Goal: Task Accomplishment & Management: Use online tool/utility

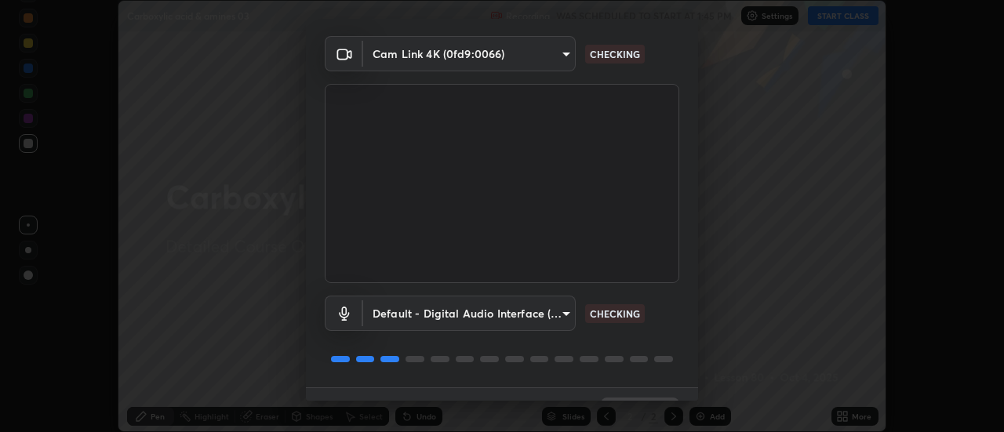
scroll to position [82, 0]
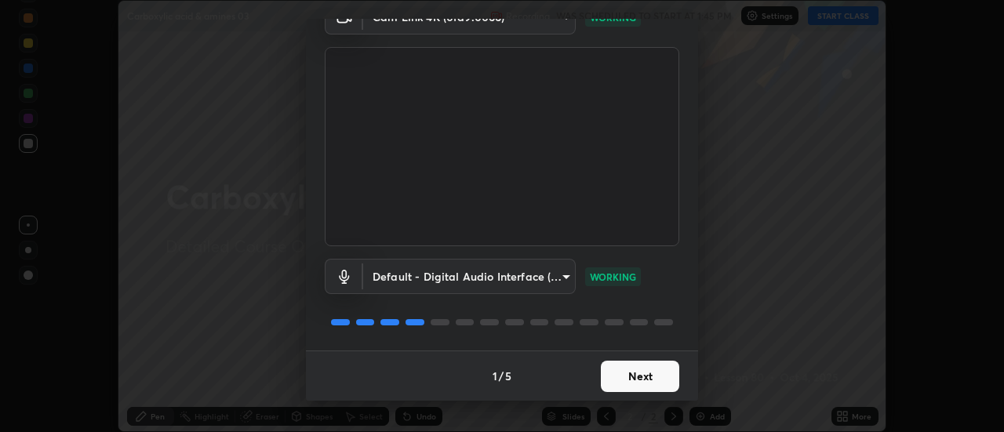
click at [655, 372] on button "Next" at bounding box center [640, 376] width 78 height 31
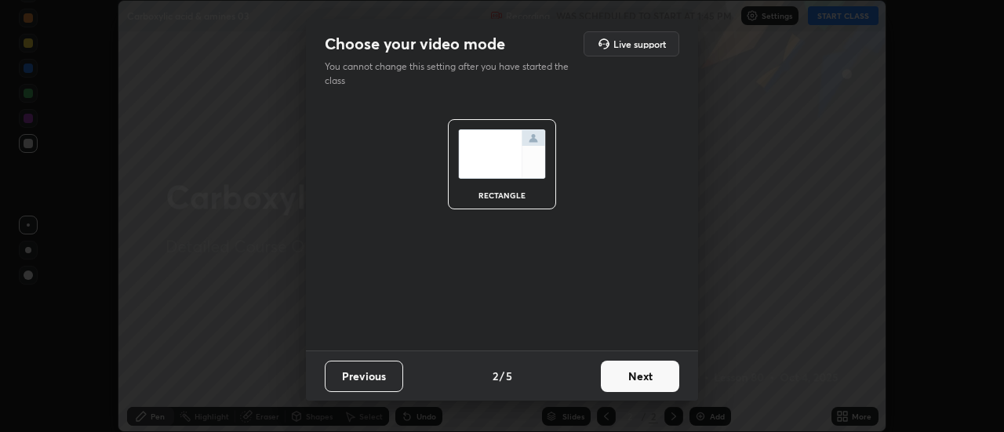
click at [650, 376] on button "Next" at bounding box center [640, 376] width 78 height 31
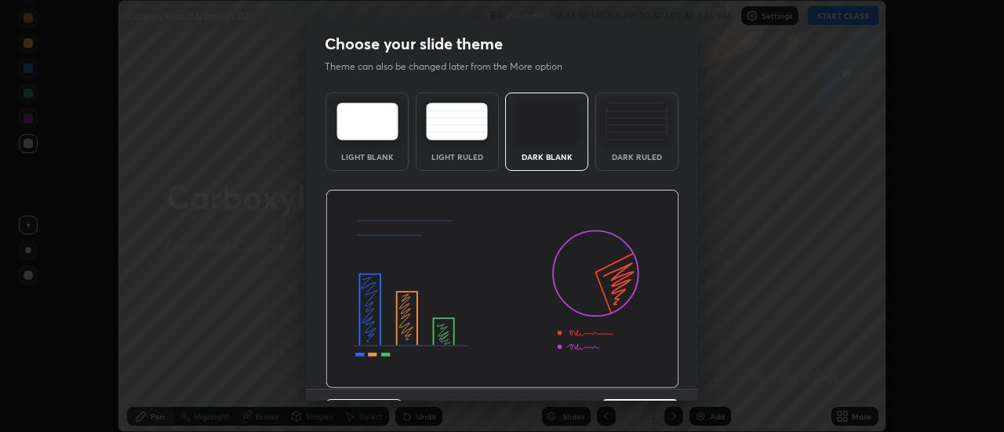
scroll to position [38, 0]
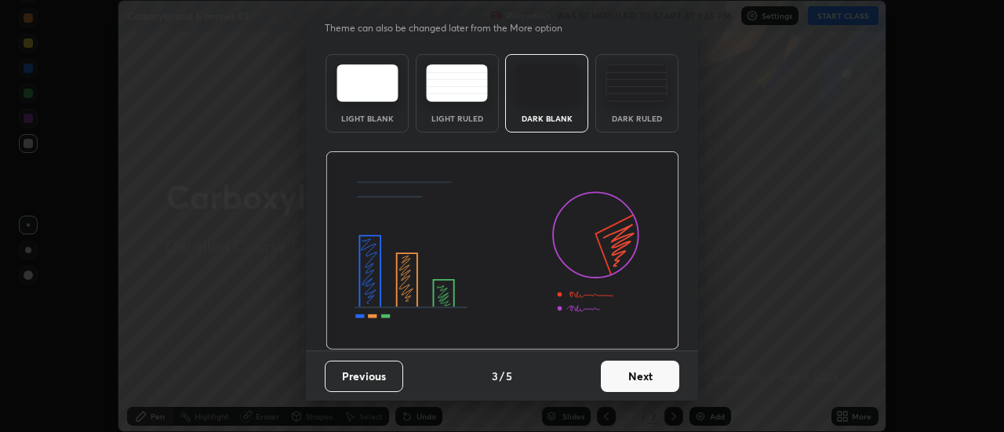
click at [615, 376] on button "Next" at bounding box center [640, 376] width 78 height 31
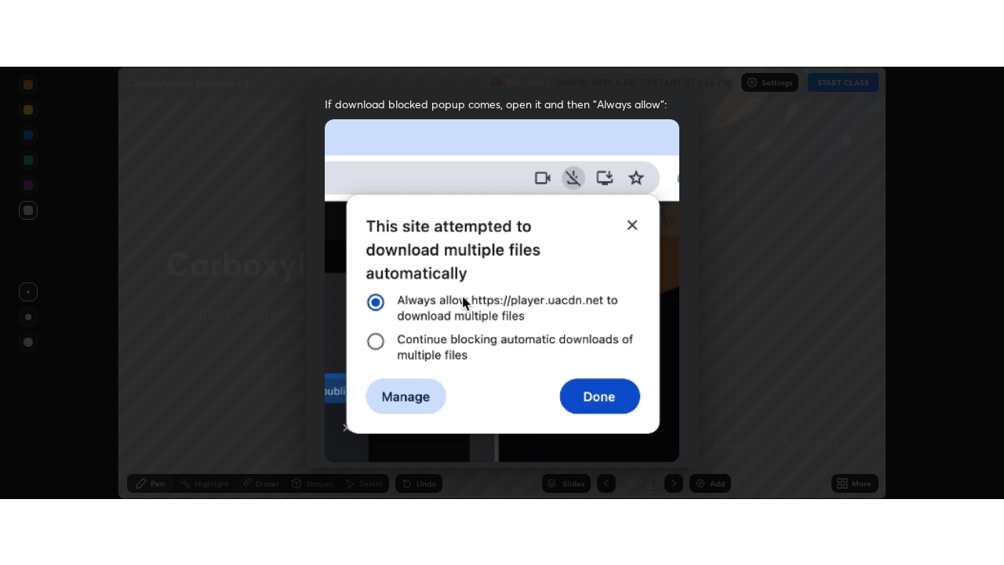
scroll to position [402, 0]
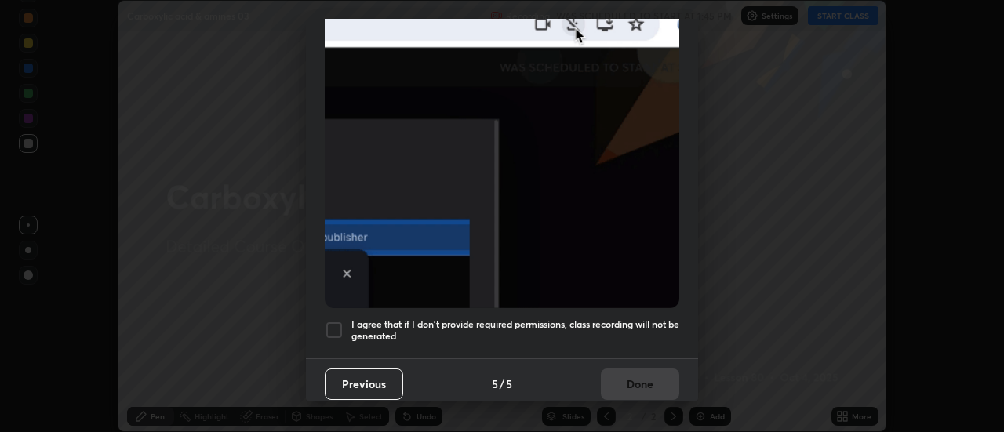
click at [594, 318] on h5 "I agree that if I don't provide required permissions, class recording will not …" at bounding box center [515, 330] width 328 height 24
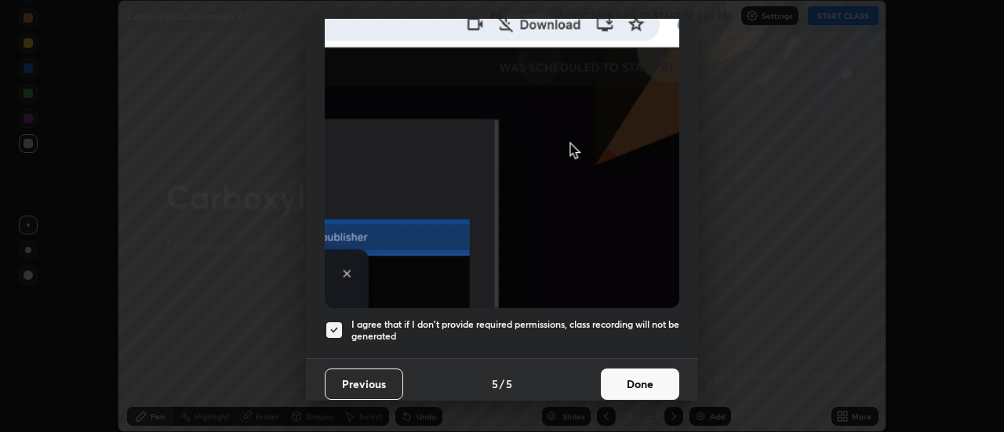
click at [630, 378] on button "Done" at bounding box center [640, 384] width 78 height 31
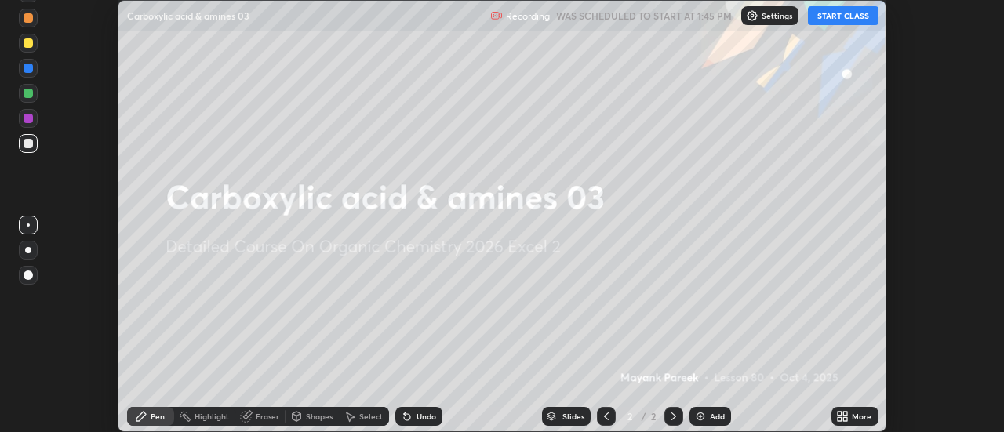
click at [713, 417] on div "Add" at bounding box center [717, 416] width 15 height 8
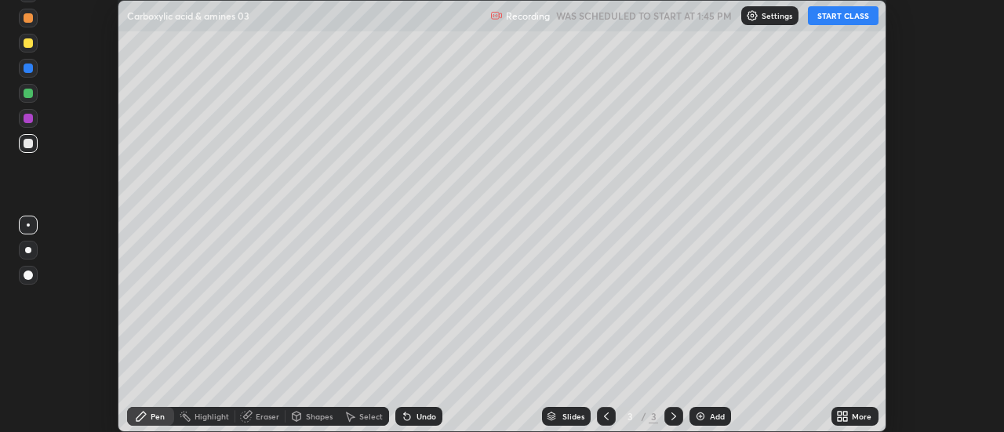
click at [847, 421] on icon at bounding box center [846, 419] width 4 height 4
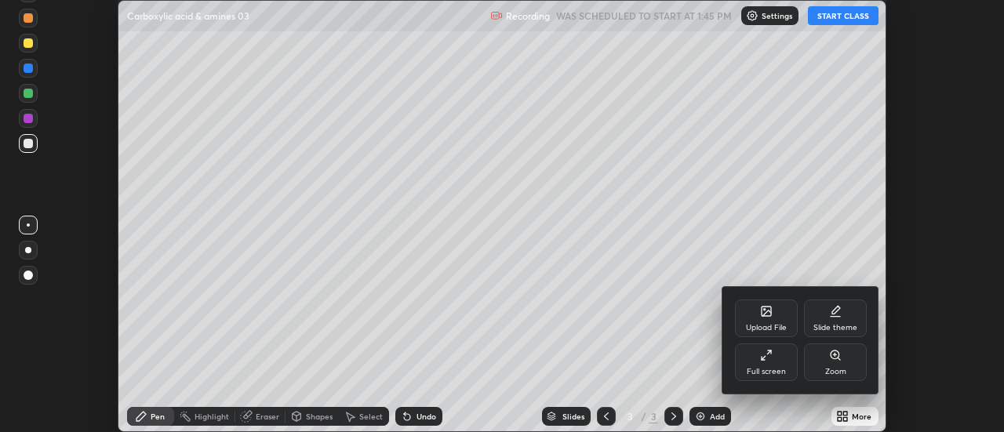
click at [757, 364] on div "Full screen" at bounding box center [766, 362] width 63 height 38
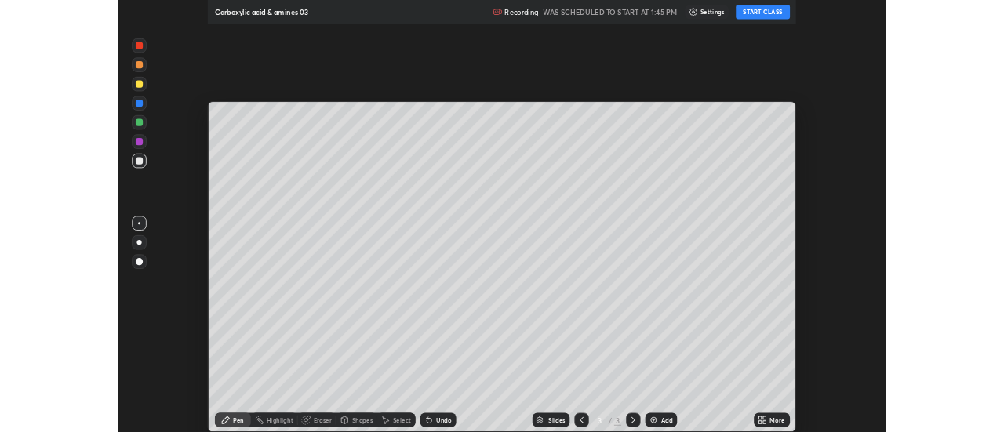
scroll to position [565, 1004]
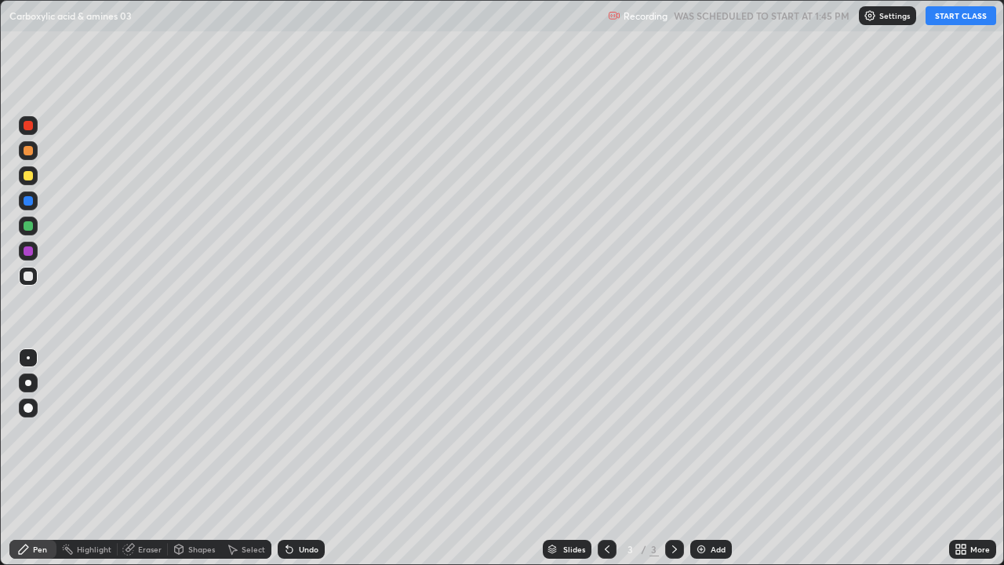
click at [941, 21] on button "START CLASS" at bounding box center [960, 15] width 71 height 19
click at [27, 176] on div at bounding box center [28, 175] width 9 height 9
click at [31, 176] on div at bounding box center [28, 175] width 9 height 9
click at [292, 431] on div "Undo" at bounding box center [301, 548] width 47 height 19
click at [292, 431] on icon at bounding box center [289, 549] width 13 height 13
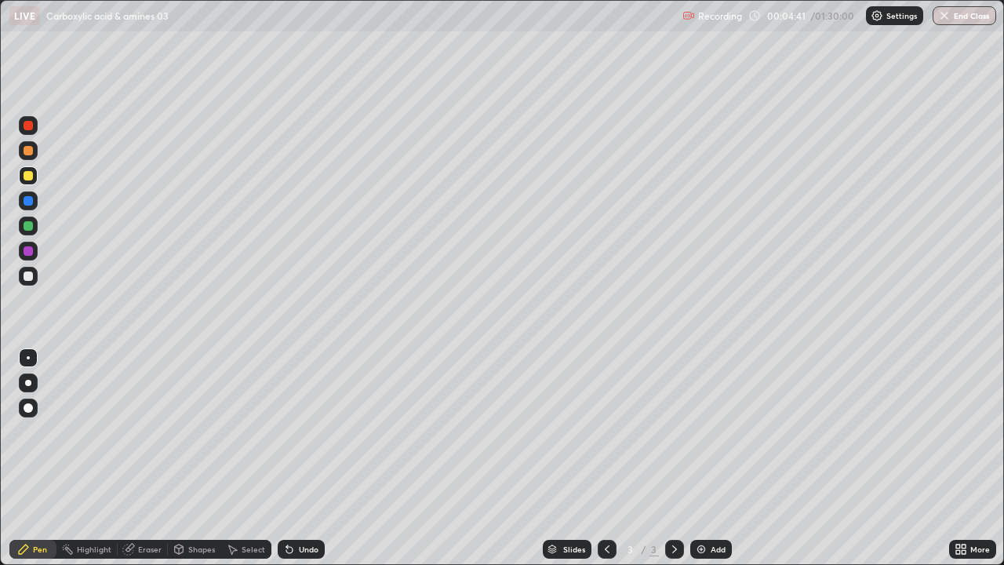
click at [287, 431] on icon at bounding box center [289, 550] width 6 height 6
click at [245, 431] on div "Select" at bounding box center [254, 549] width 24 height 8
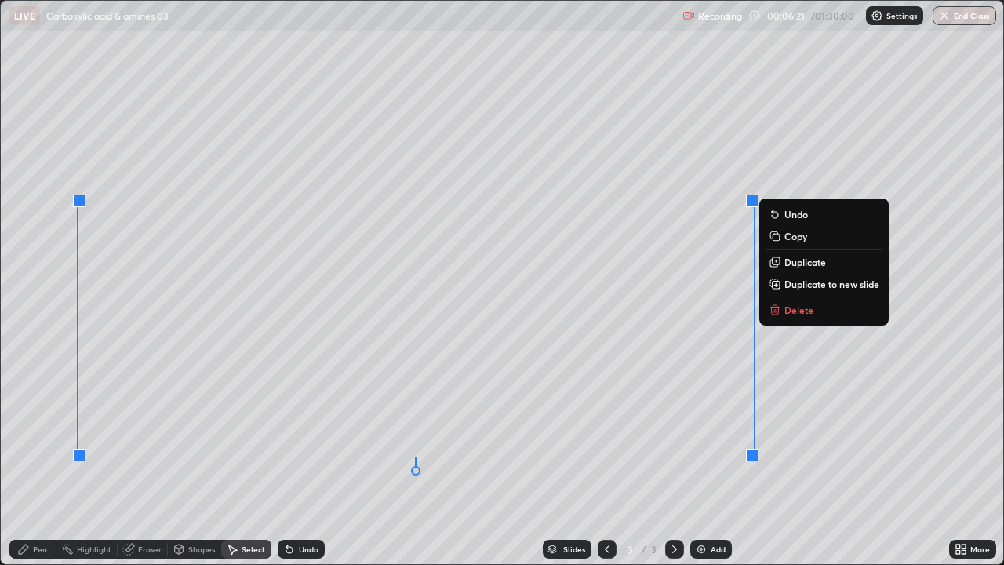
click at [773, 311] on icon at bounding box center [773, 310] width 0 height 3
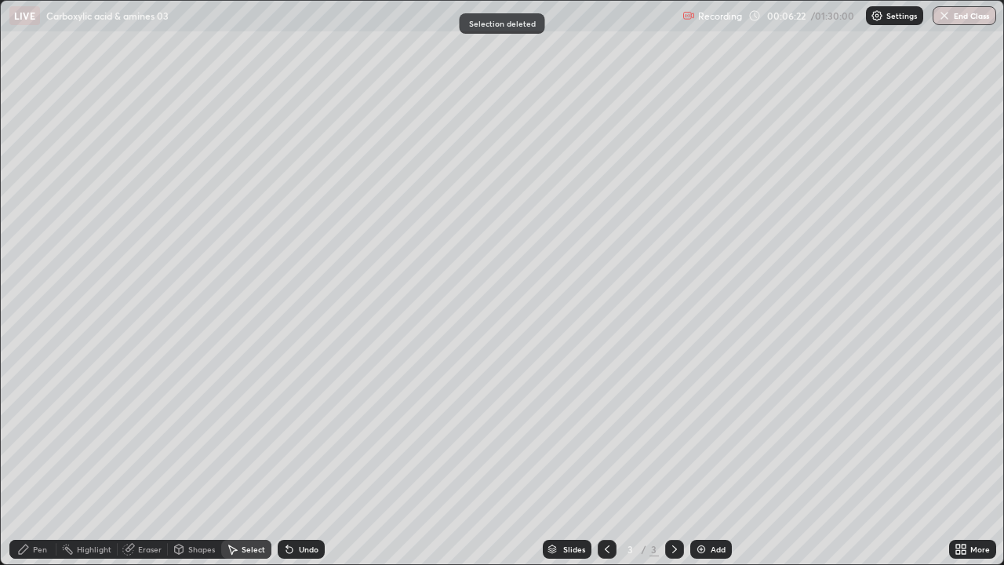
click at [42, 431] on div "Pen" at bounding box center [32, 548] width 47 height 19
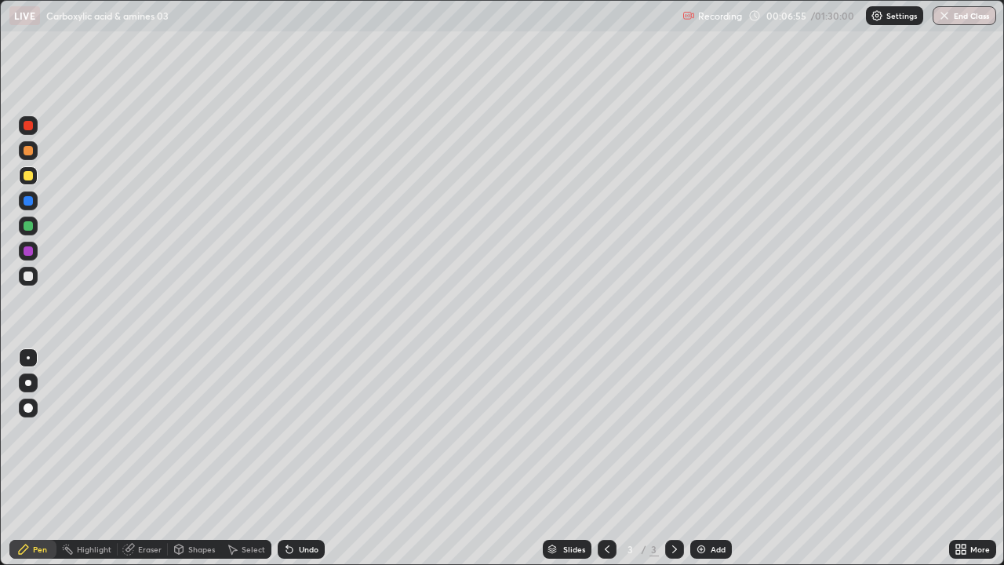
click at [31, 154] on div at bounding box center [28, 150] width 9 height 9
click at [32, 154] on div at bounding box center [28, 150] width 19 height 19
click at [238, 431] on div "Select" at bounding box center [246, 548] width 50 height 19
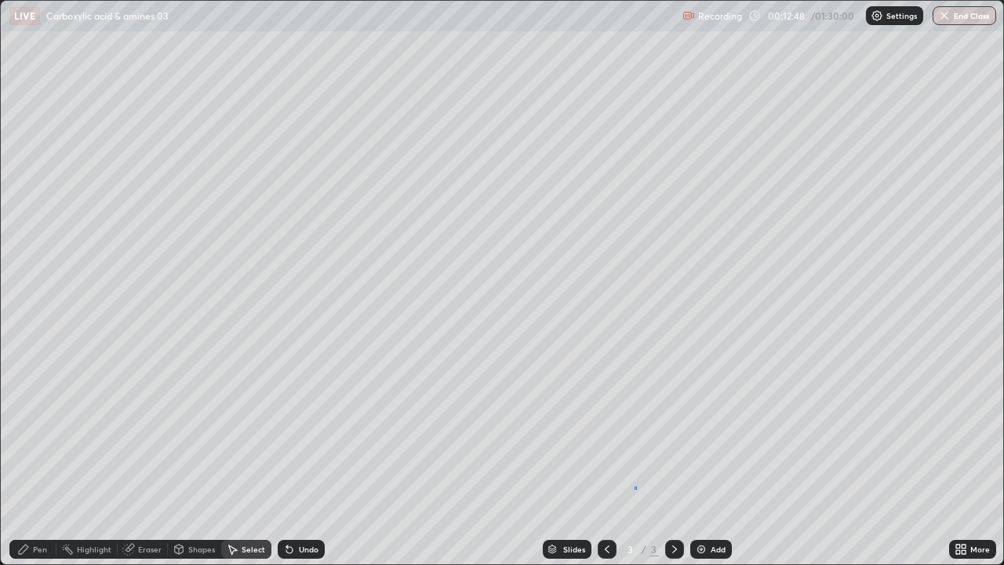
click at [636, 431] on div "0 ° Undo Copy Duplicate Duplicate to new slide Delete" at bounding box center [502, 282] width 1002 height 563
click at [38, 431] on div "Pen" at bounding box center [32, 548] width 47 height 19
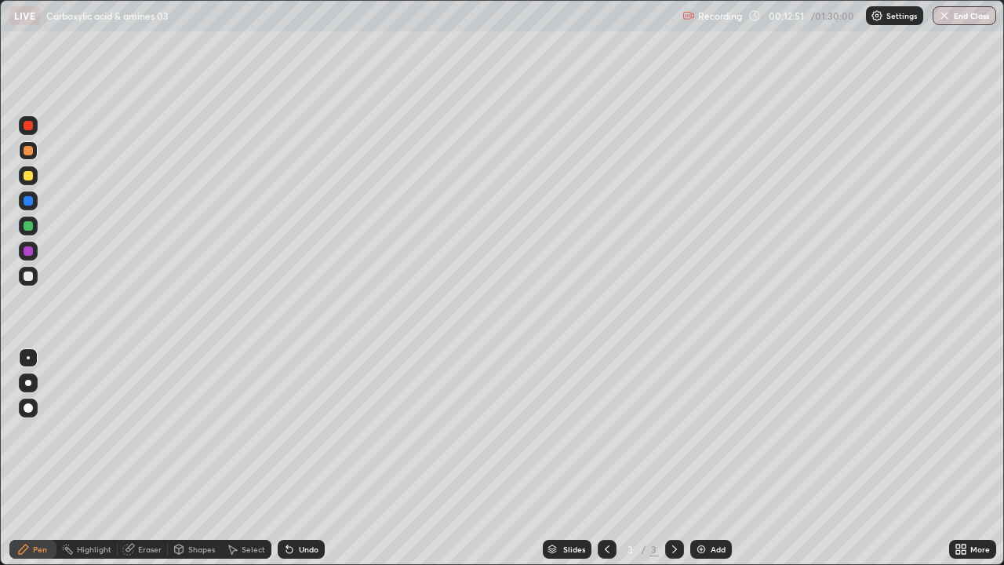
click at [31, 280] on div at bounding box center [28, 276] width 19 height 19
click at [142, 431] on div "Eraser" at bounding box center [143, 548] width 50 height 19
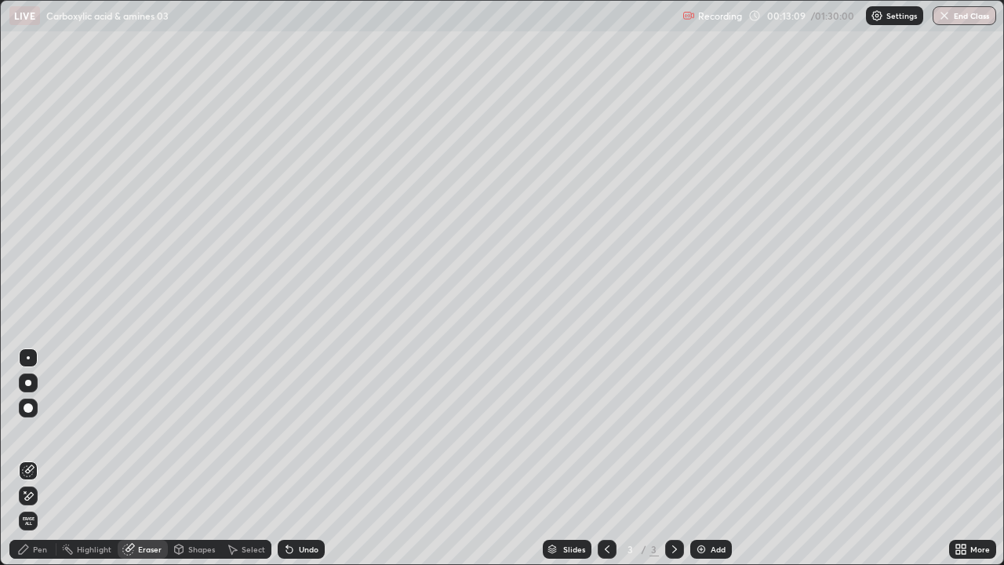
click at [35, 431] on div "Pen" at bounding box center [32, 548] width 47 height 19
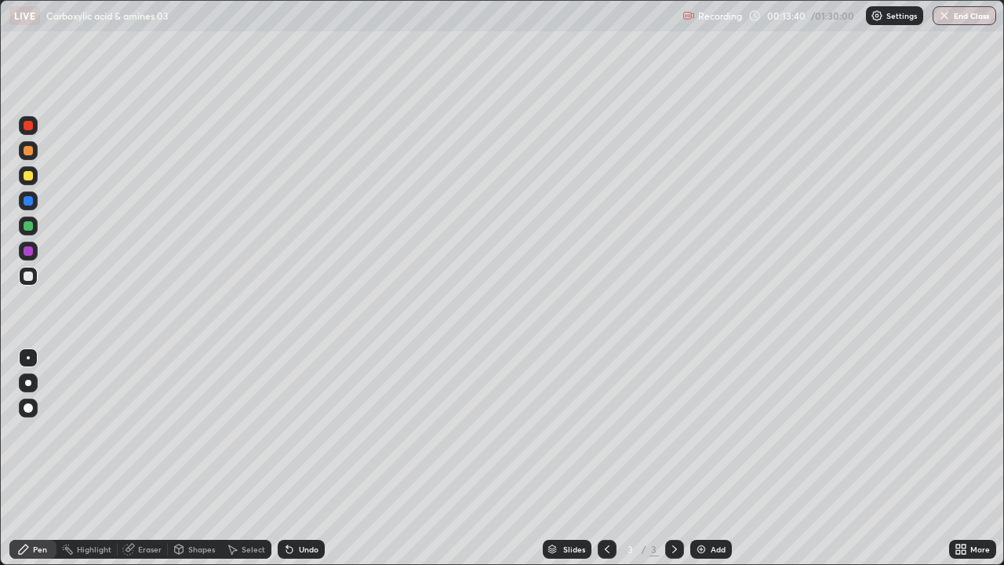
click at [29, 226] on div at bounding box center [28, 225] width 9 height 9
click at [35, 228] on div at bounding box center [28, 225] width 19 height 19
click at [35, 284] on div at bounding box center [28, 276] width 19 height 19
click at [37, 282] on div at bounding box center [28, 275] width 19 height 25
click at [31, 228] on div at bounding box center [28, 225] width 9 height 9
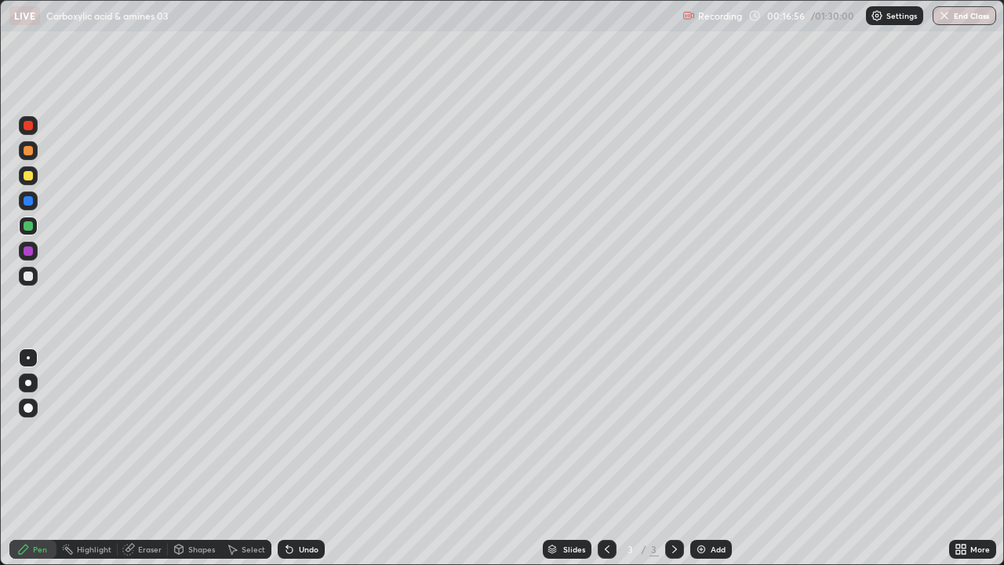
click at [31, 227] on div at bounding box center [28, 225] width 9 height 9
click at [485, 431] on div "Slides 3 / 3 Add" at bounding box center [637, 548] width 624 height 31
click at [695, 431] on img at bounding box center [701, 549] width 13 height 13
click at [245, 431] on div "Select" at bounding box center [254, 549] width 24 height 8
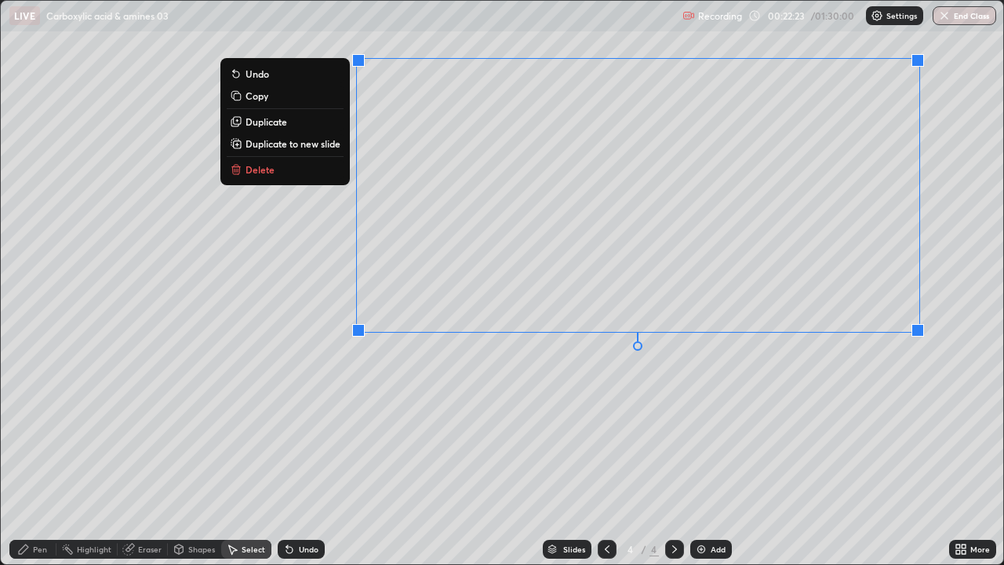
click at [38, 431] on div "Pen" at bounding box center [32, 548] width 47 height 19
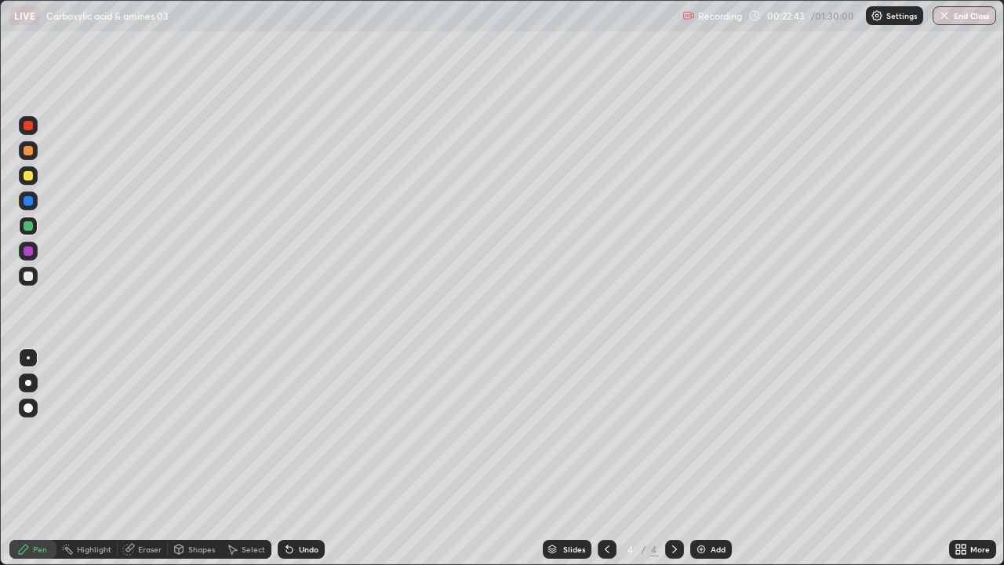
click at [250, 431] on div "Select" at bounding box center [246, 548] width 50 height 19
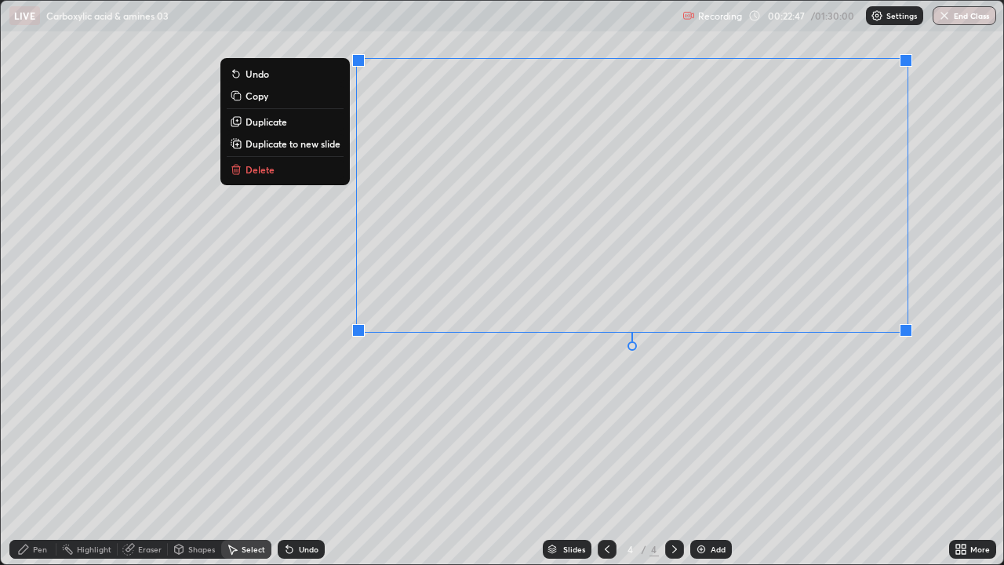
click at [302, 171] on button "Delete" at bounding box center [285, 169] width 117 height 19
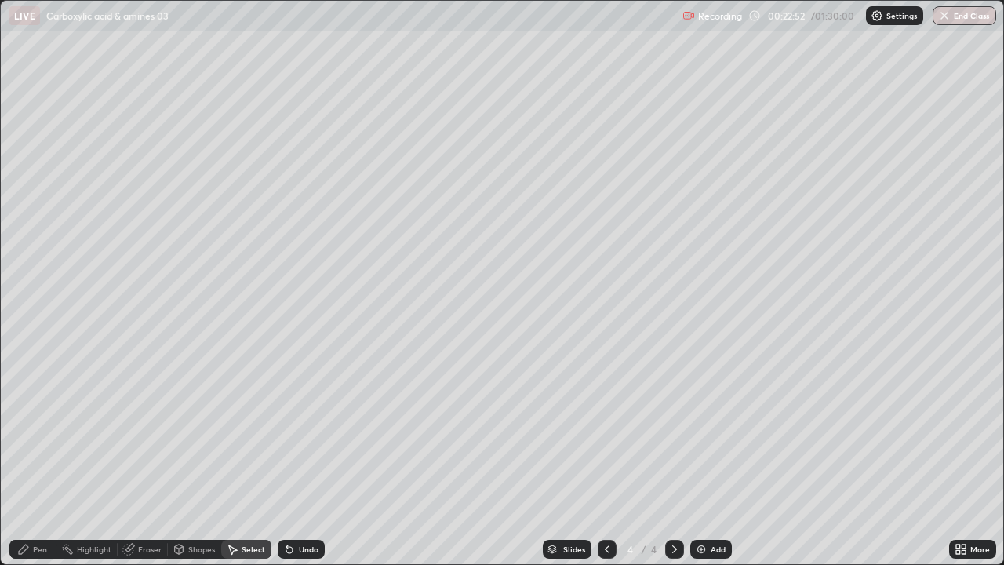
click at [33, 431] on div "Pen" at bounding box center [40, 549] width 14 height 8
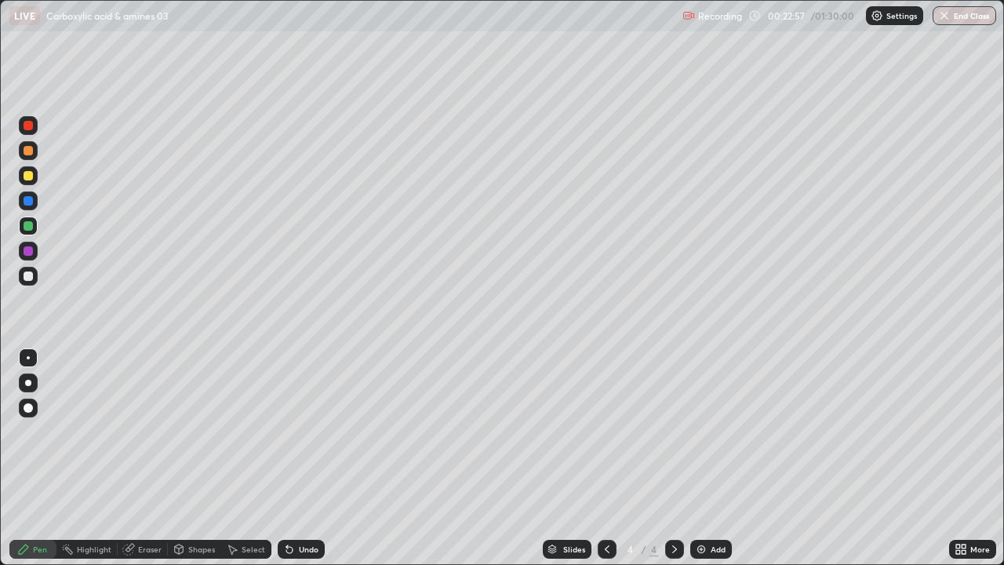
click at [35, 279] on div at bounding box center [28, 276] width 19 height 19
click at [29, 179] on div at bounding box center [28, 175] width 9 height 9
click at [31, 176] on div at bounding box center [28, 175] width 9 height 9
click at [295, 431] on div "Undo" at bounding box center [301, 548] width 47 height 19
click at [296, 431] on div "Undo" at bounding box center [301, 548] width 47 height 19
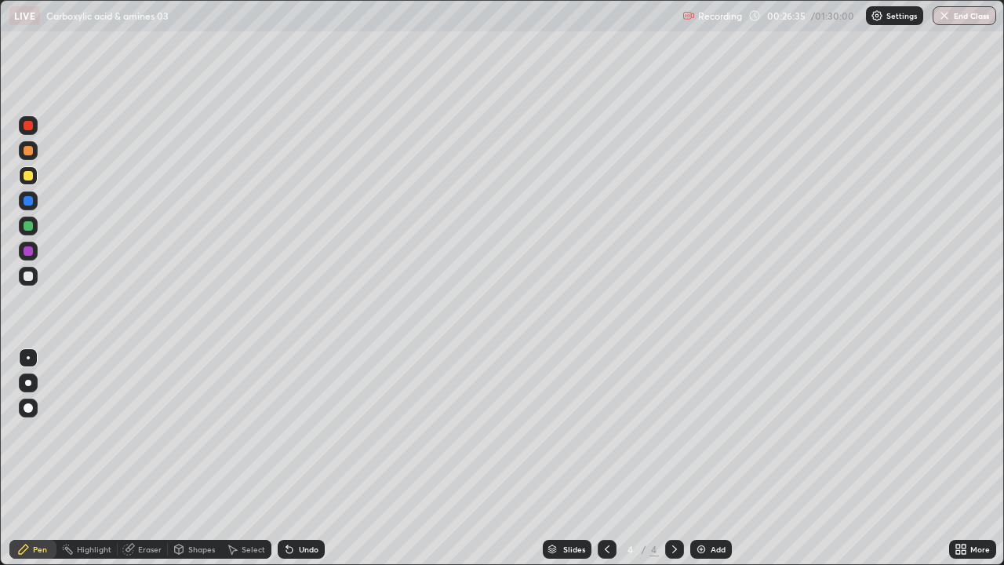
click at [27, 280] on div at bounding box center [28, 275] width 9 height 9
click at [29, 276] on div at bounding box center [28, 275] width 9 height 9
click at [311, 431] on div "Undo" at bounding box center [309, 549] width 20 height 8
click at [306, 431] on div "Undo" at bounding box center [309, 549] width 20 height 8
click at [305, 431] on div "Undo" at bounding box center [309, 549] width 20 height 8
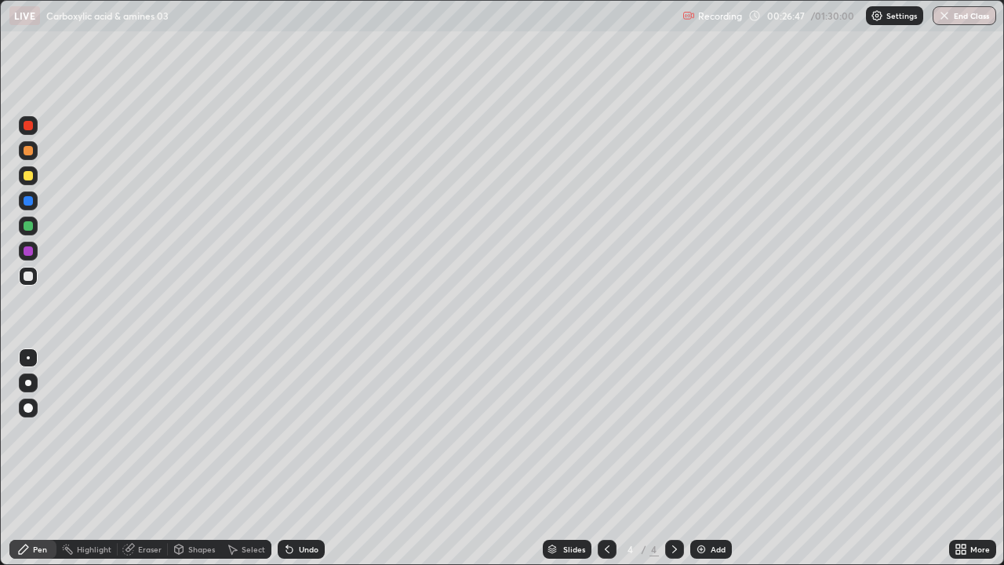
click at [307, 431] on div "Undo" at bounding box center [301, 548] width 47 height 19
click at [303, 431] on div "Undo" at bounding box center [309, 549] width 20 height 8
click at [287, 431] on icon at bounding box center [289, 550] width 6 height 6
click at [27, 179] on div at bounding box center [28, 175] width 9 height 9
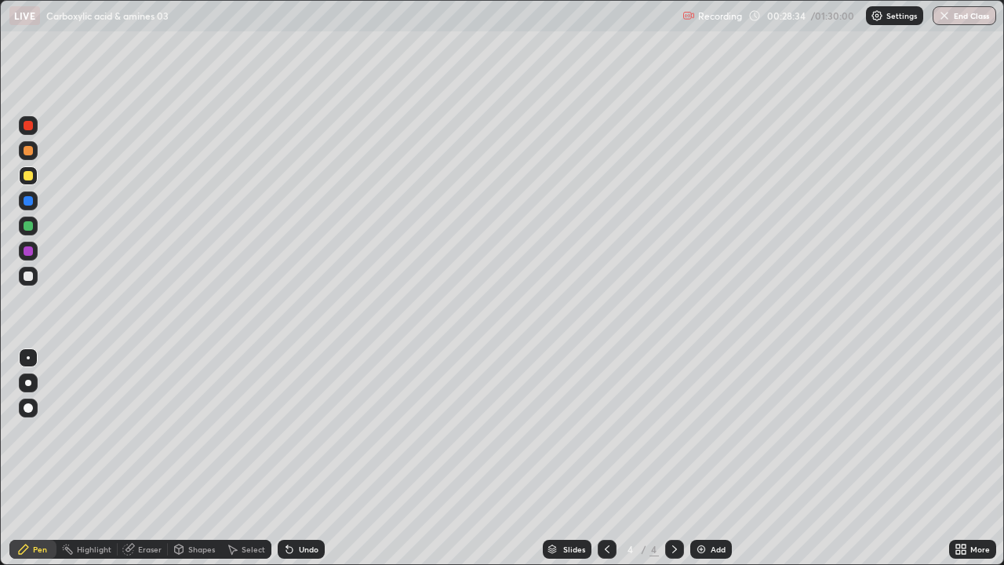
click at [702, 431] on img at bounding box center [701, 549] width 13 height 13
click at [28, 277] on div at bounding box center [28, 275] width 9 height 9
click at [29, 278] on div at bounding box center [28, 275] width 9 height 9
click at [961, 431] on icon at bounding box center [960, 549] width 13 height 13
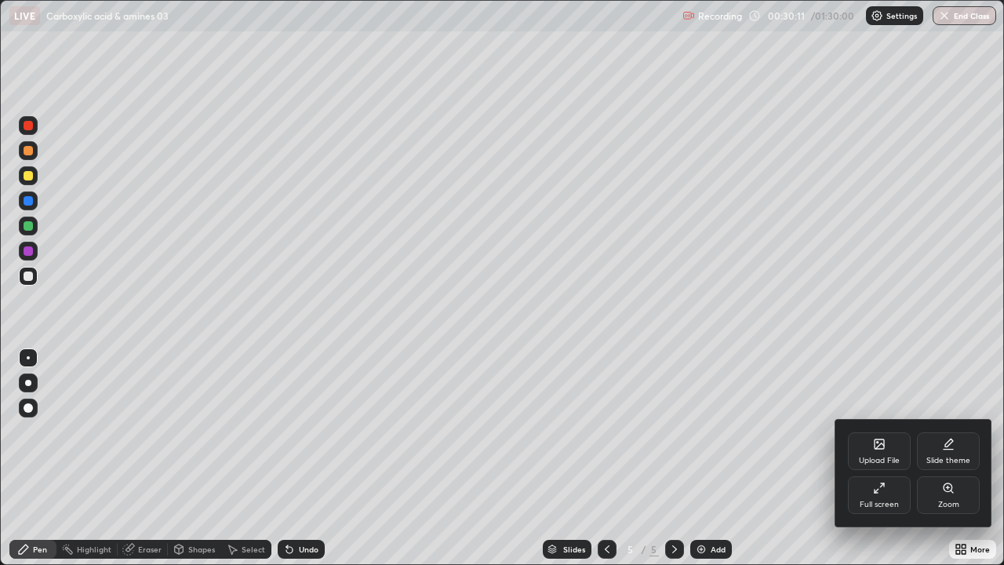
click at [869, 431] on div "Upload File" at bounding box center [879, 451] width 63 height 38
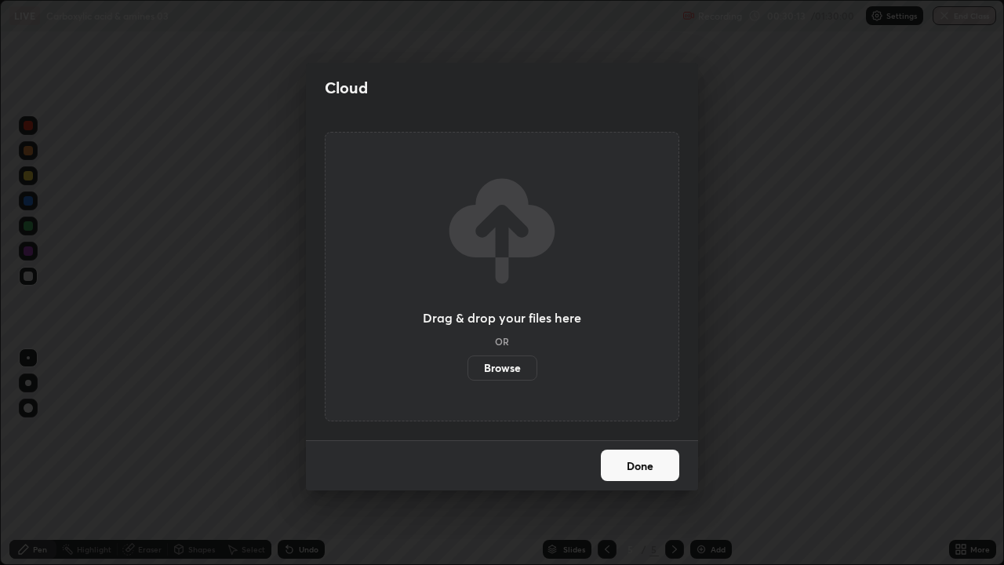
click at [507, 373] on label "Browse" at bounding box center [502, 367] width 70 height 25
click at [467, 373] on input "Browse" at bounding box center [467, 367] width 0 height 25
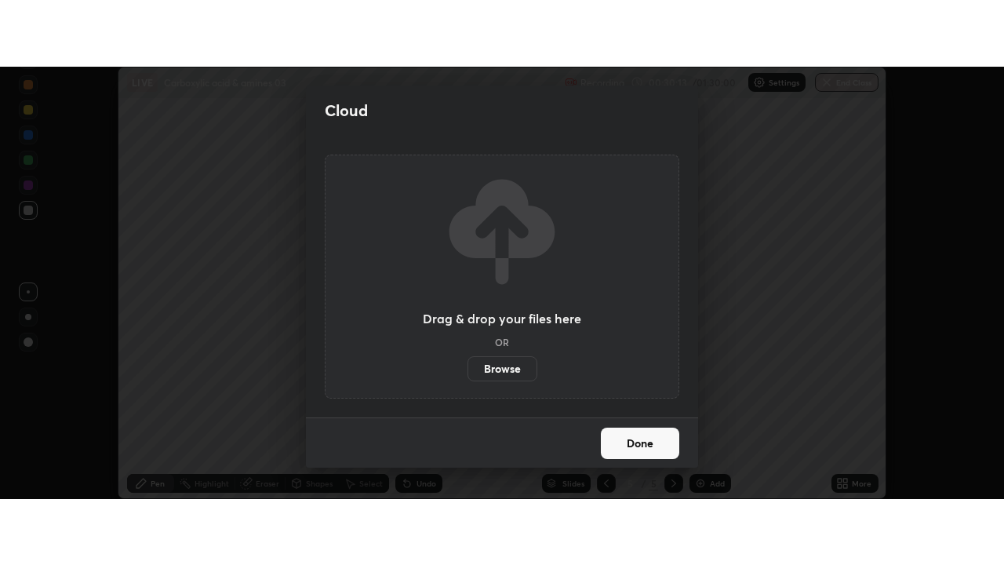
scroll to position [77983, 77412]
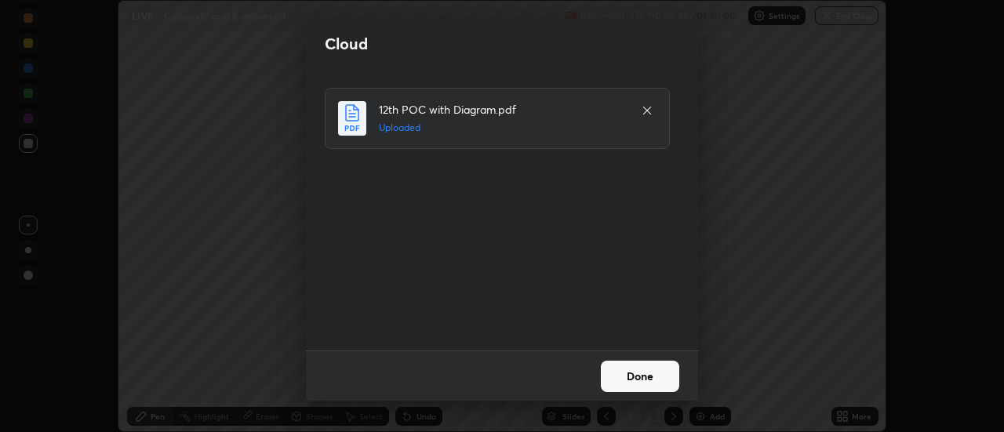
click at [613, 375] on button "Done" at bounding box center [640, 376] width 78 height 31
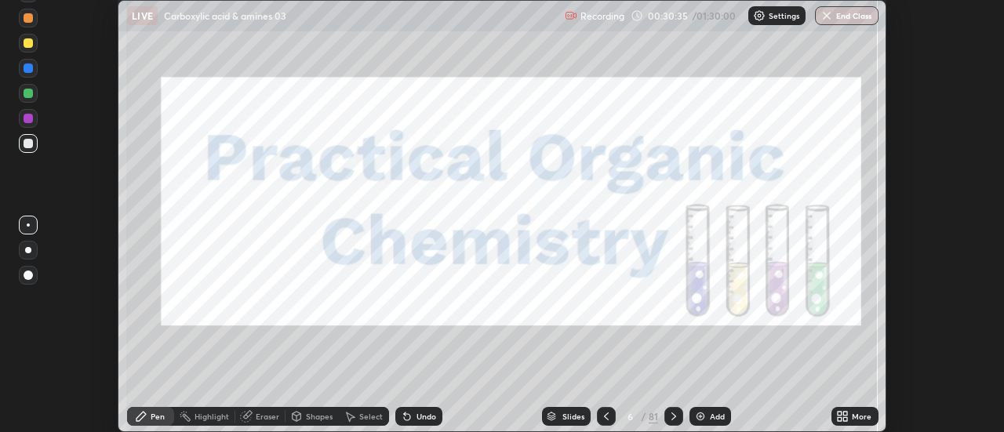
click at [841, 419] on icon at bounding box center [839, 419] width 4 height 4
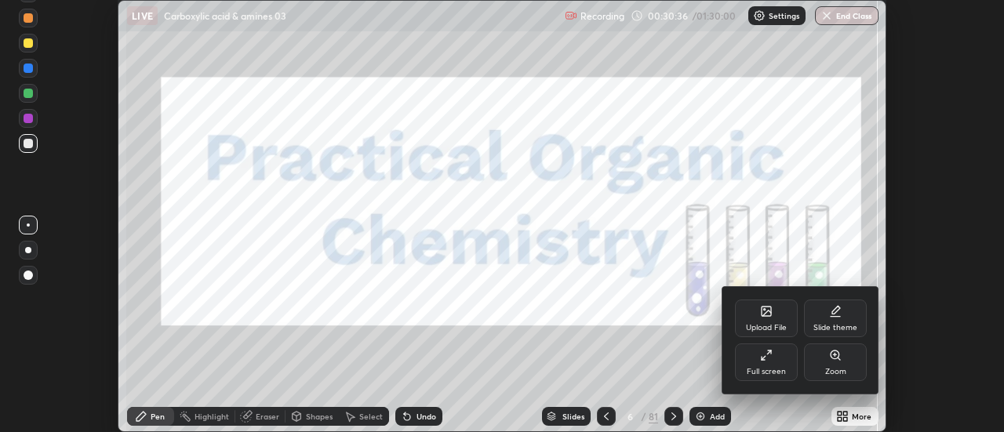
click at [754, 369] on div "Full screen" at bounding box center [766, 372] width 39 height 8
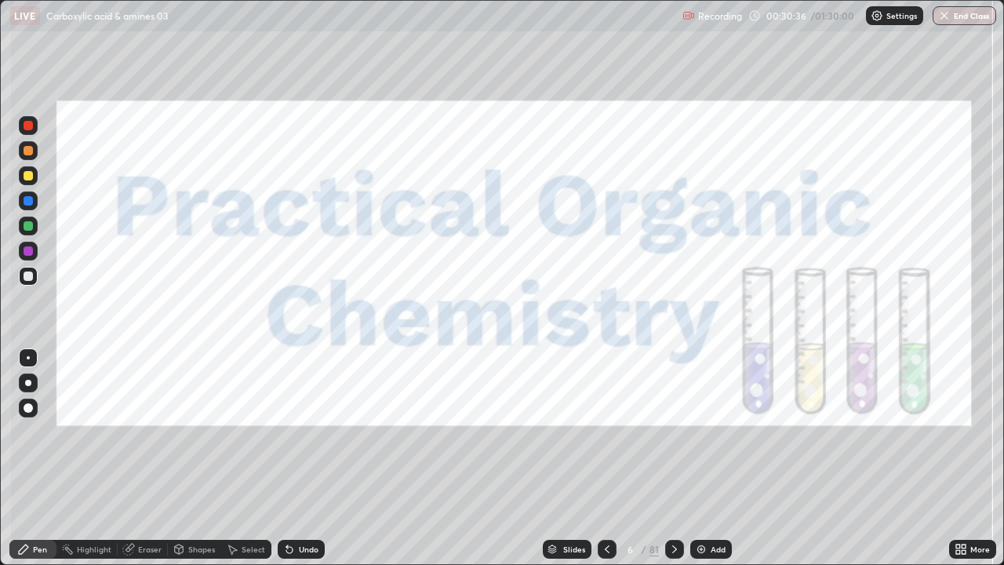
scroll to position [565, 1004]
click at [149, 431] on div "Eraser" at bounding box center [143, 548] width 50 height 19
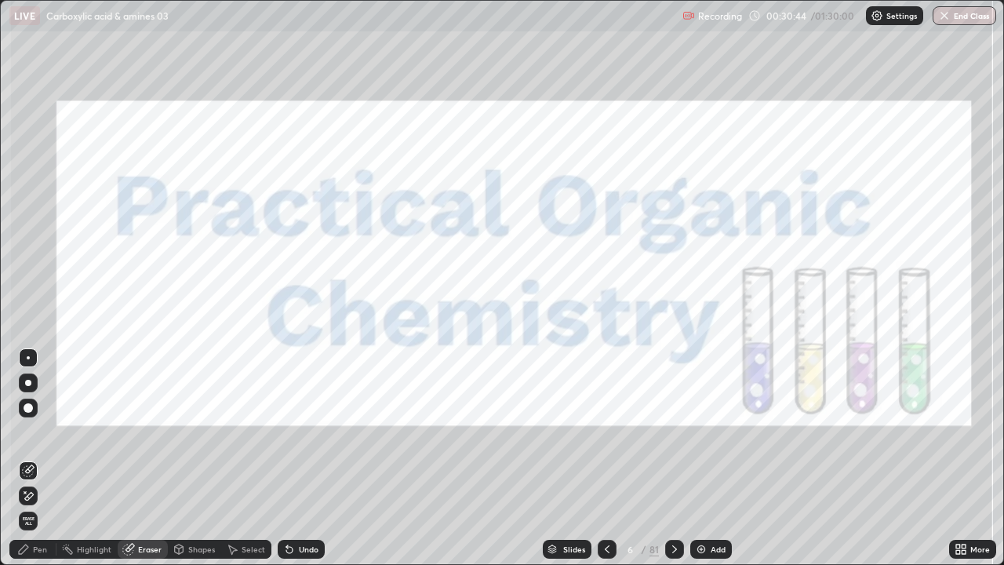
click at [33, 431] on div "Pen" at bounding box center [40, 549] width 14 height 8
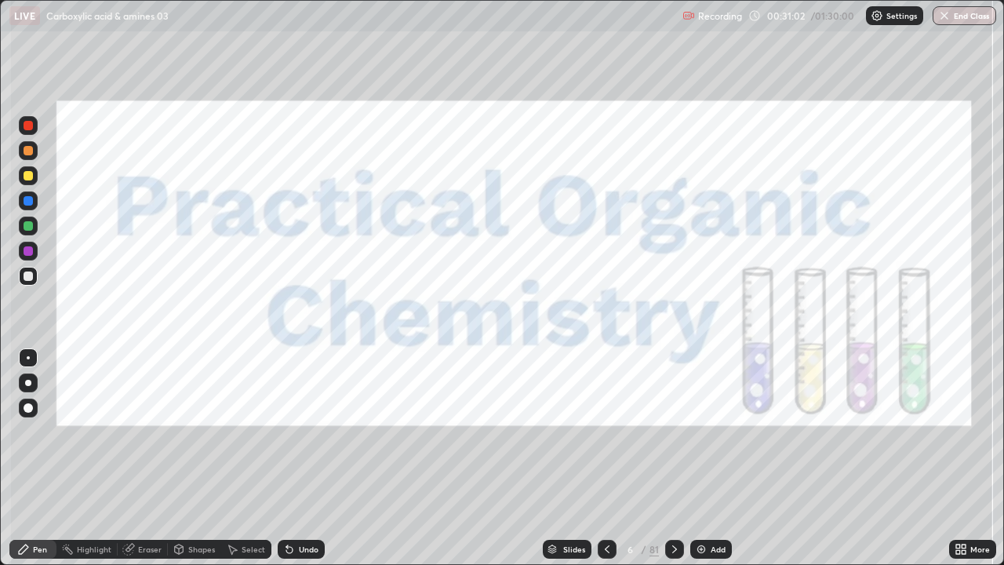
click at [665, 431] on div at bounding box center [674, 548] width 19 height 19
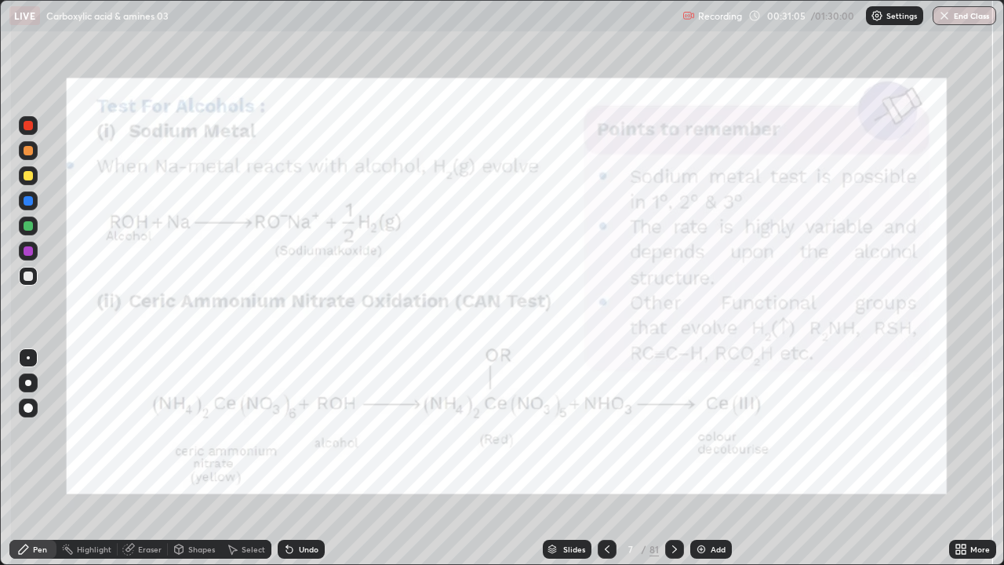
click at [27, 183] on div at bounding box center [28, 175] width 19 height 19
click at [27, 124] on div at bounding box center [28, 125] width 9 height 9
click at [27, 126] on div at bounding box center [28, 125] width 9 height 9
click at [295, 431] on div "Undo" at bounding box center [301, 548] width 47 height 19
click at [672, 431] on icon at bounding box center [674, 549] width 13 height 13
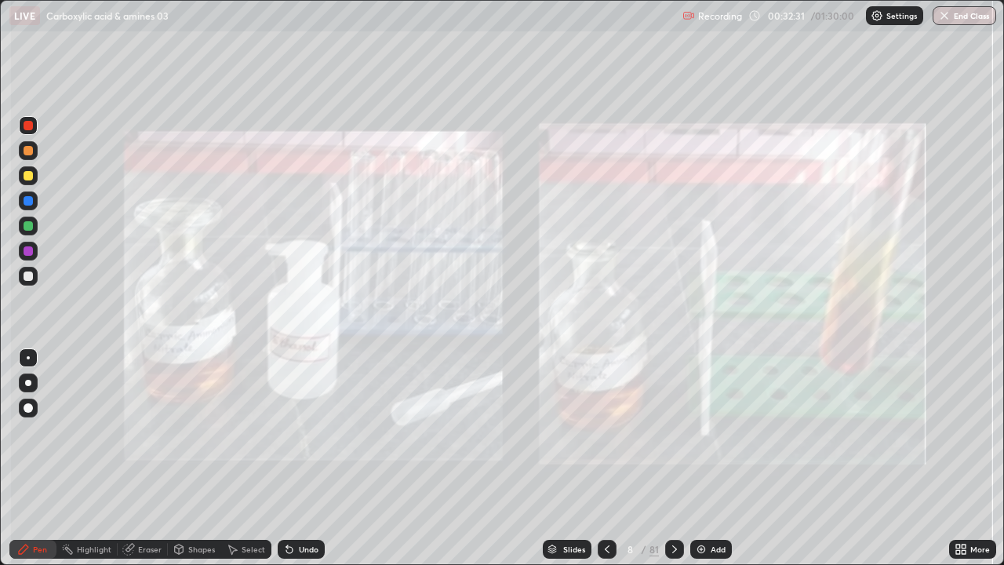
click at [38, 431] on div "Pen" at bounding box center [40, 549] width 14 height 8
click at [36, 431] on div "Pen" at bounding box center [40, 549] width 14 height 8
click at [30, 278] on div at bounding box center [28, 275] width 9 height 9
click at [29, 277] on div at bounding box center [28, 275] width 9 height 9
click at [598, 431] on div at bounding box center [607, 548] width 19 height 19
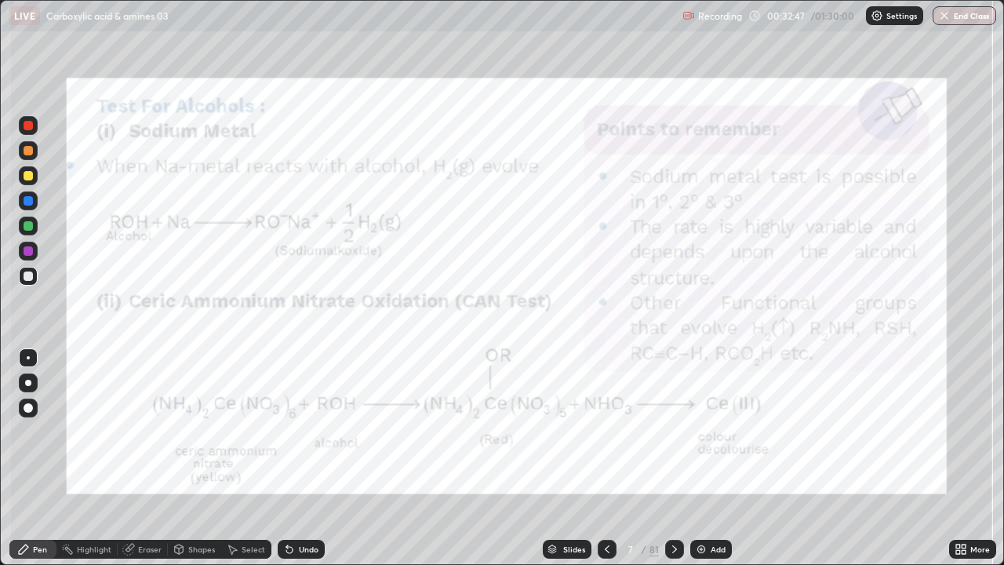
click at [673, 431] on icon at bounding box center [674, 549] width 13 height 13
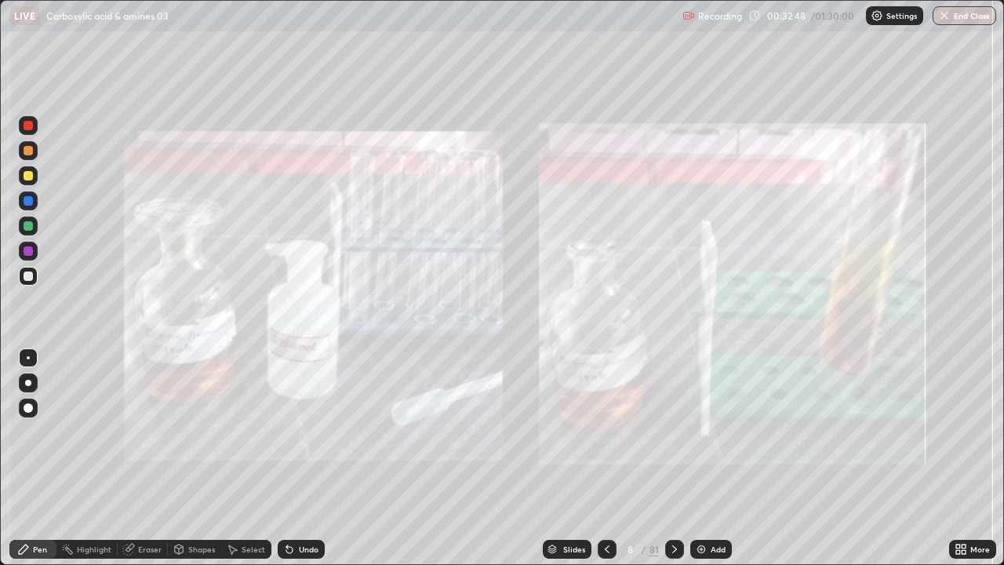
click at [673, 431] on icon at bounding box center [674, 549] width 13 height 13
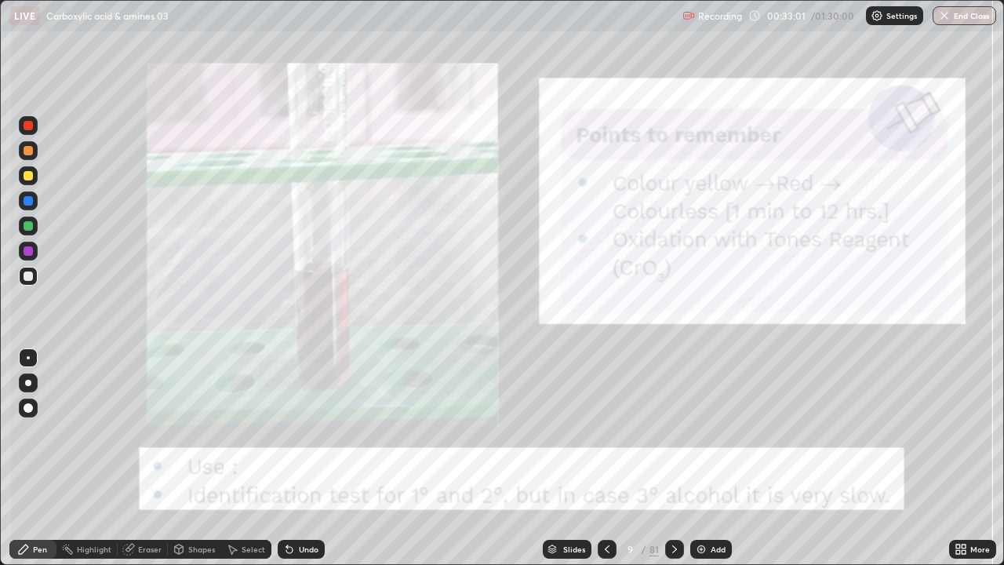
click at [674, 431] on icon at bounding box center [674, 549] width 5 height 8
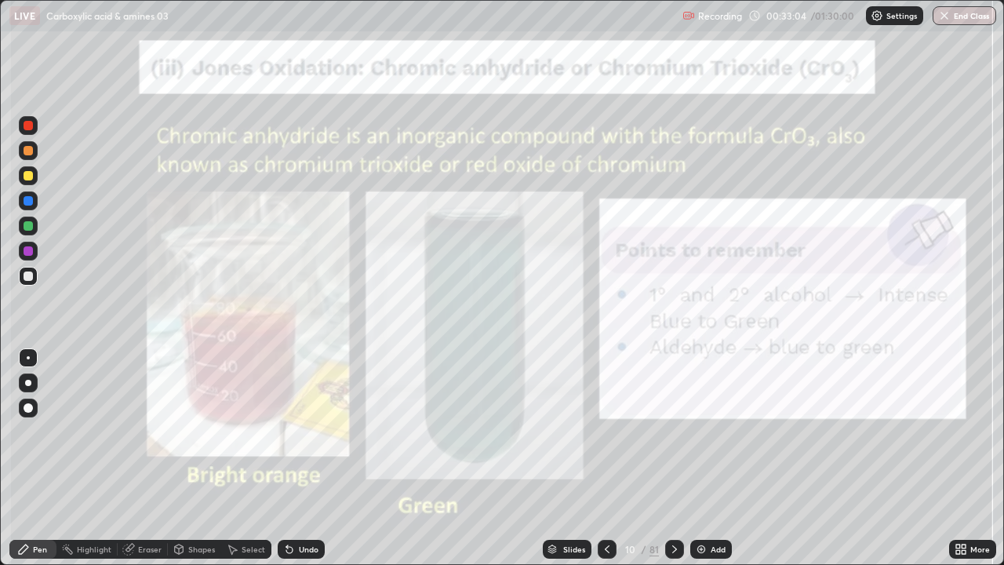
click at [607, 431] on icon at bounding box center [607, 549] width 13 height 13
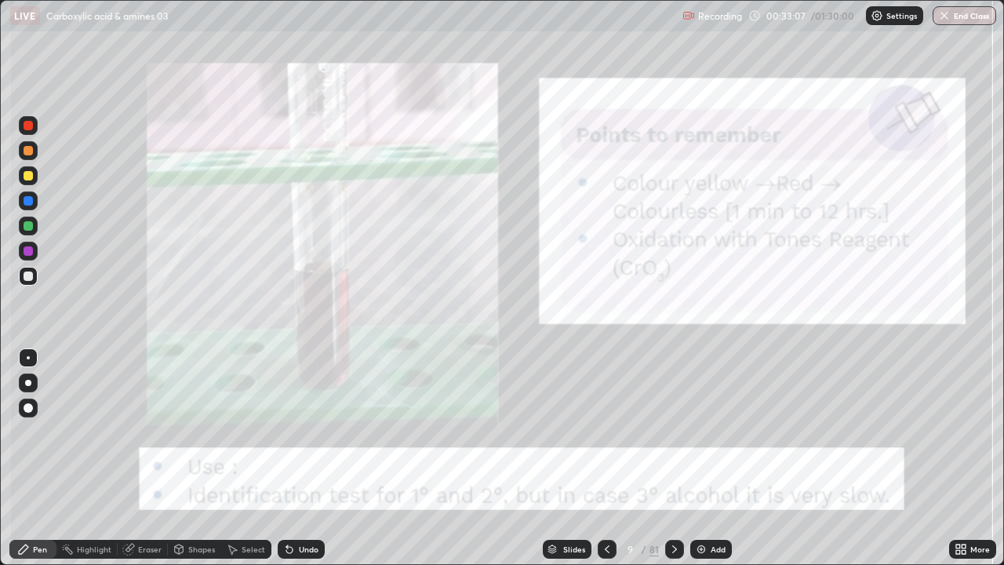
click at [603, 431] on icon at bounding box center [607, 549] width 13 height 13
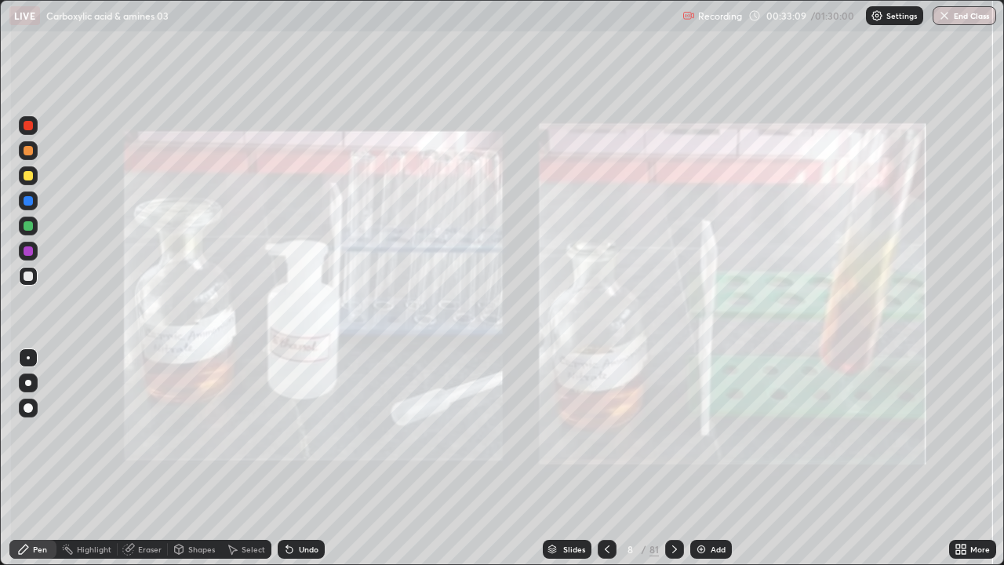
click at [38, 431] on div "Pen" at bounding box center [40, 549] width 14 height 8
click at [29, 278] on div at bounding box center [28, 275] width 9 height 9
click at [28, 278] on div at bounding box center [28, 275] width 9 height 9
click at [37, 431] on div "Pen" at bounding box center [40, 549] width 14 height 8
click at [674, 431] on icon at bounding box center [674, 549] width 13 height 13
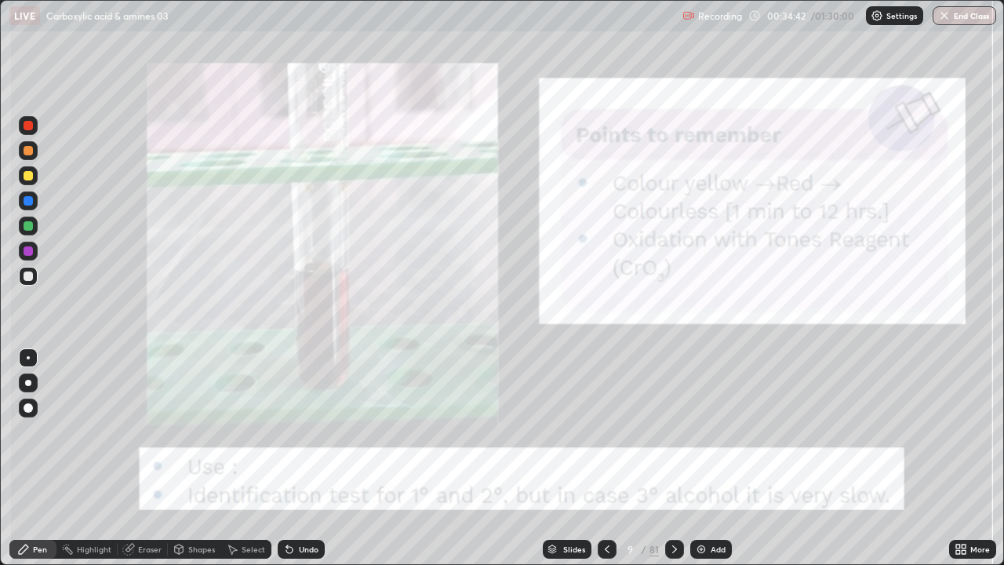
click at [41, 431] on div "Pen" at bounding box center [32, 548] width 47 height 19
click at [31, 129] on div at bounding box center [28, 125] width 9 height 9
click at [607, 431] on icon at bounding box center [607, 549] width 13 height 13
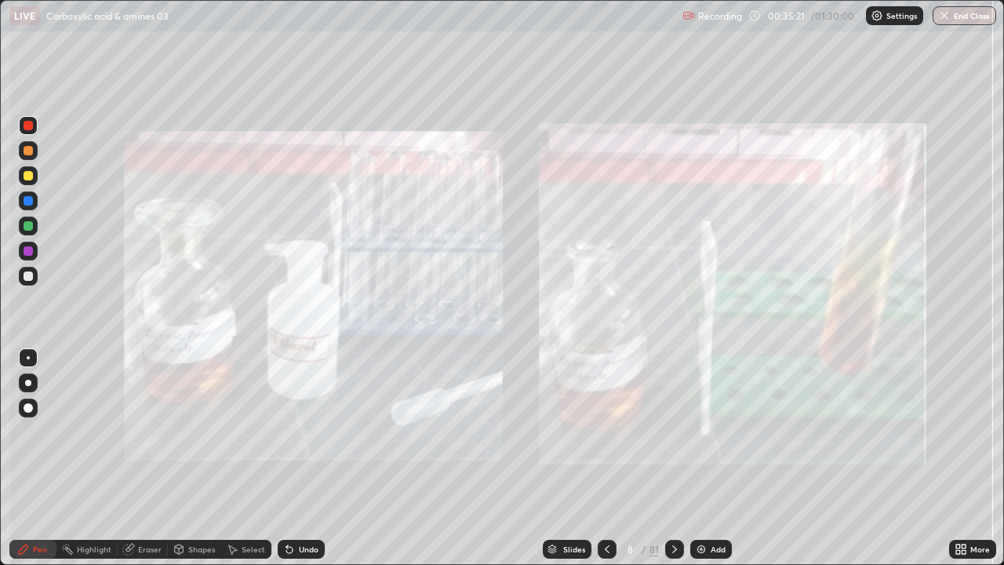
click at [673, 431] on icon at bounding box center [674, 549] width 13 height 13
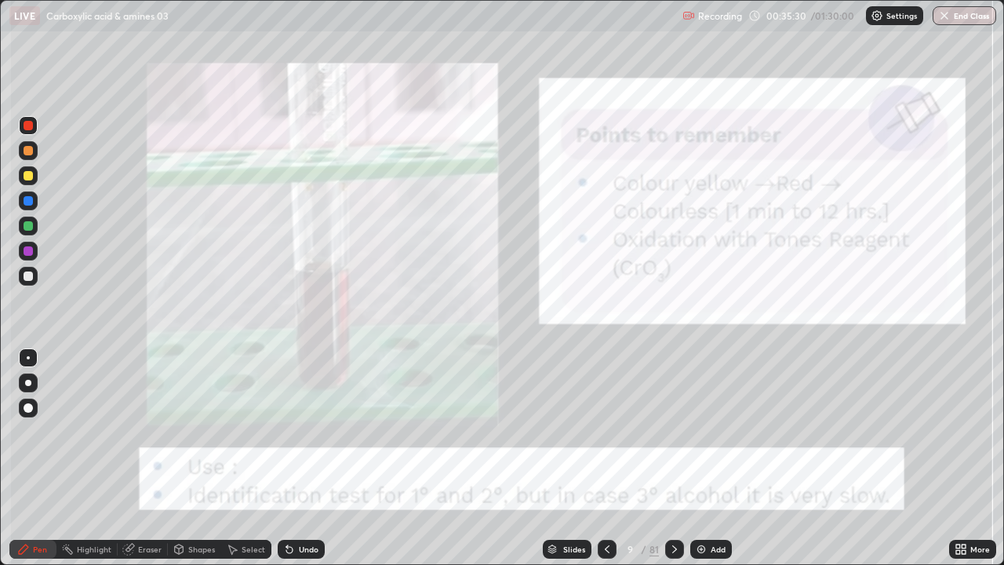
click at [671, 431] on icon at bounding box center [674, 549] width 13 height 13
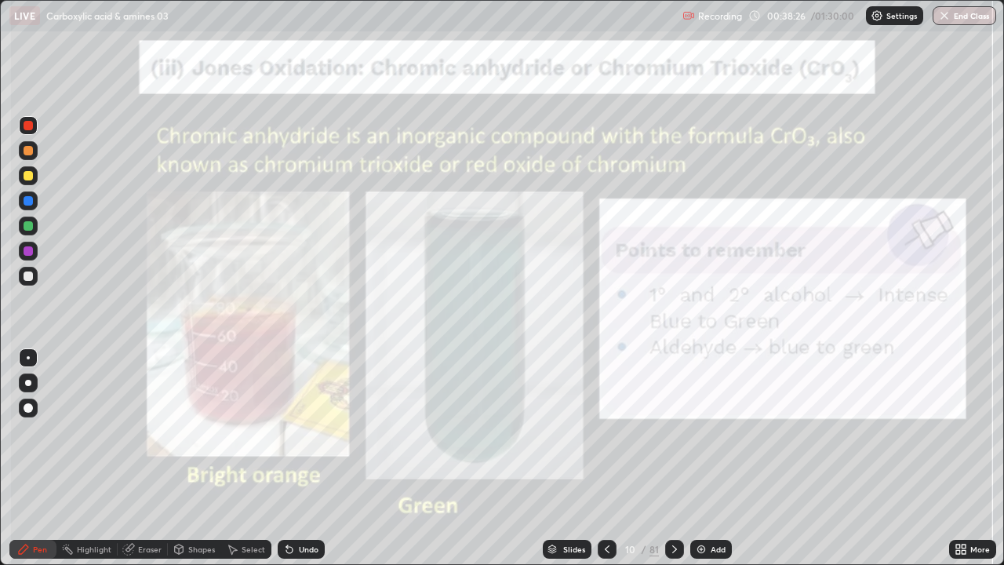
click at [673, 431] on icon at bounding box center [674, 549] width 13 height 13
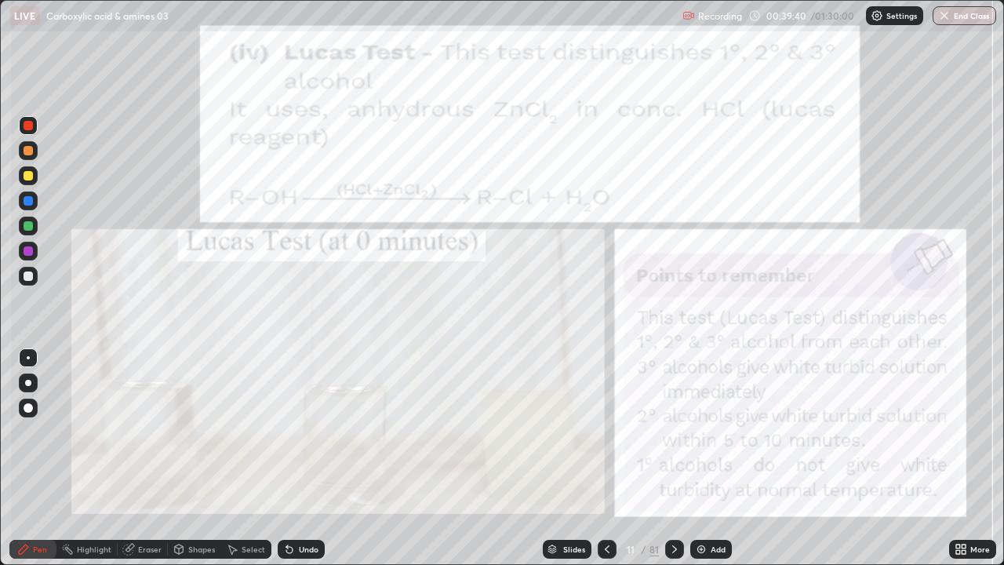
click at [673, 431] on icon at bounding box center [674, 549] width 13 height 13
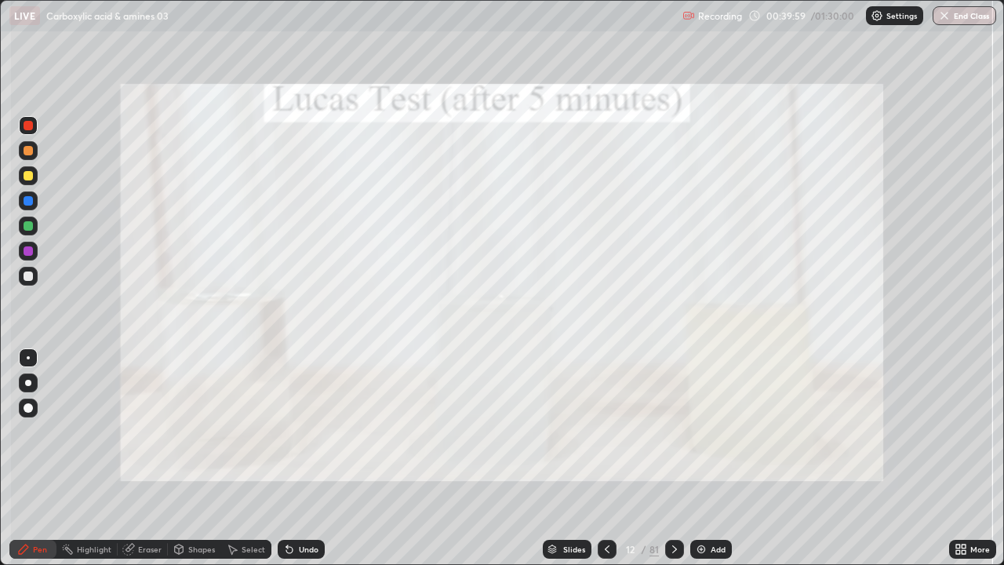
click at [673, 431] on icon at bounding box center [674, 549] width 13 height 13
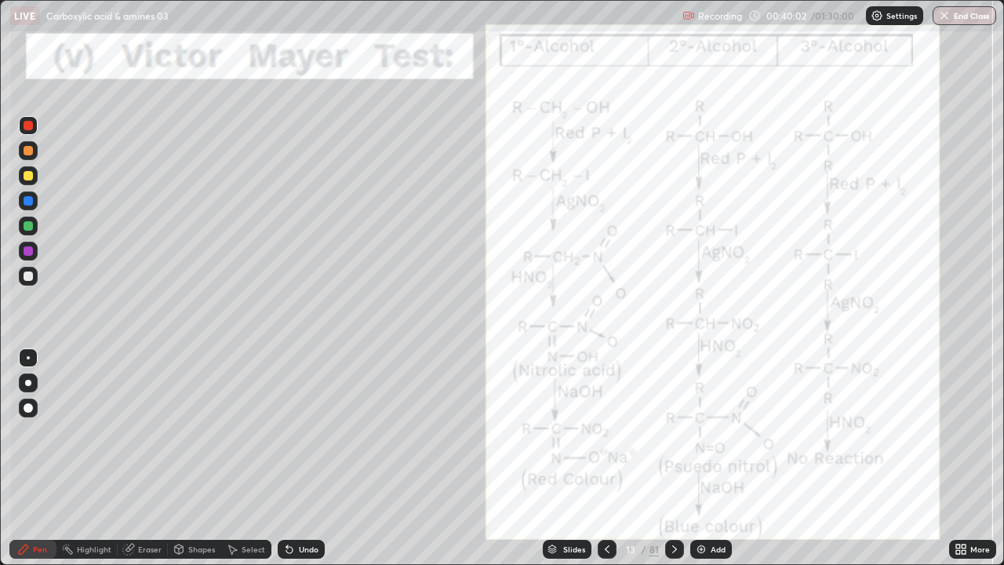
click at [29, 175] on div at bounding box center [28, 175] width 9 height 9
click at [28, 176] on div at bounding box center [28, 175] width 9 height 9
click at [29, 147] on div at bounding box center [28, 150] width 9 height 9
click at [30, 149] on div at bounding box center [28, 150] width 9 height 9
click at [28, 126] on div at bounding box center [28, 125] width 9 height 9
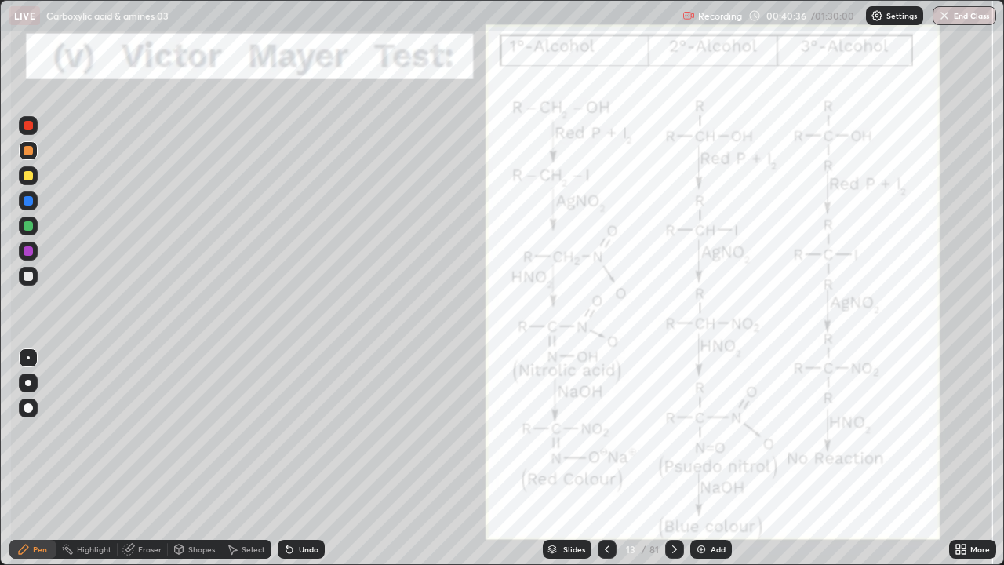
click at [28, 126] on div at bounding box center [28, 125] width 9 height 9
click at [298, 431] on div "Undo" at bounding box center [301, 548] width 47 height 19
click at [28, 277] on div at bounding box center [28, 275] width 9 height 9
click at [31, 279] on div at bounding box center [28, 275] width 9 height 9
click at [28, 277] on div at bounding box center [28, 275] width 9 height 9
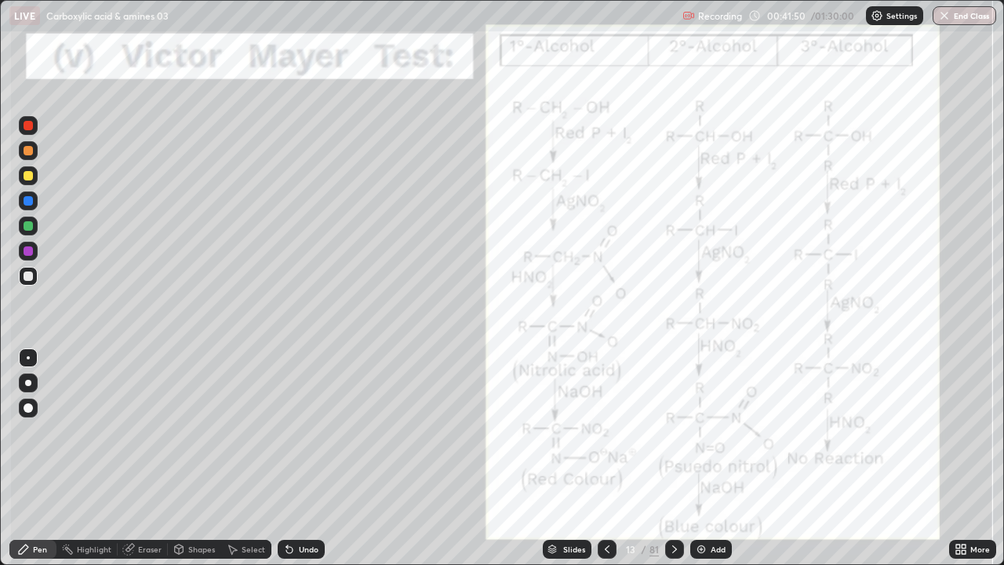
click at [299, 431] on div "Undo" at bounding box center [309, 549] width 20 height 8
click at [296, 431] on div "Undo" at bounding box center [301, 548] width 47 height 19
click at [286, 431] on icon at bounding box center [287, 546] width 2 height 2
click at [292, 431] on icon at bounding box center [289, 549] width 13 height 13
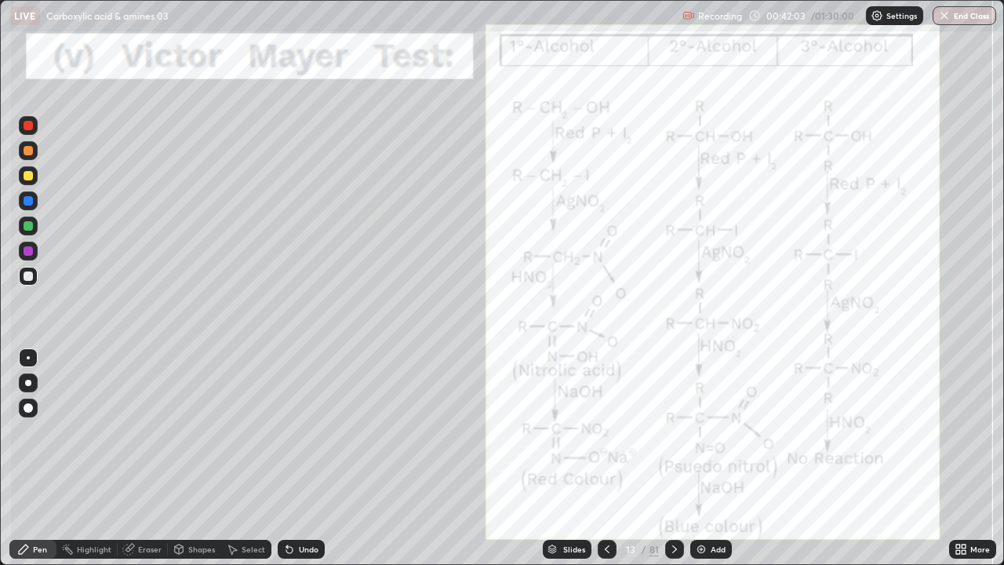
click at [299, 431] on div "Undo" at bounding box center [309, 549] width 20 height 8
click at [35, 129] on div at bounding box center [28, 125] width 19 height 19
click at [244, 431] on div "Select" at bounding box center [254, 549] width 24 height 8
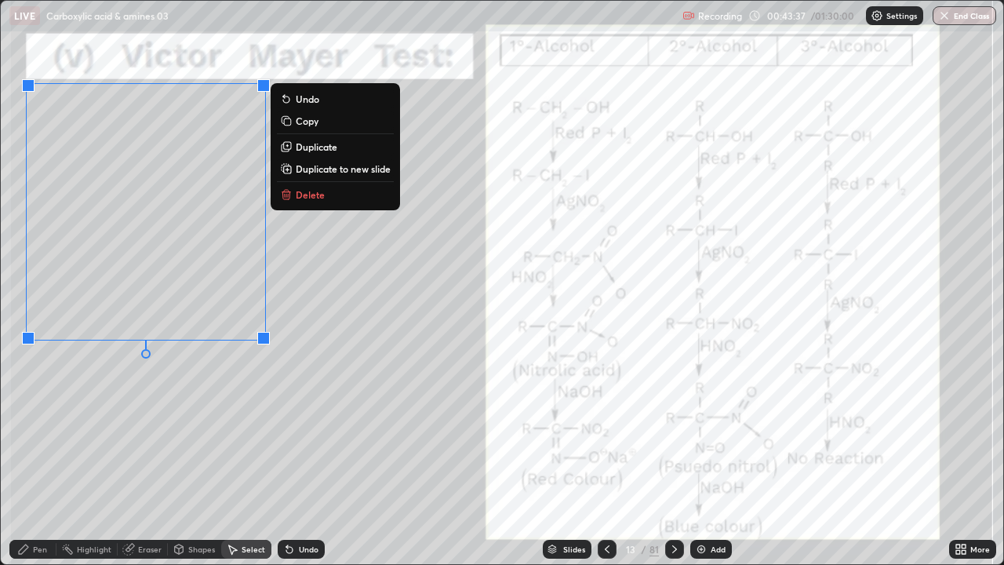
click at [147, 431] on div "Eraser" at bounding box center [150, 549] width 24 height 8
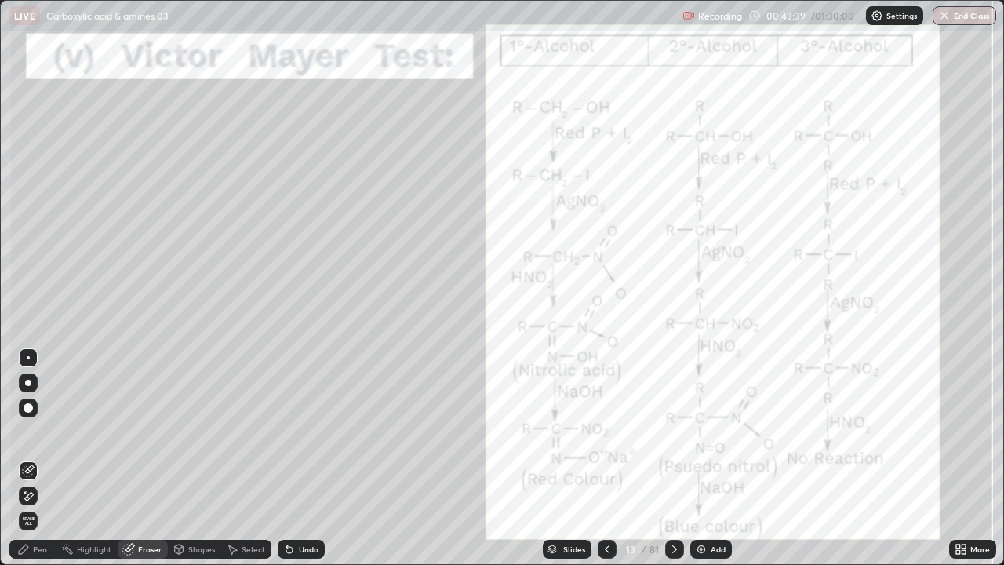
click at [40, 431] on div "Pen" at bounding box center [40, 549] width 14 height 8
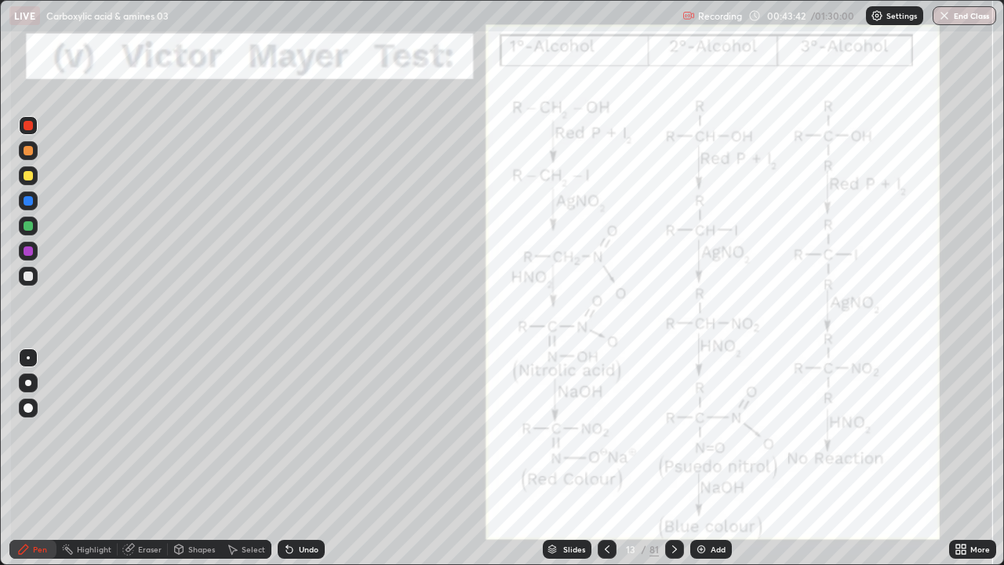
click at [28, 278] on div at bounding box center [28, 275] width 9 height 9
click at [27, 277] on div at bounding box center [28, 275] width 9 height 9
click at [299, 431] on div "Undo" at bounding box center [301, 548] width 47 height 19
click at [44, 431] on div "Pen" at bounding box center [40, 549] width 14 height 8
click at [42, 431] on div "Pen" at bounding box center [40, 549] width 14 height 8
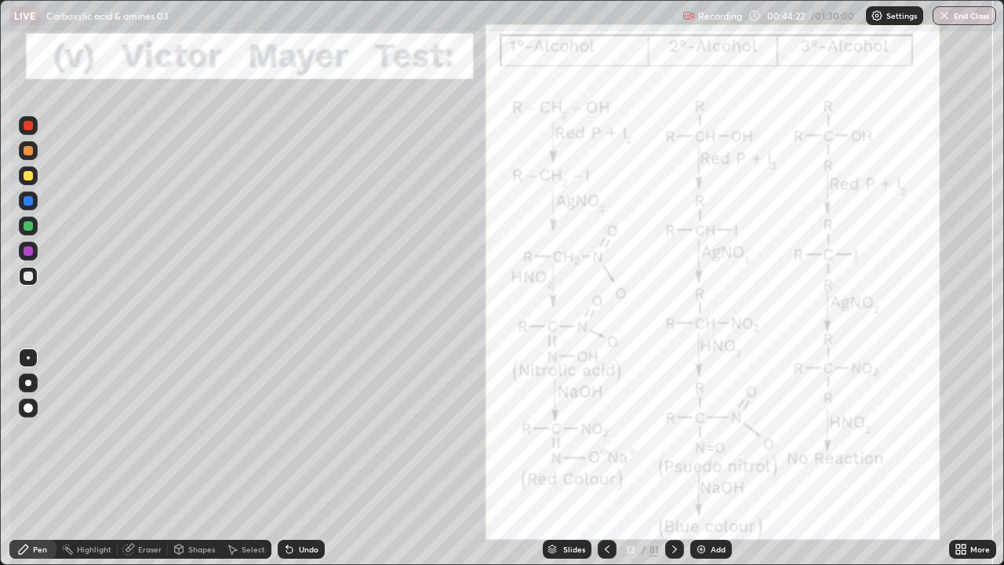
click at [27, 179] on div at bounding box center [28, 175] width 9 height 9
click at [37, 120] on div at bounding box center [28, 125] width 19 height 19
click at [140, 431] on div "Eraser" at bounding box center [150, 549] width 24 height 8
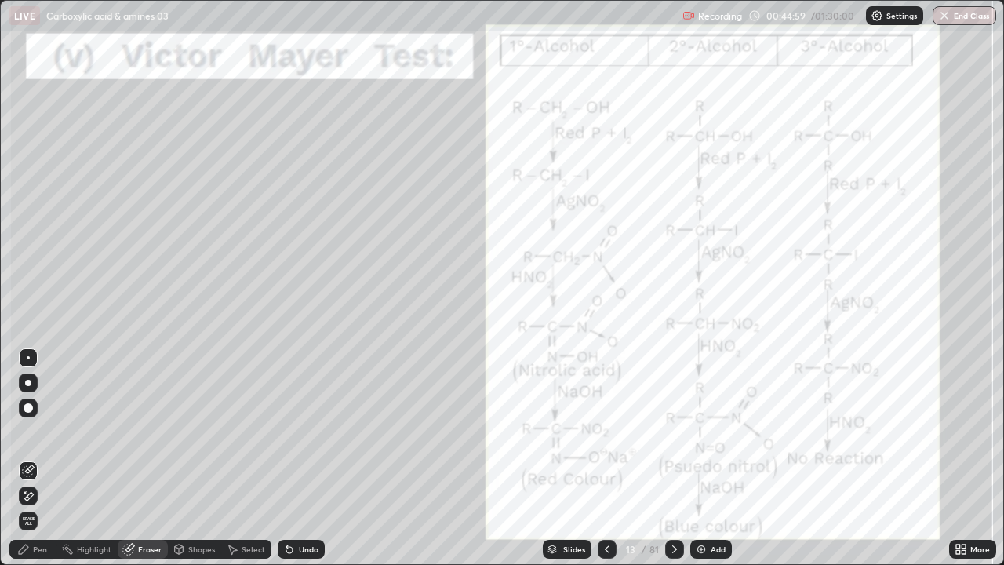
click at [40, 431] on div "Pen" at bounding box center [40, 549] width 14 height 8
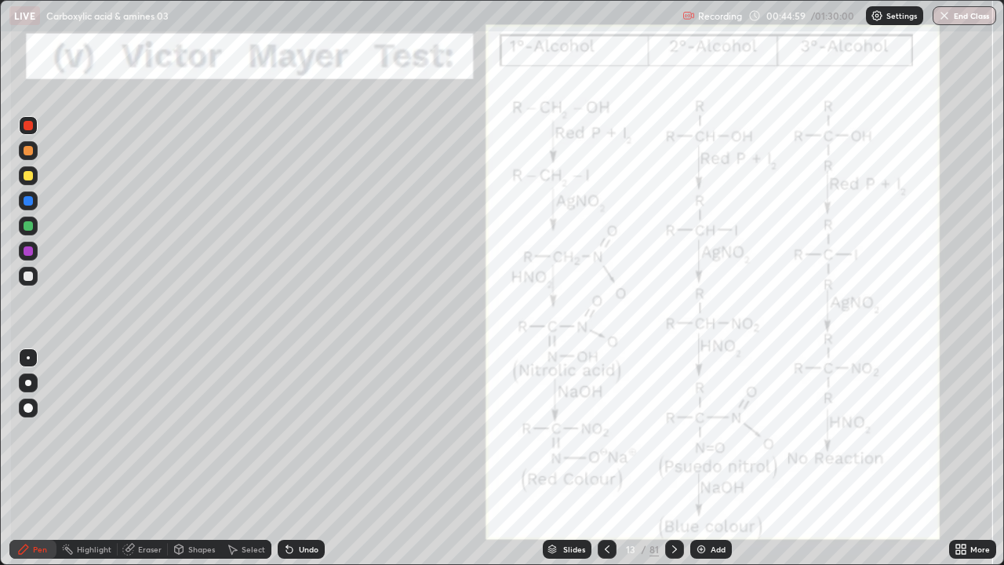
click at [42, 431] on div "Pen" at bounding box center [40, 549] width 14 height 8
click at [27, 278] on div at bounding box center [28, 275] width 9 height 9
click at [27, 279] on div at bounding box center [28, 275] width 9 height 9
click at [29, 176] on div at bounding box center [28, 175] width 9 height 9
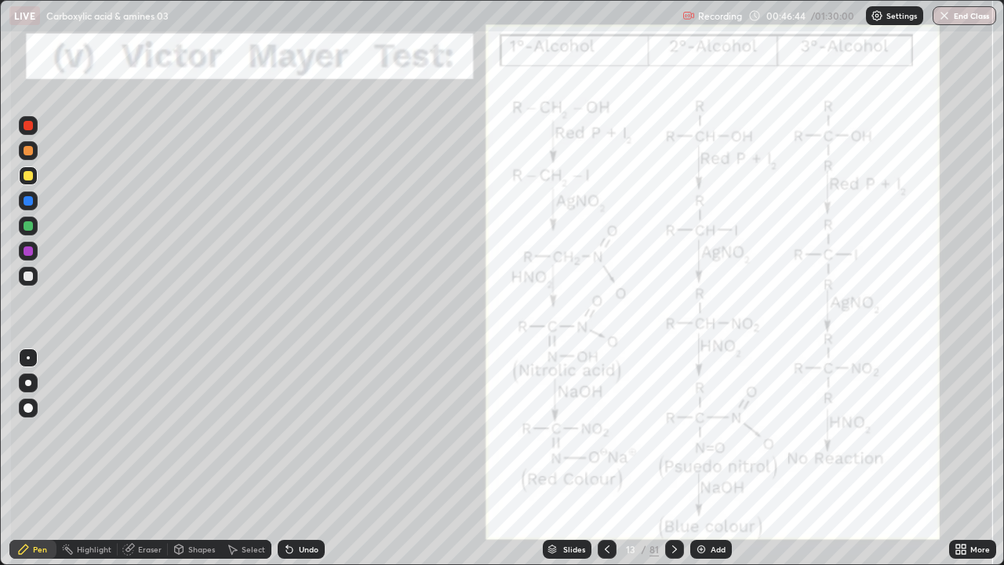
click at [666, 431] on div at bounding box center [674, 548] width 19 height 19
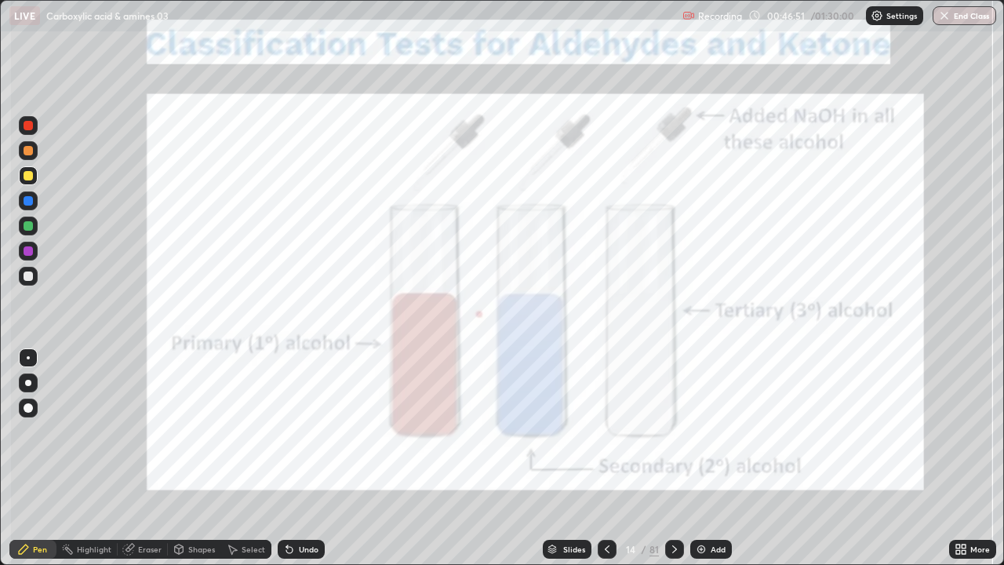
click at [673, 431] on icon at bounding box center [674, 549] width 13 height 13
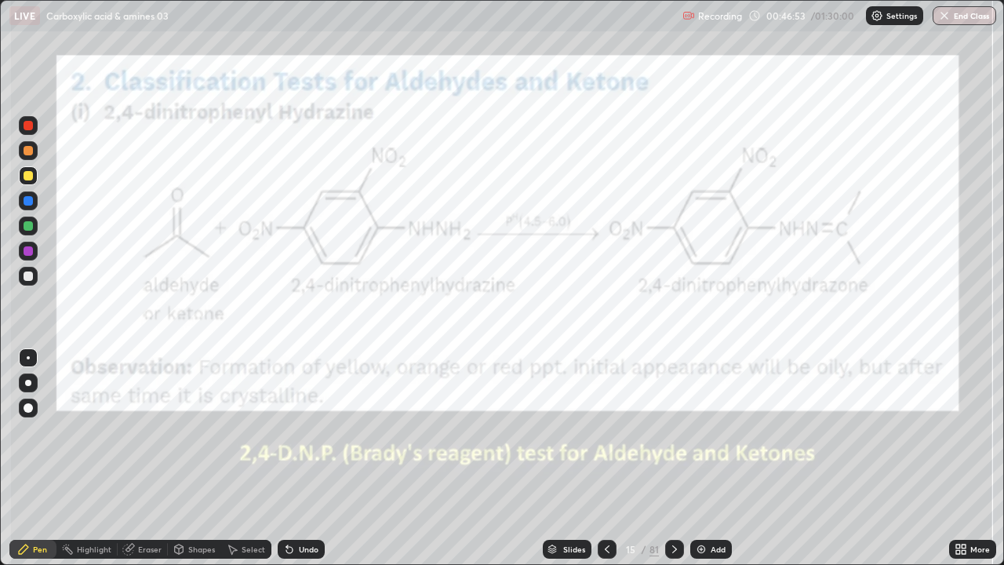
click at [28, 176] on div at bounding box center [28, 175] width 9 height 9
click at [31, 176] on div at bounding box center [28, 175] width 9 height 9
click at [29, 127] on div at bounding box center [28, 125] width 9 height 9
click at [26, 129] on div at bounding box center [28, 125] width 9 height 9
click at [672, 431] on icon at bounding box center [674, 549] width 13 height 13
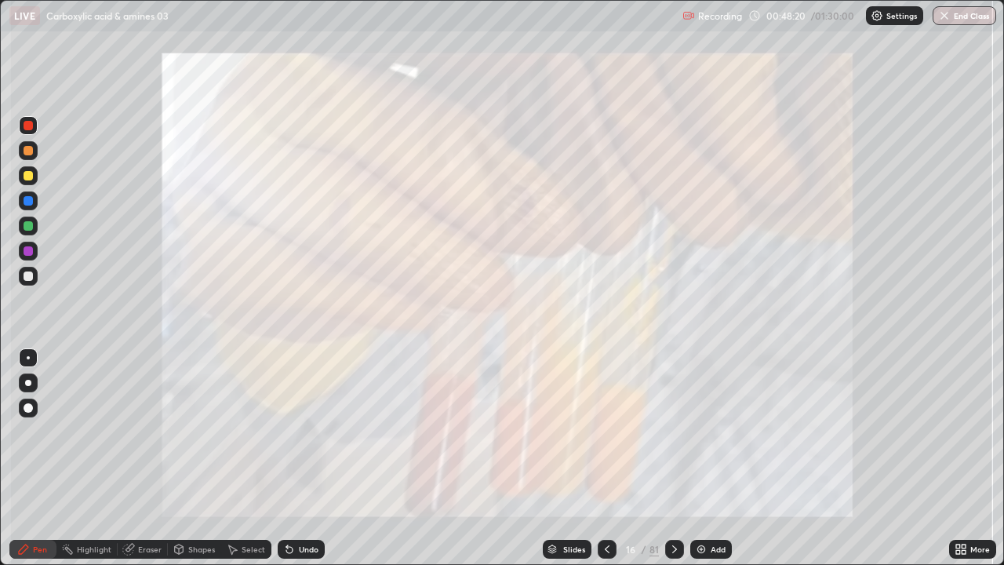
click at [30, 174] on div at bounding box center [28, 175] width 9 height 9
click at [29, 176] on div at bounding box center [28, 175] width 9 height 9
click at [27, 179] on div at bounding box center [28, 175] width 9 height 9
click at [673, 431] on icon at bounding box center [674, 549] width 13 height 13
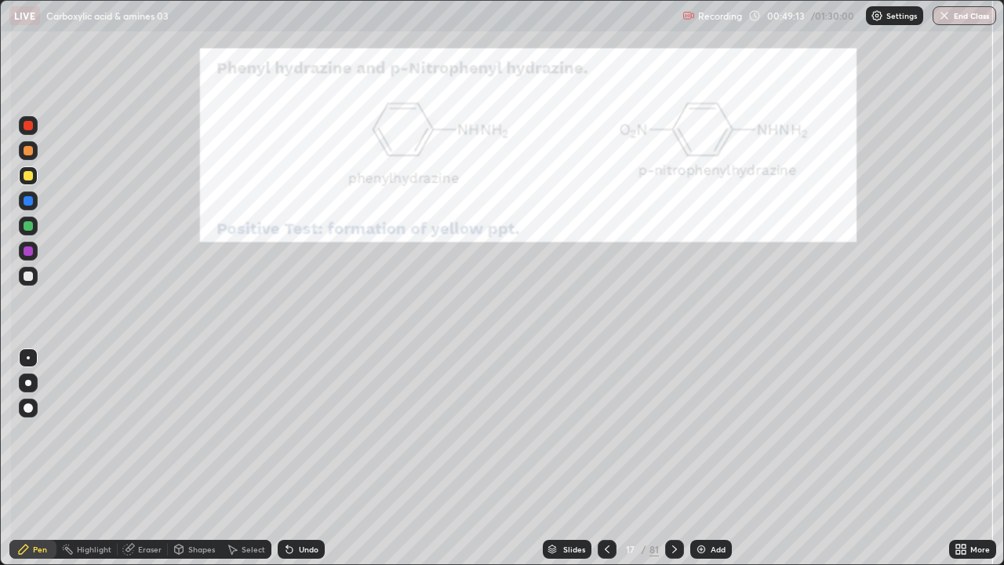
click at [42, 431] on div "Pen" at bounding box center [40, 549] width 14 height 8
click at [39, 431] on div "Pen" at bounding box center [40, 549] width 14 height 8
click at [673, 431] on icon at bounding box center [674, 549] width 13 height 13
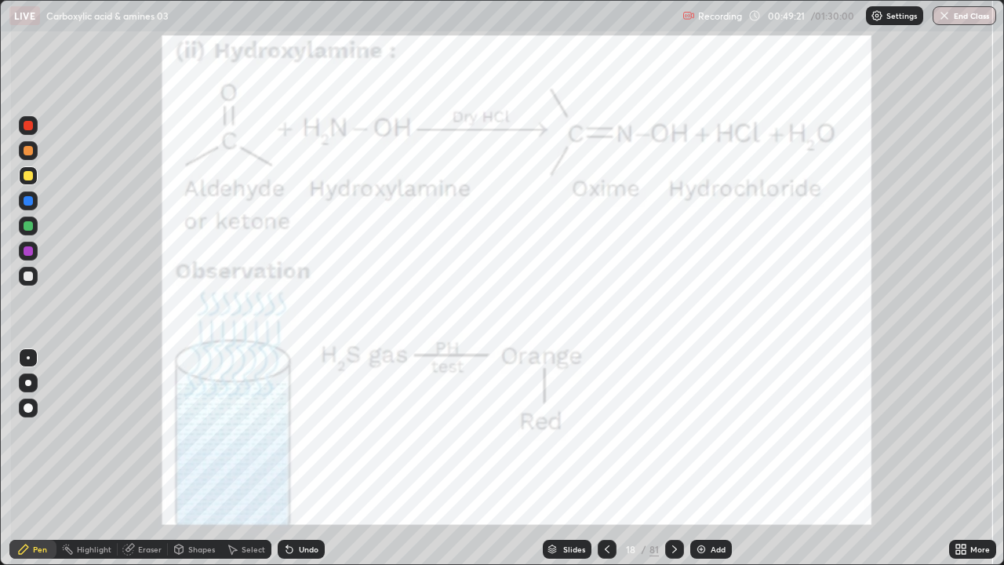
click at [31, 129] on div at bounding box center [28, 125] width 9 height 9
click at [29, 128] on div at bounding box center [28, 125] width 9 height 9
click at [668, 431] on icon at bounding box center [674, 549] width 13 height 13
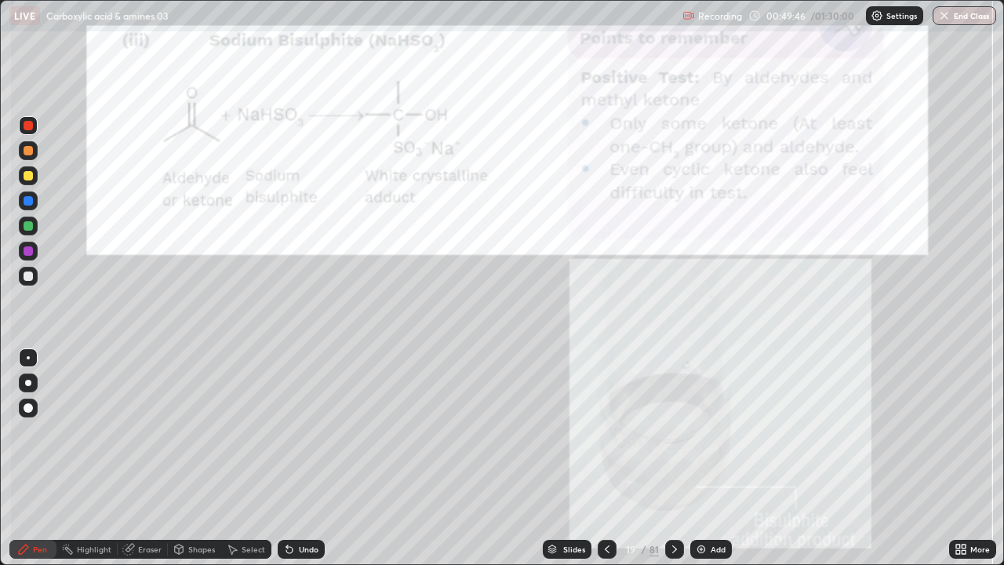
click at [32, 176] on div at bounding box center [28, 175] width 9 height 9
click at [35, 177] on div at bounding box center [28, 175] width 19 height 19
click at [31, 129] on div at bounding box center [28, 125] width 9 height 9
click at [35, 127] on div at bounding box center [28, 125] width 19 height 19
click at [30, 152] on div at bounding box center [28, 150] width 9 height 9
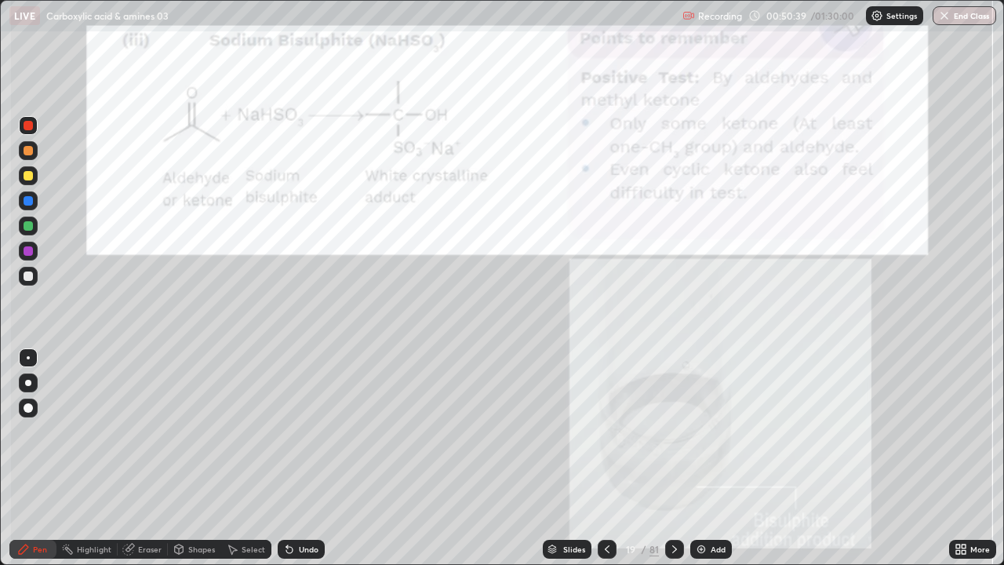
click at [27, 154] on div at bounding box center [28, 150] width 9 height 9
click at [673, 431] on icon at bounding box center [674, 549] width 13 height 13
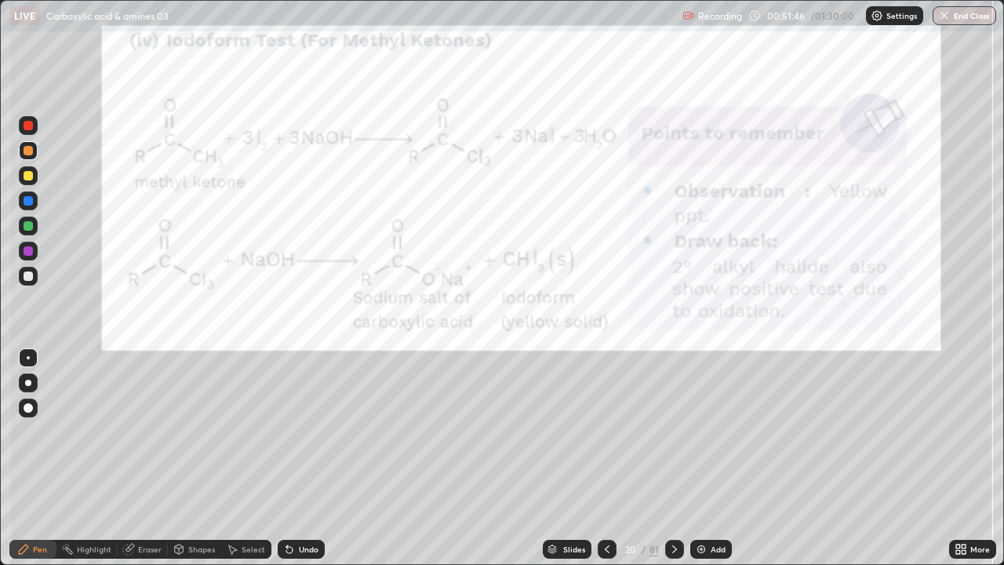
click at [30, 279] on div at bounding box center [28, 275] width 9 height 9
click at [28, 277] on div at bounding box center [28, 275] width 9 height 9
click at [29, 151] on div at bounding box center [28, 150] width 9 height 9
click at [35, 152] on div at bounding box center [28, 150] width 19 height 19
click at [299, 431] on div "Undo" at bounding box center [309, 549] width 20 height 8
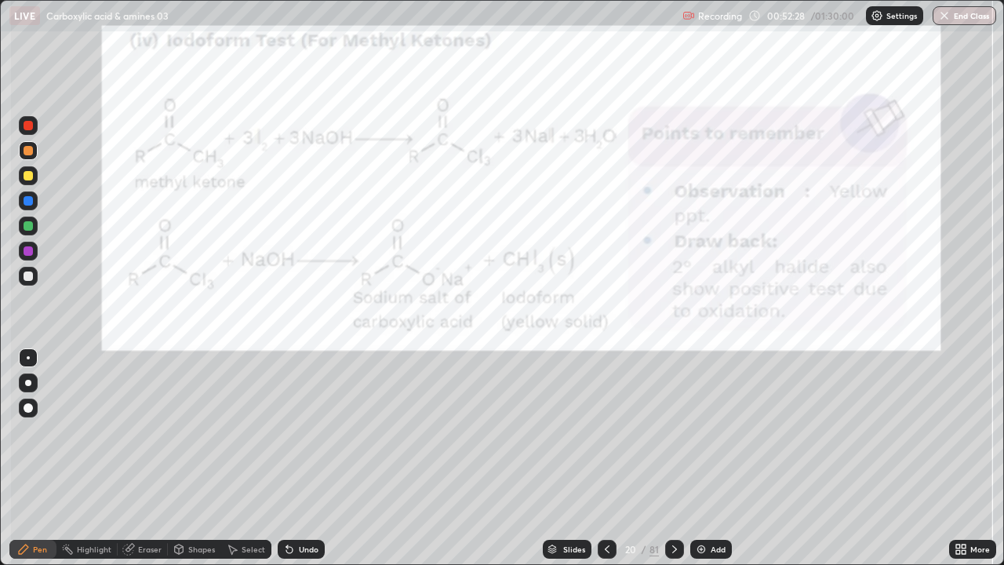
click at [293, 431] on div "Undo" at bounding box center [301, 548] width 47 height 19
click at [671, 431] on icon at bounding box center [674, 549] width 13 height 13
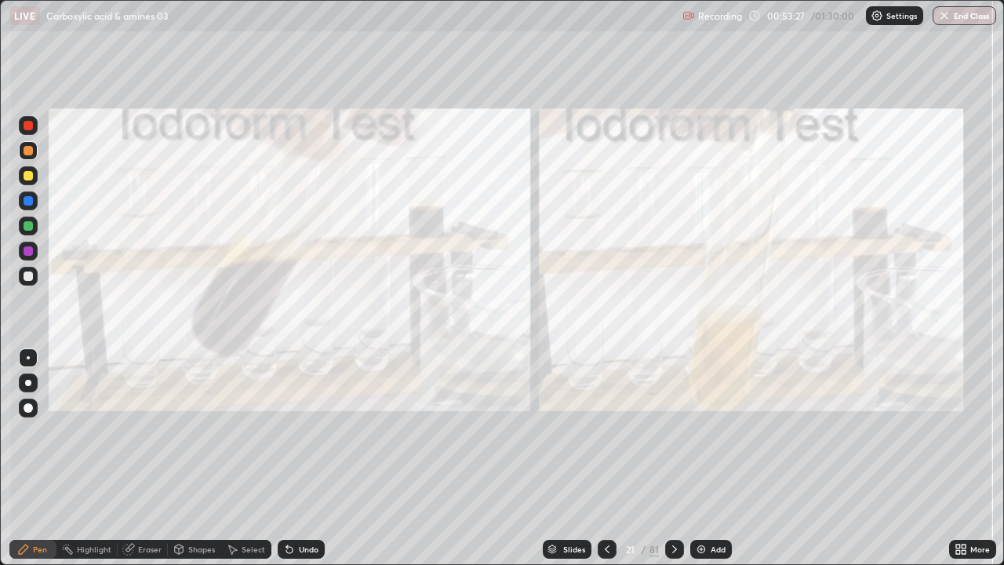
click at [668, 431] on icon at bounding box center [674, 549] width 13 height 13
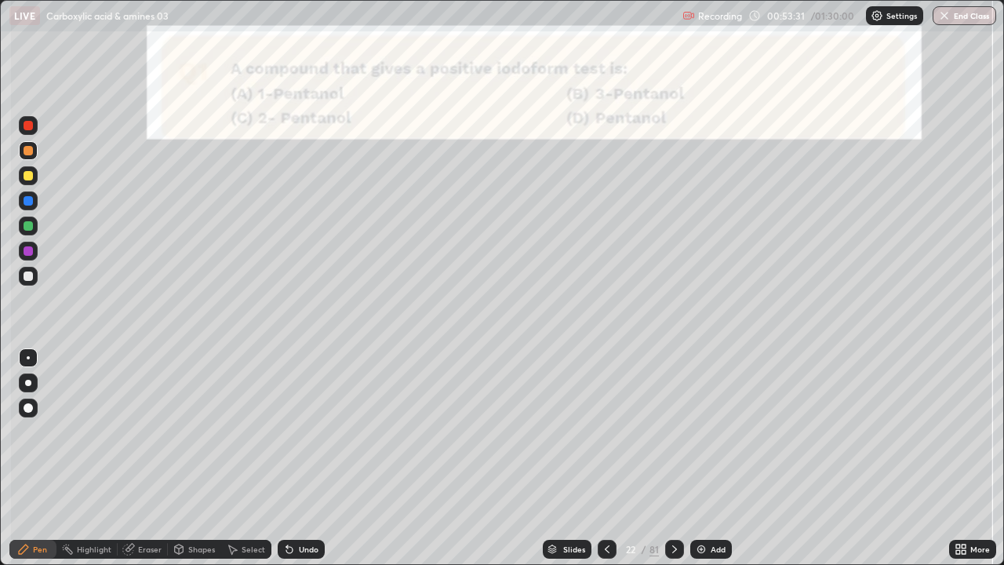
click at [32, 178] on div at bounding box center [28, 175] width 9 height 9
click at [28, 176] on div at bounding box center [28, 175] width 9 height 9
click at [674, 431] on icon at bounding box center [674, 549] width 5 height 8
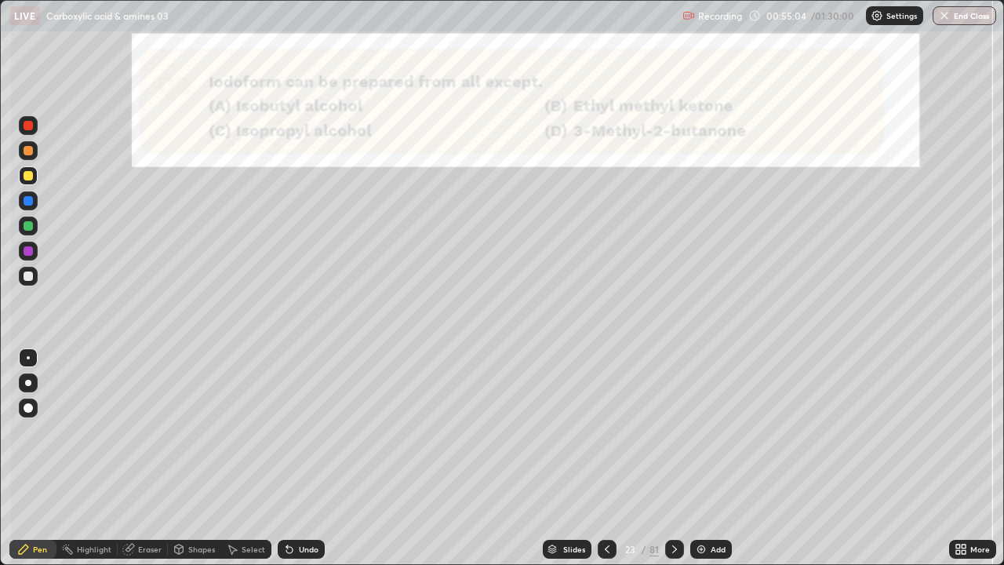
click at [30, 280] on div at bounding box center [28, 275] width 9 height 9
click at [29, 283] on div at bounding box center [28, 276] width 19 height 19
click at [673, 431] on icon at bounding box center [674, 549] width 13 height 13
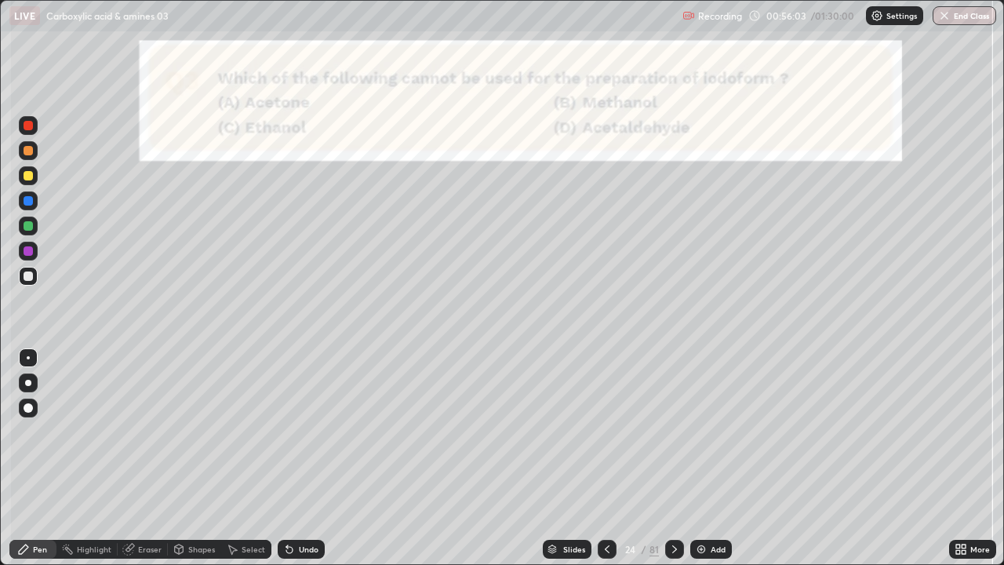
click at [557, 431] on div "Slides" at bounding box center [567, 548] width 49 height 19
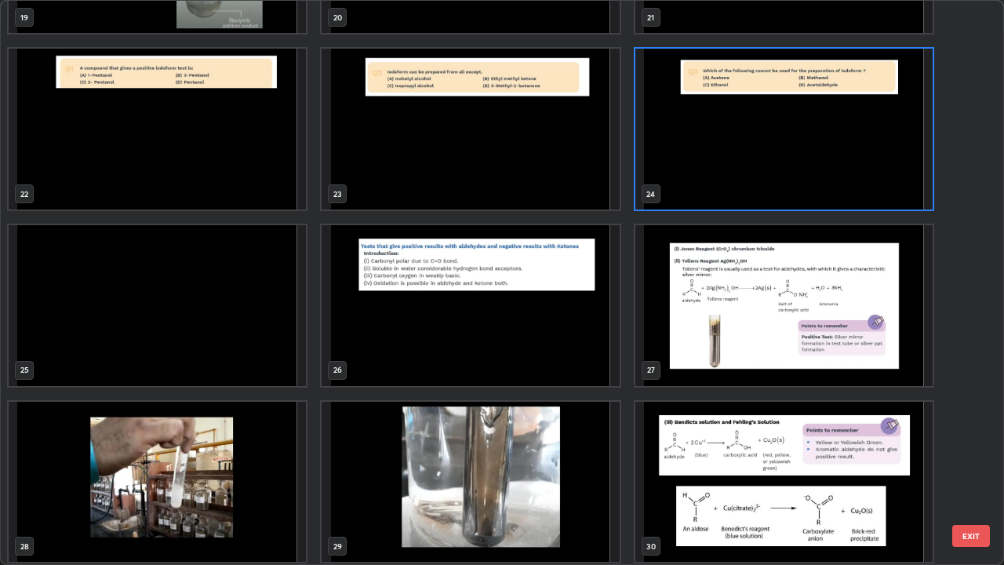
scroll to position [1187, 0]
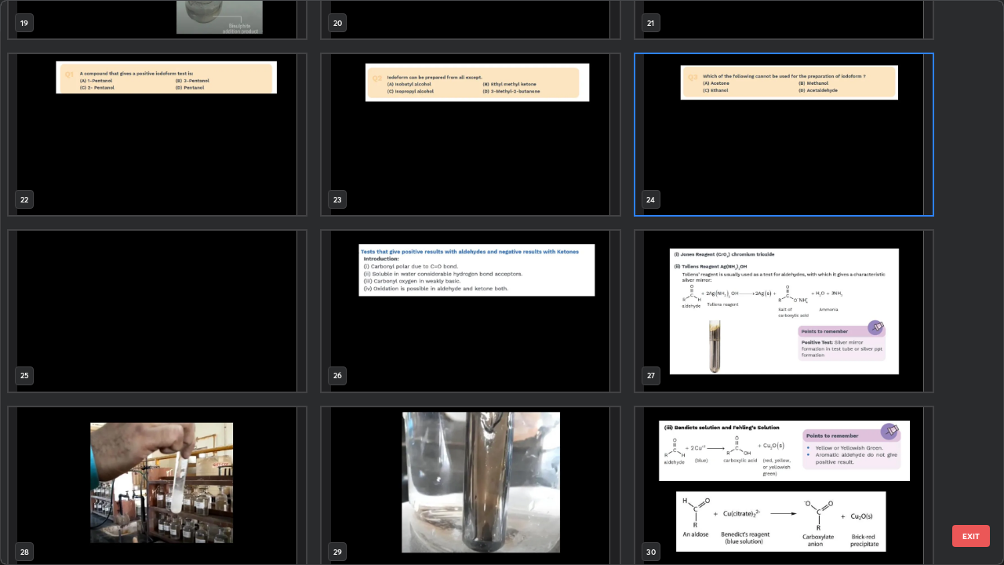
click at [383, 331] on img "grid" at bounding box center [470, 311] width 297 height 161
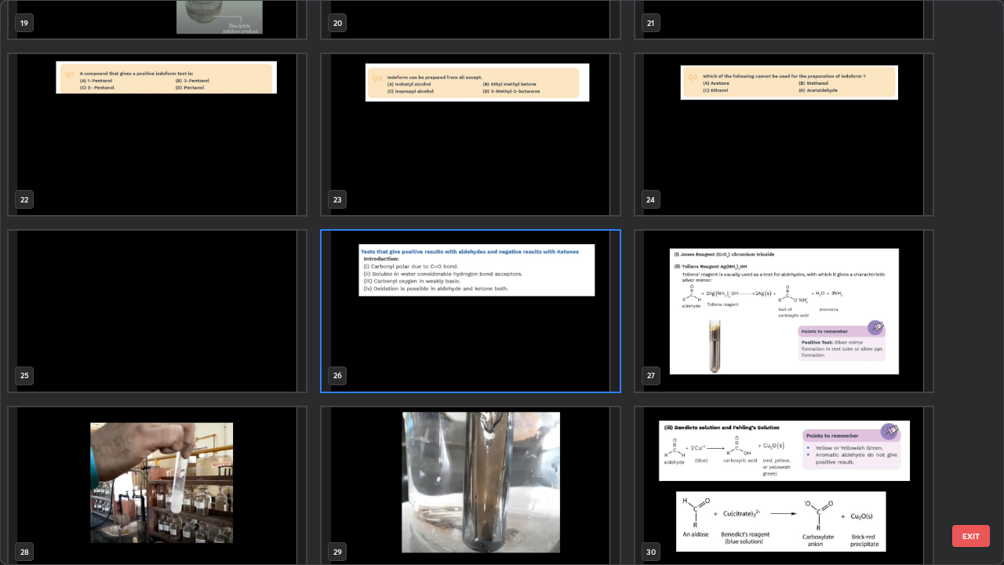
click at [385, 333] on img "grid" at bounding box center [470, 311] width 297 height 161
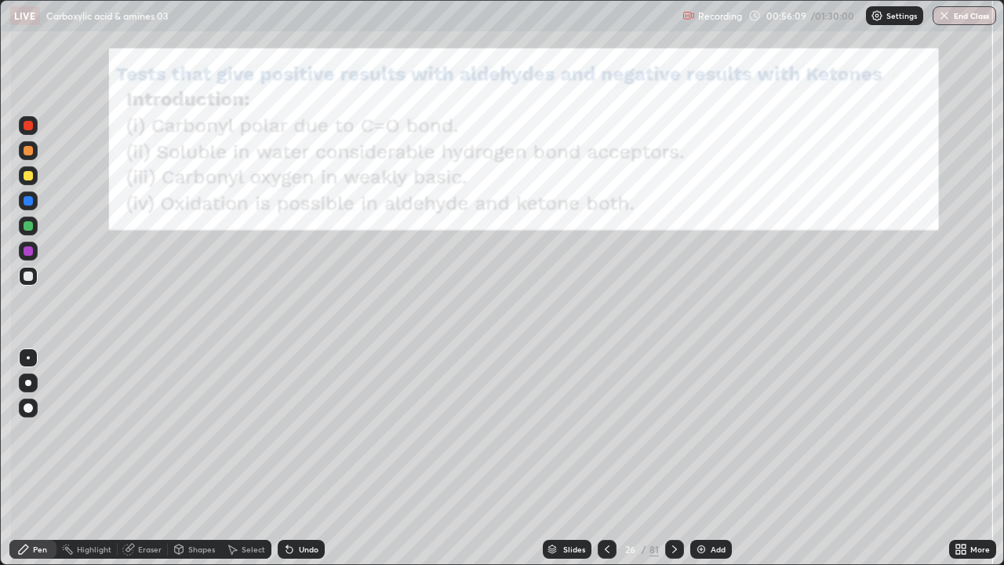
click at [29, 277] on div at bounding box center [28, 275] width 9 height 9
click at [31, 274] on div at bounding box center [28, 275] width 9 height 9
click at [35, 278] on div at bounding box center [28, 276] width 19 height 19
click at [34, 277] on div at bounding box center [28, 276] width 19 height 19
click at [27, 175] on div at bounding box center [28, 175] width 9 height 9
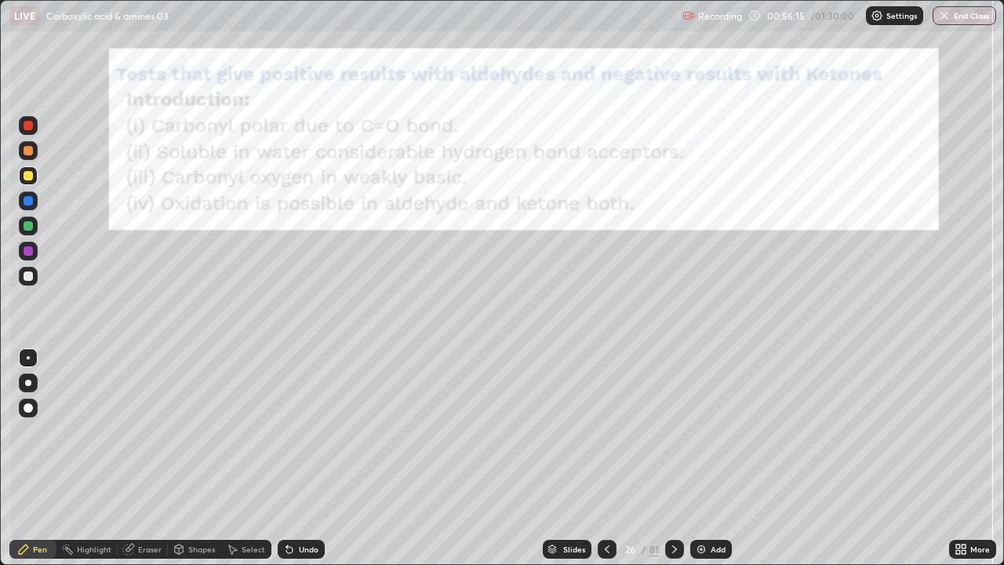
click at [34, 177] on div at bounding box center [28, 175] width 19 height 19
click at [31, 133] on div at bounding box center [28, 125] width 19 height 19
click at [29, 133] on div at bounding box center [28, 125] width 19 height 19
click at [665, 431] on div at bounding box center [674, 548] width 19 height 31
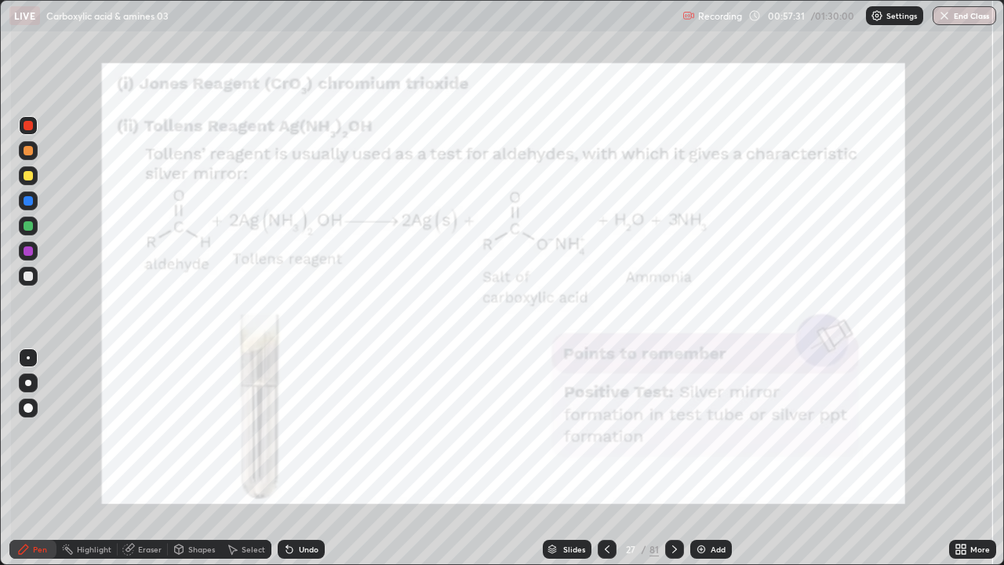
click at [27, 129] on div at bounding box center [28, 125] width 9 height 9
click at [28, 126] on div at bounding box center [28, 125] width 9 height 9
click at [665, 431] on div at bounding box center [674, 548] width 19 height 19
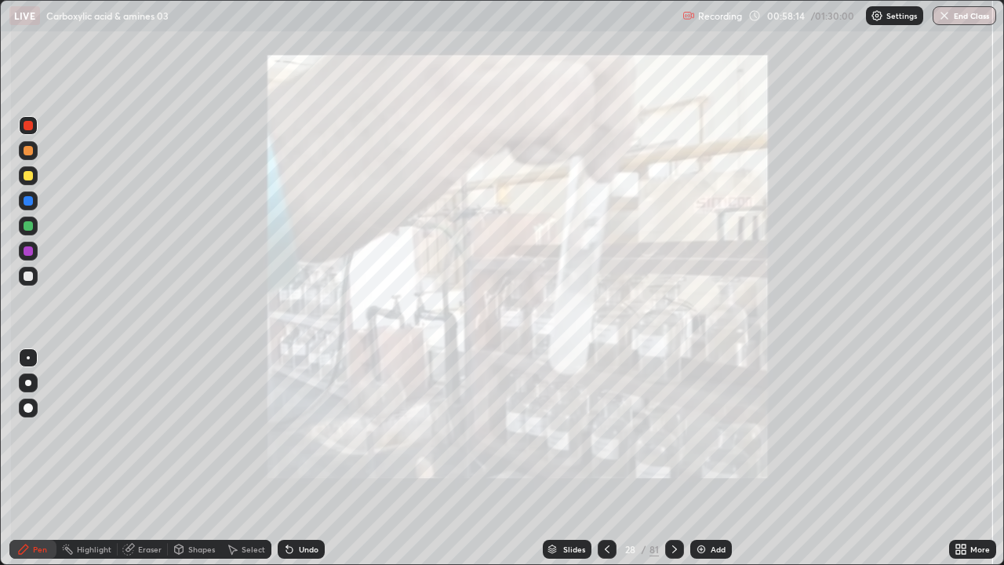
click at [673, 431] on icon at bounding box center [674, 549] width 13 height 13
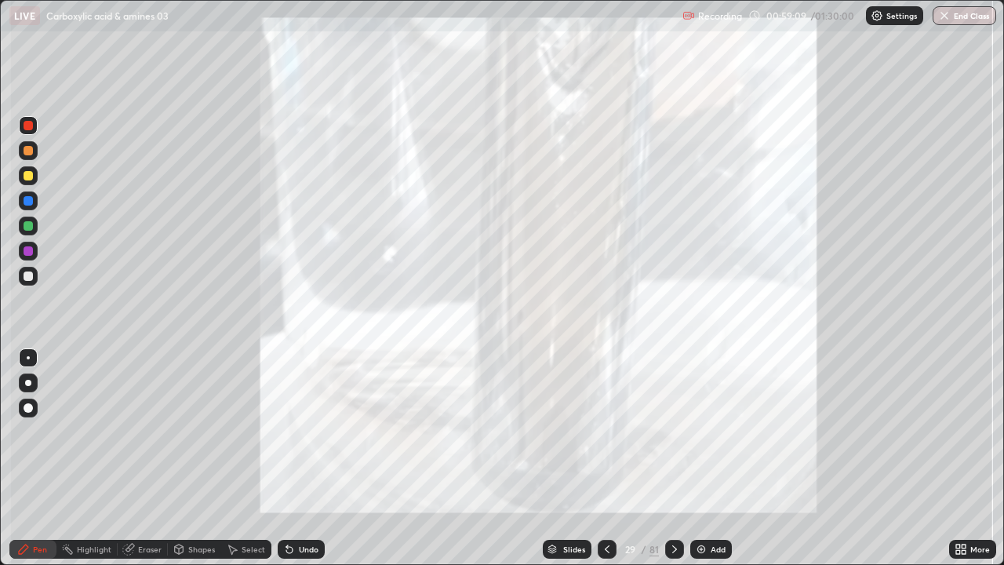
click at [605, 431] on icon at bounding box center [607, 549] width 13 height 13
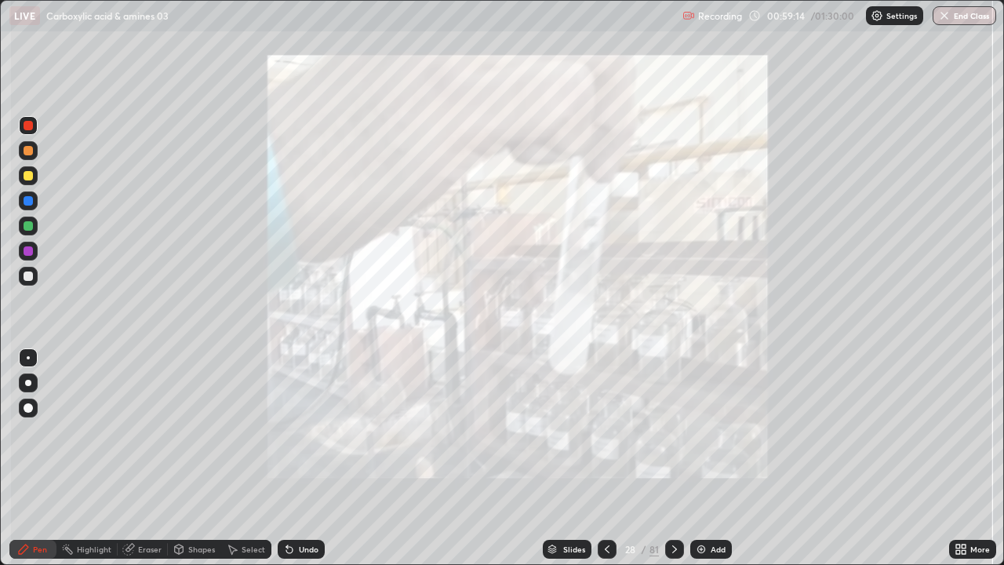
click at [587, 431] on div "Slides" at bounding box center [567, 548] width 49 height 19
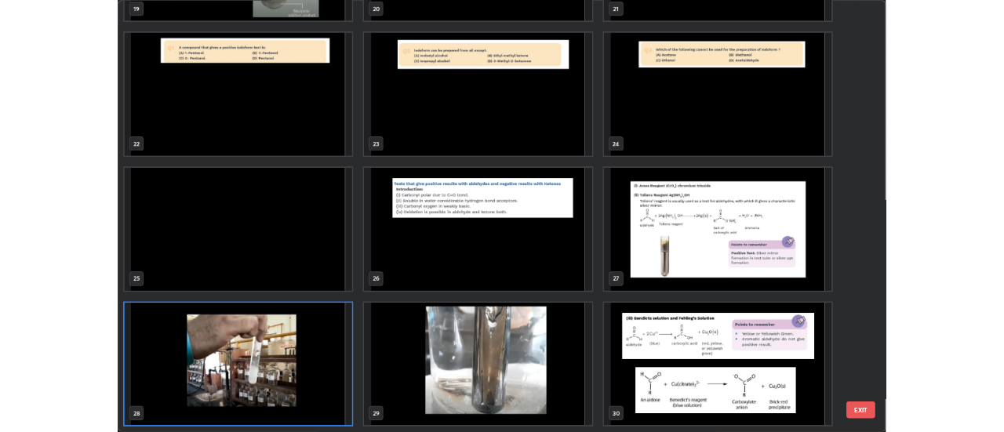
scroll to position [558, 994]
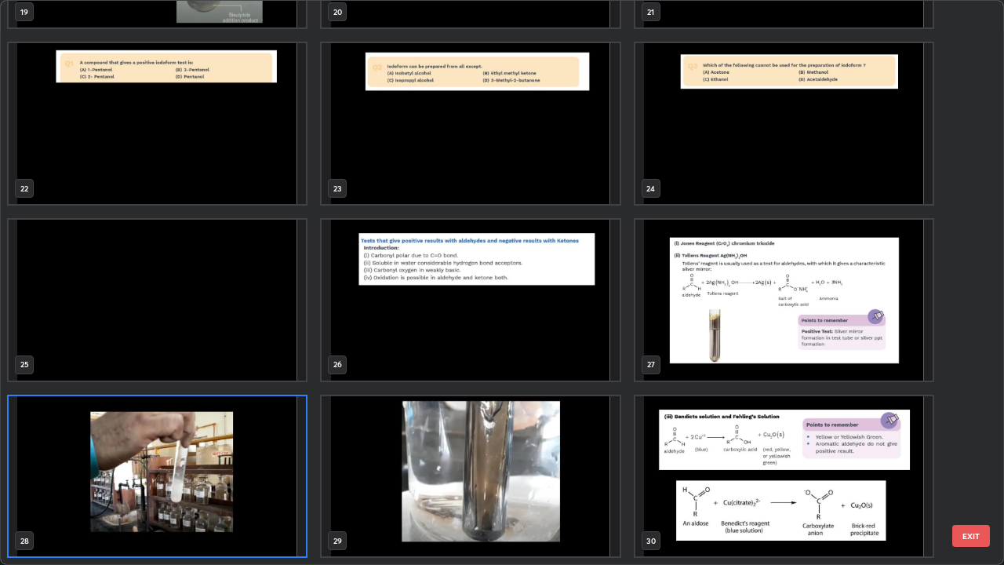
click at [681, 322] on img "grid" at bounding box center [783, 300] width 297 height 161
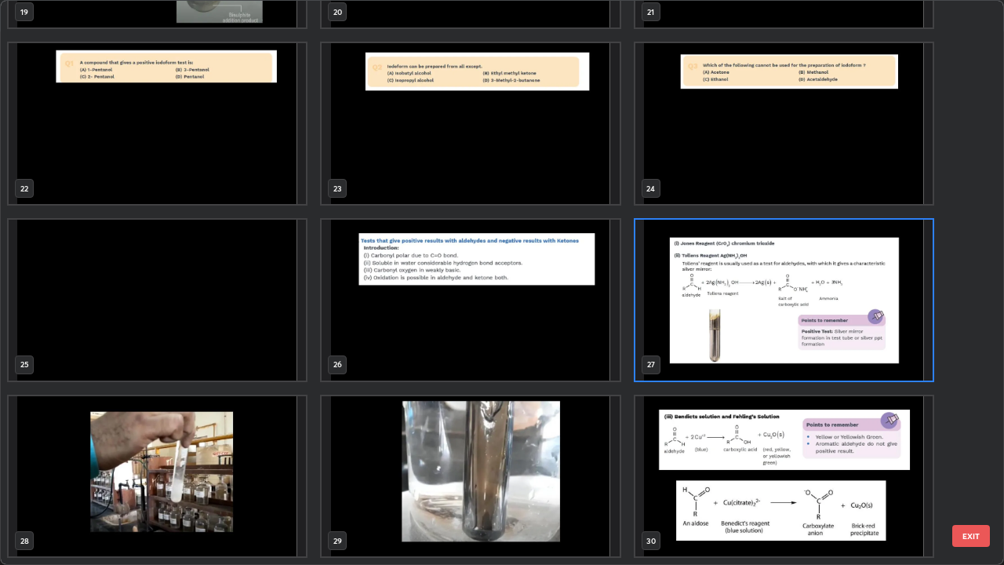
click at [684, 321] on img "grid" at bounding box center [783, 300] width 297 height 161
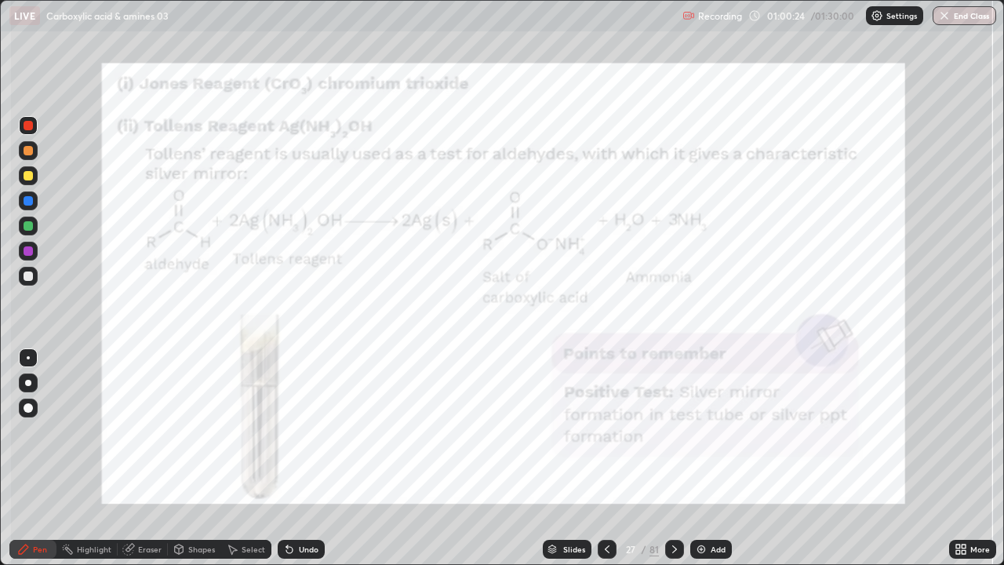
click at [673, 431] on icon at bounding box center [674, 549] width 13 height 13
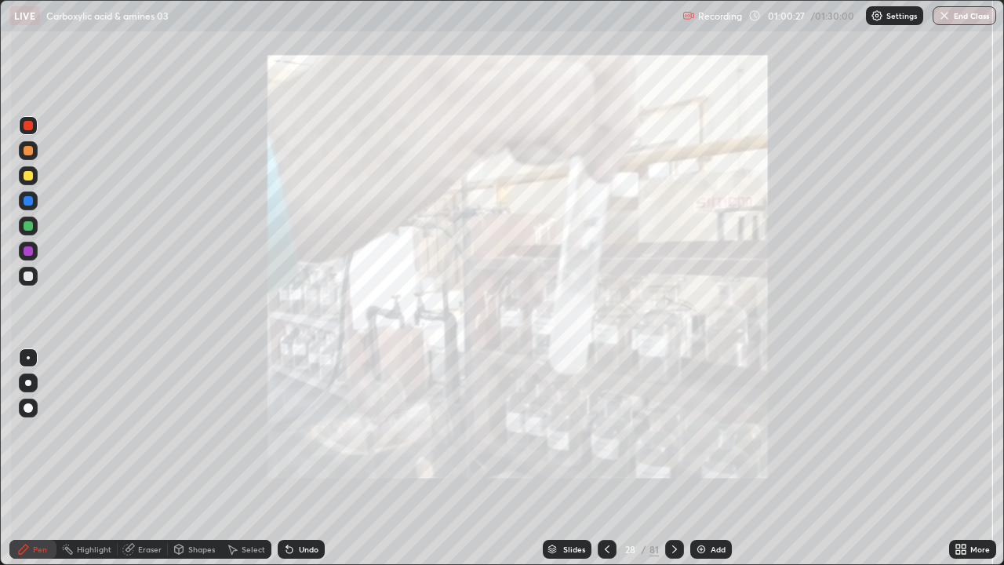
click at [673, 431] on icon at bounding box center [674, 549] width 13 height 13
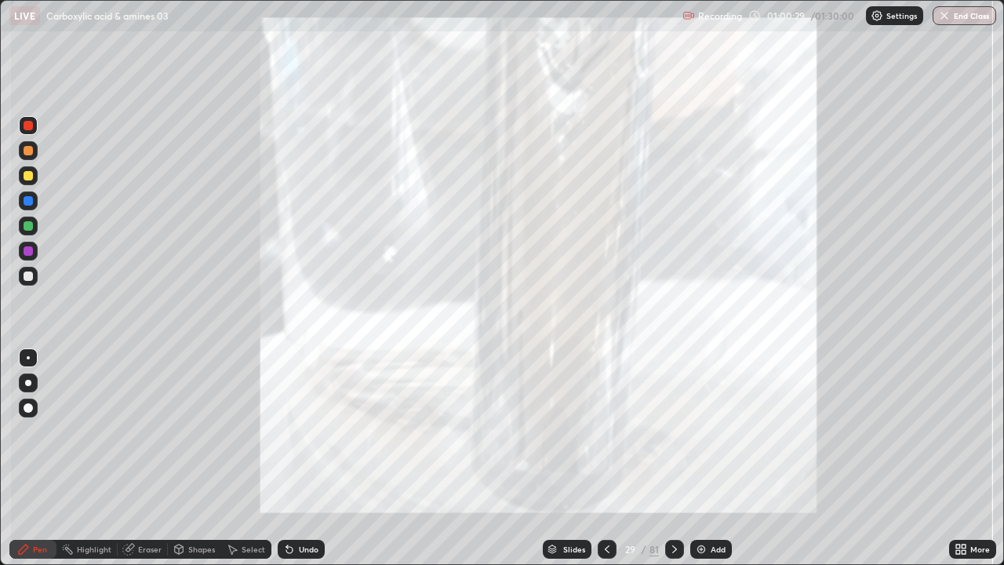
click at [672, 431] on icon at bounding box center [674, 549] width 5 height 8
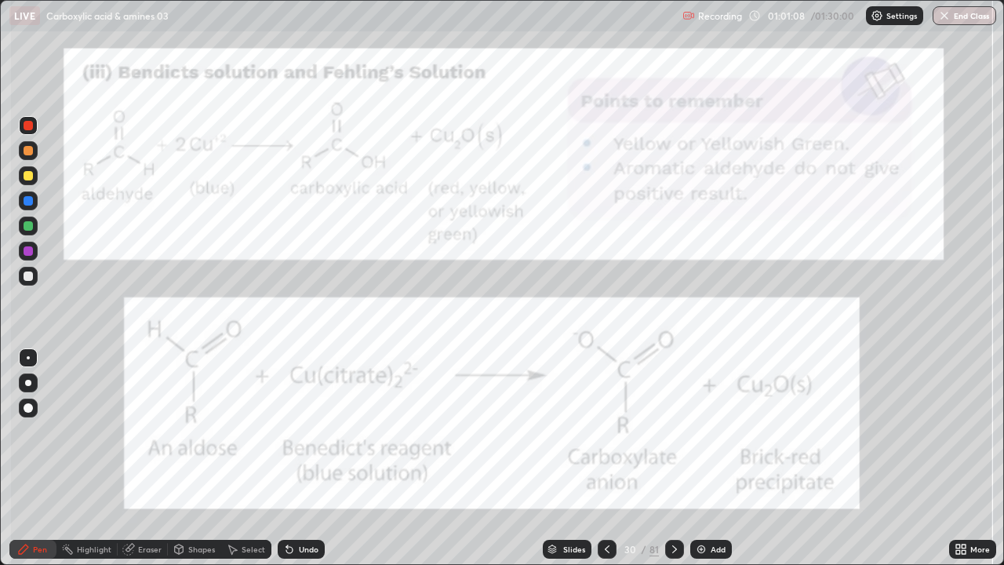
click at [668, 431] on icon at bounding box center [674, 549] width 13 height 13
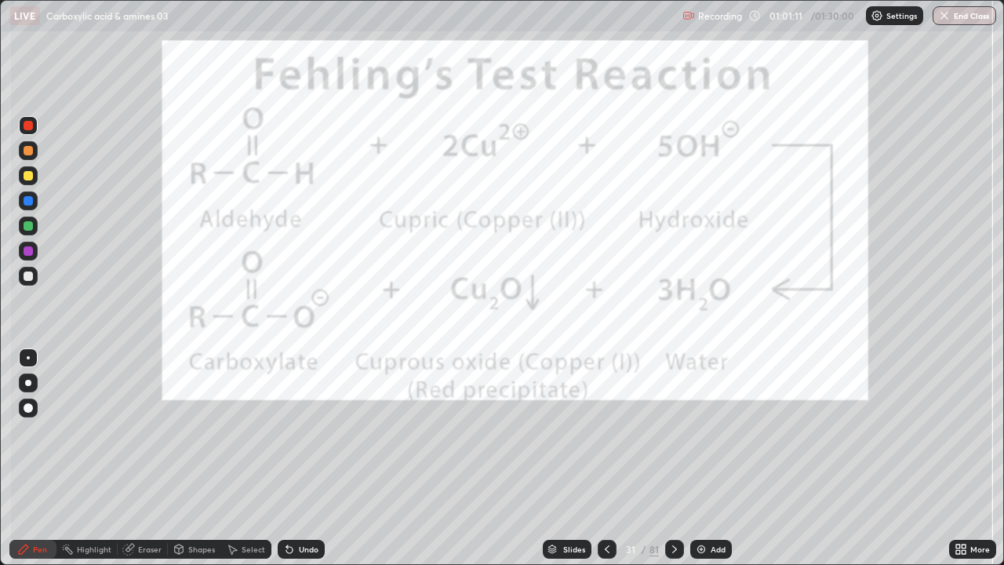
click at [605, 431] on icon at bounding box center [607, 549] width 13 height 13
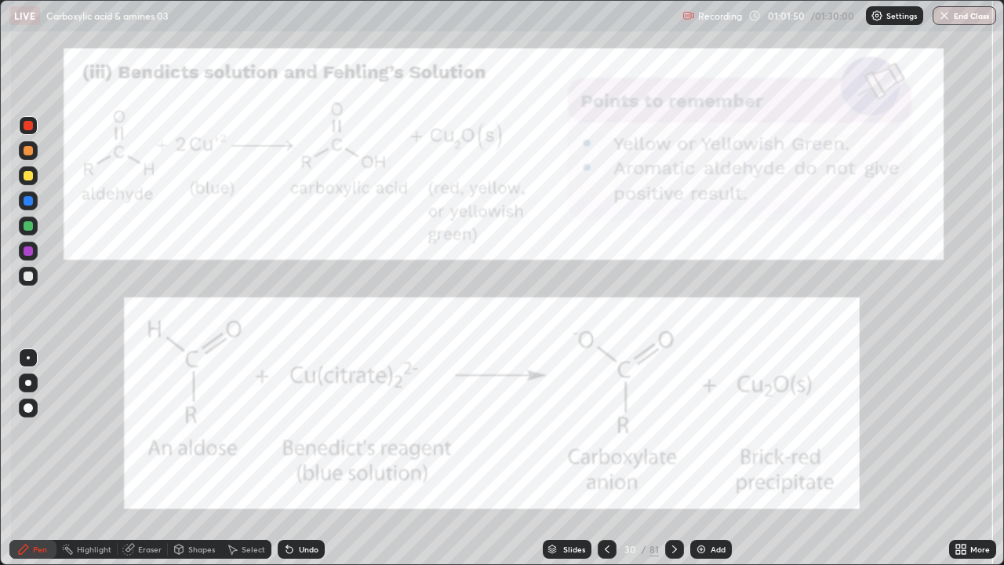
click at [673, 431] on icon at bounding box center [674, 549] width 13 height 13
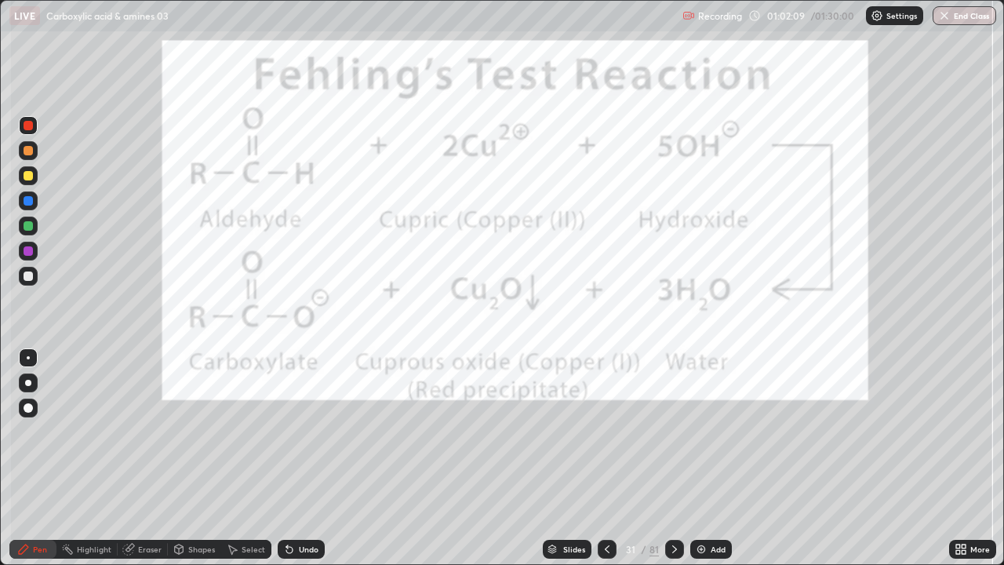
click at [673, 431] on icon at bounding box center [674, 549] width 13 height 13
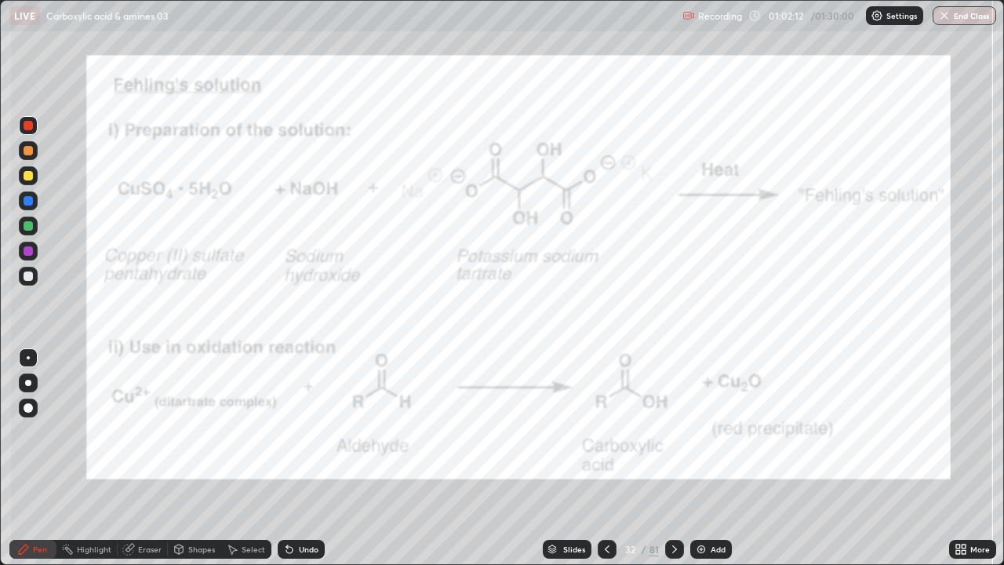
click at [673, 431] on icon at bounding box center [674, 549] width 13 height 13
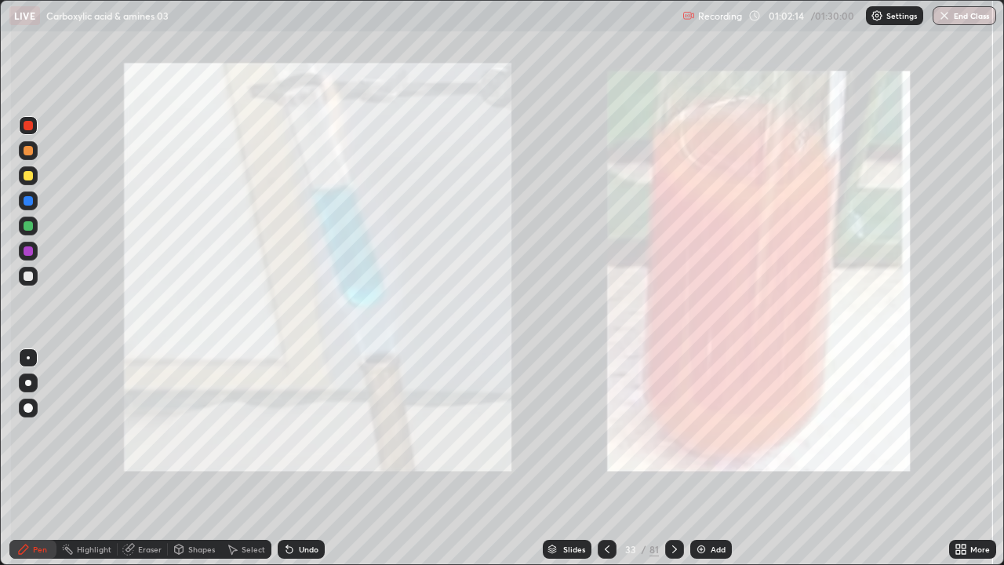
click at [34, 431] on div "Pen" at bounding box center [40, 549] width 14 height 8
click at [35, 431] on div "Pen" at bounding box center [40, 549] width 14 height 8
click at [27, 280] on div at bounding box center [28, 275] width 9 height 9
click at [28, 277] on div at bounding box center [28, 275] width 9 height 9
click at [31, 122] on div at bounding box center [28, 125] width 9 height 9
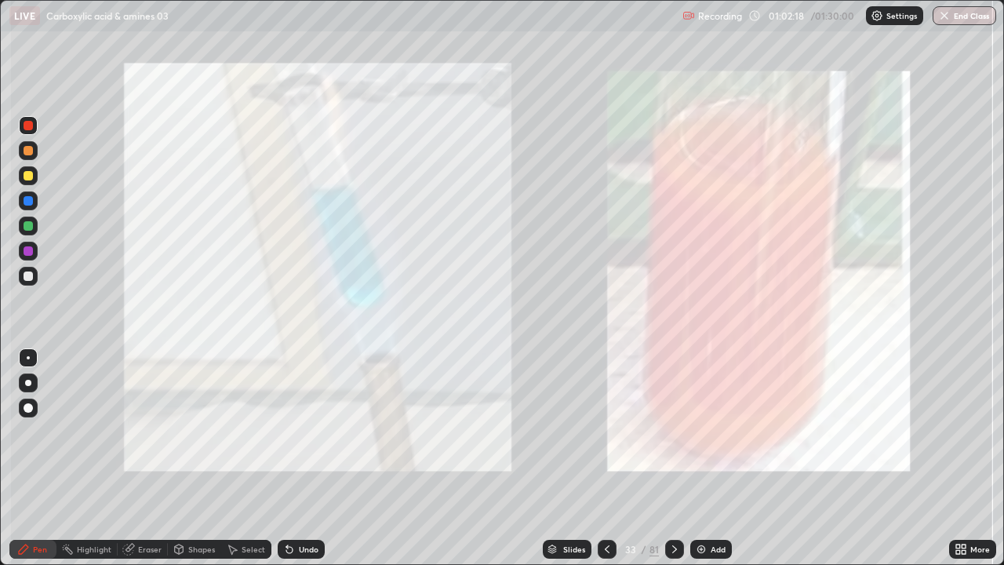
click at [35, 125] on div at bounding box center [28, 125] width 19 height 19
click at [673, 431] on icon at bounding box center [674, 549] width 13 height 13
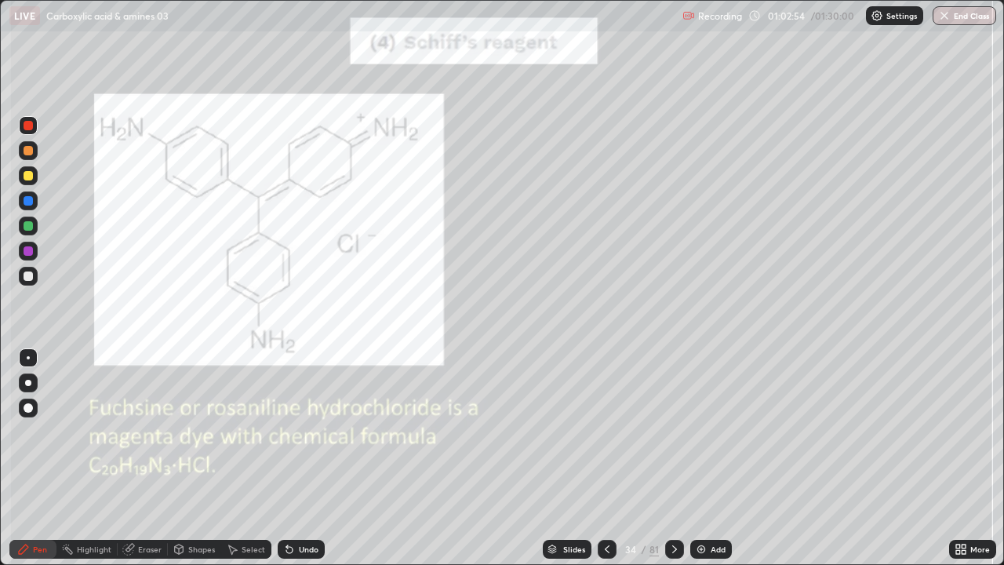
click at [36, 431] on div "Pen" at bounding box center [40, 549] width 14 height 8
click at [27, 278] on div at bounding box center [28, 275] width 9 height 9
click at [30, 275] on div at bounding box center [28, 275] width 9 height 9
click at [673, 431] on icon at bounding box center [674, 549] width 13 height 13
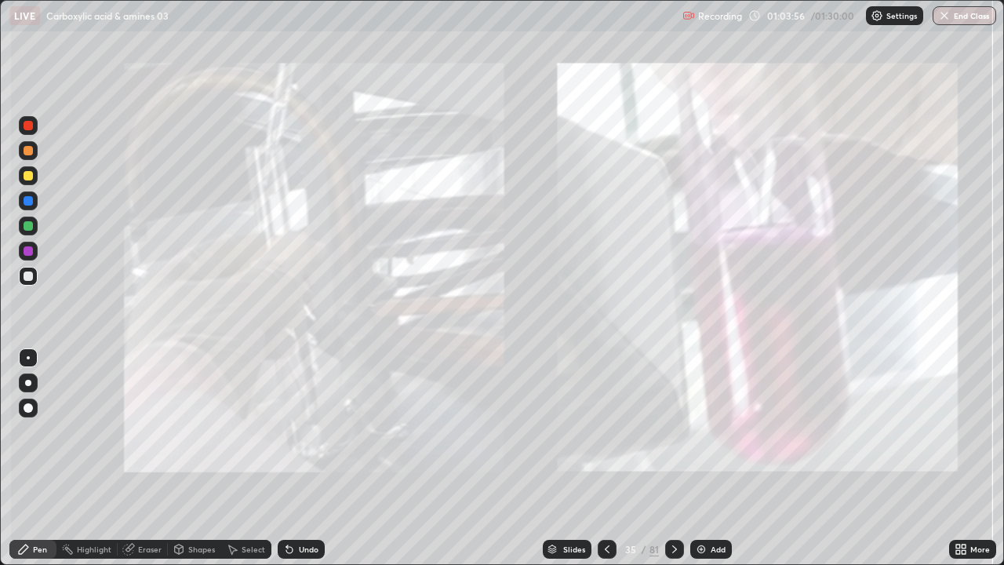
click at [29, 282] on div at bounding box center [28, 276] width 19 height 19
click at [37, 275] on div at bounding box center [28, 276] width 19 height 19
click at [31, 284] on div at bounding box center [28, 276] width 19 height 19
click at [673, 431] on icon at bounding box center [674, 549] width 13 height 13
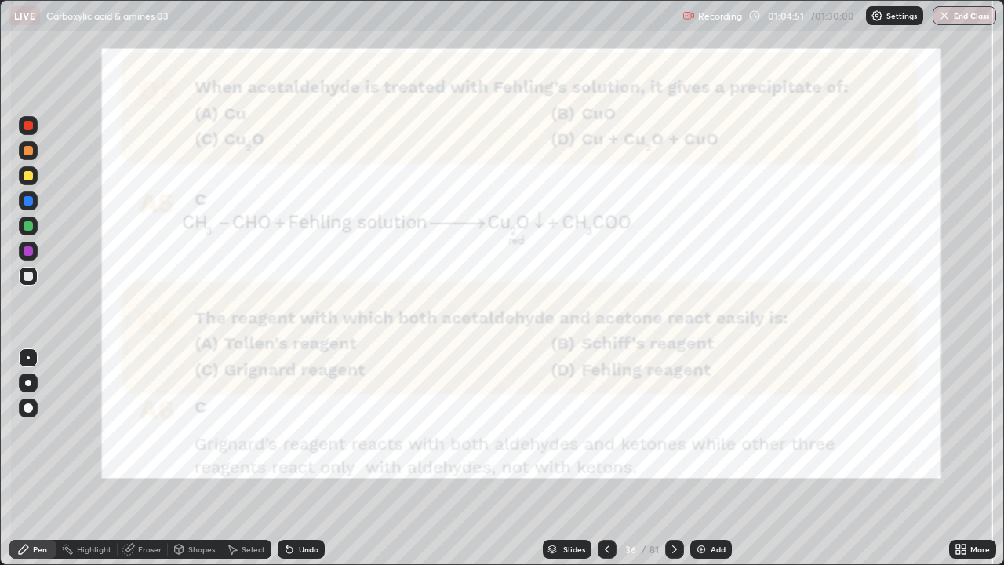
click at [26, 278] on div at bounding box center [28, 275] width 9 height 9
click at [29, 278] on div at bounding box center [28, 275] width 9 height 9
click at [32, 129] on div at bounding box center [28, 125] width 19 height 19
click at [31, 278] on div at bounding box center [28, 275] width 9 height 9
click at [29, 276] on div at bounding box center [28, 275] width 9 height 9
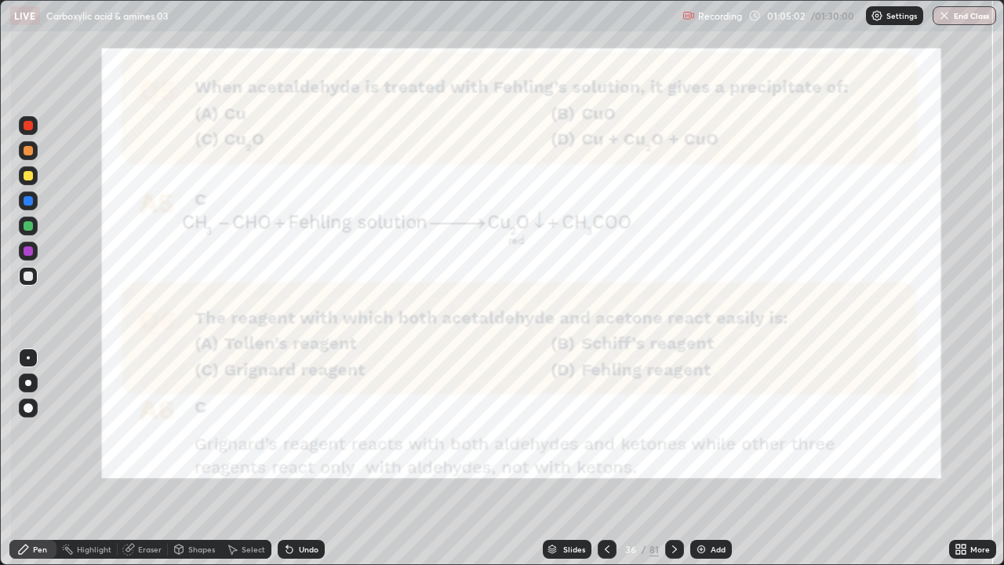
click at [29, 125] on div at bounding box center [28, 125] width 9 height 9
click at [672, 431] on icon at bounding box center [674, 549] width 13 height 13
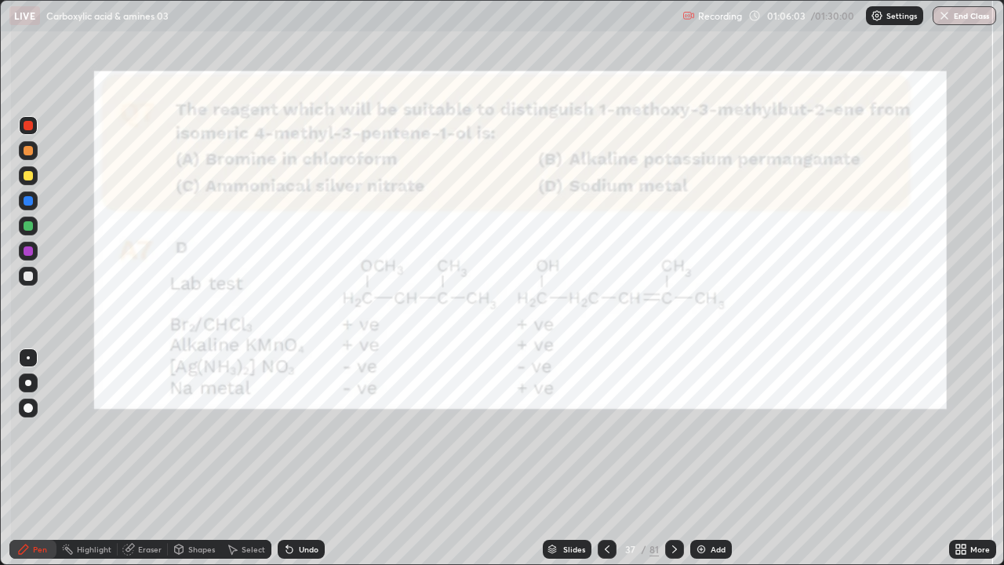
click at [32, 129] on div at bounding box center [28, 125] width 19 height 19
click at [35, 128] on div at bounding box center [28, 125] width 19 height 19
click at [701, 431] on div "Add" at bounding box center [711, 548] width 42 height 19
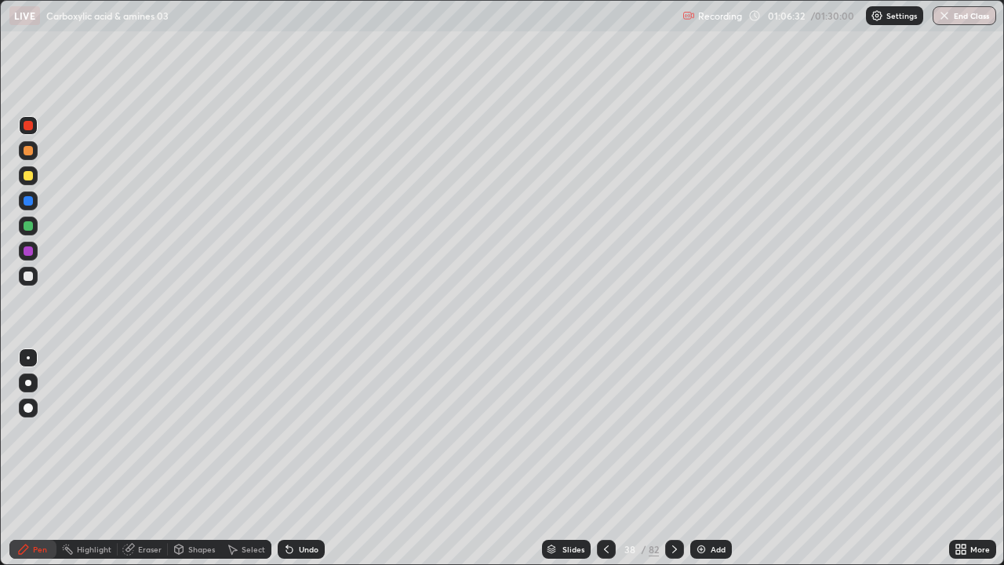
click at [606, 431] on icon at bounding box center [606, 549] width 13 height 13
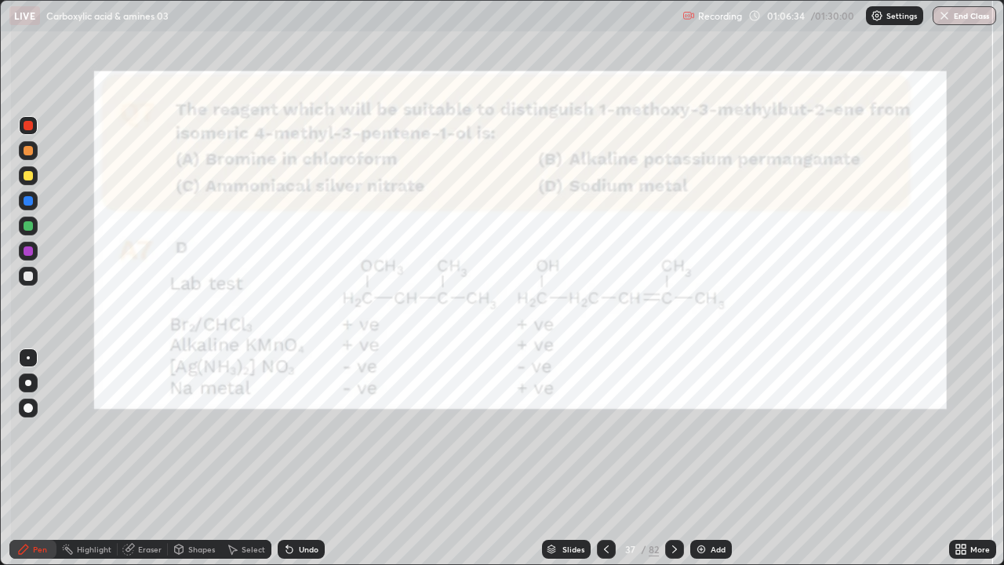
click at [27, 129] on div at bounding box center [28, 125] width 9 height 9
click at [287, 431] on icon at bounding box center [289, 550] width 6 height 6
click at [299, 431] on div "Undo" at bounding box center [309, 549] width 20 height 8
click at [292, 431] on icon at bounding box center [289, 549] width 13 height 13
click at [287, 431] on icon at bounding box center [289, 550] width 6 height 6
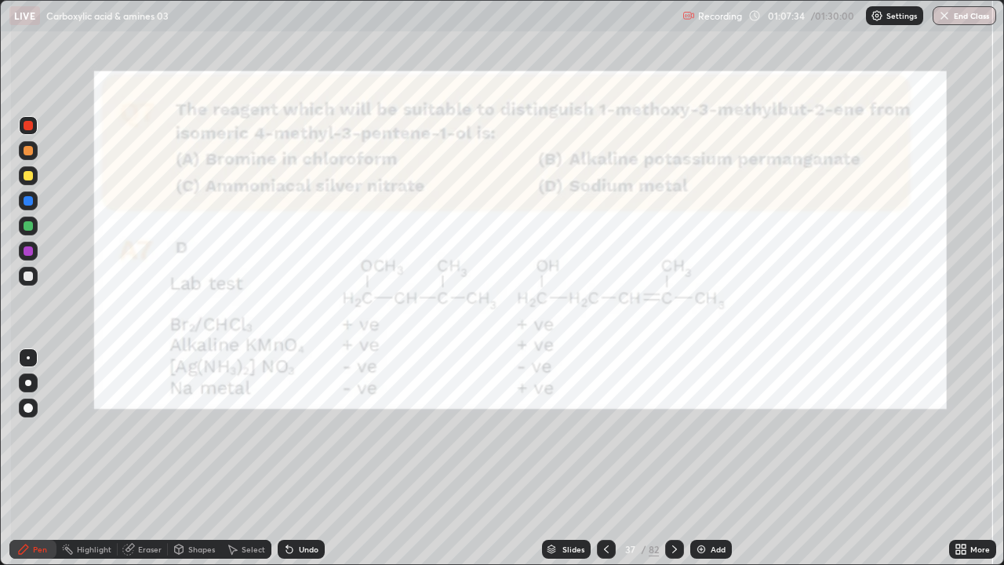
click at [293, 431] on div "Undo" at bounding box center [301, 548] width 47 height 19
click at [31, 278] on div at bounding box center [28, 275] width 9 height 9
click at [34, 129] on div at bounding box center [28, 125] width 19 height 19
click at [673, 431] on icon at bounding box center [674, 549] width 13 height 13
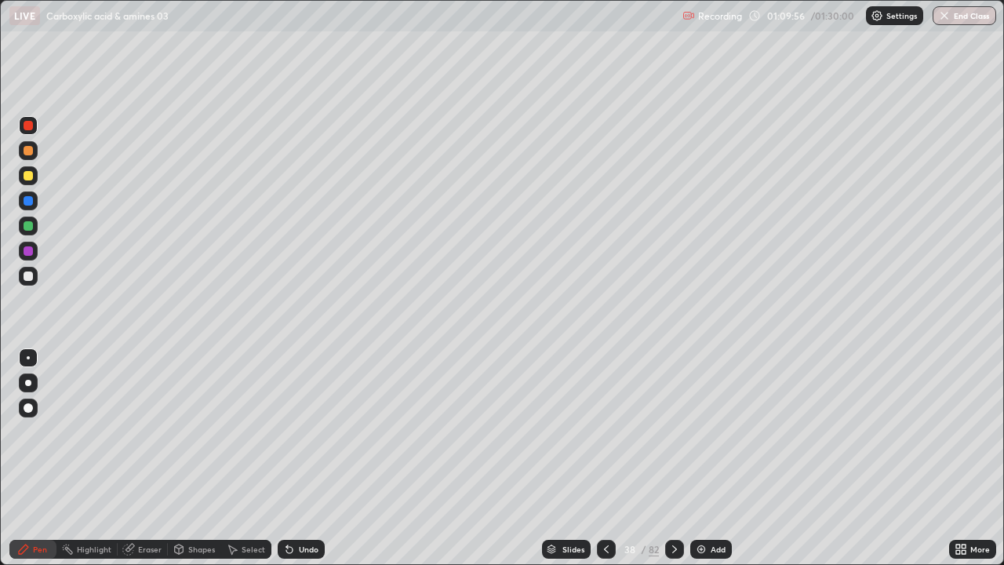
click at [673, 431] on icon at bounding box center [674, 549] width 13 height 13
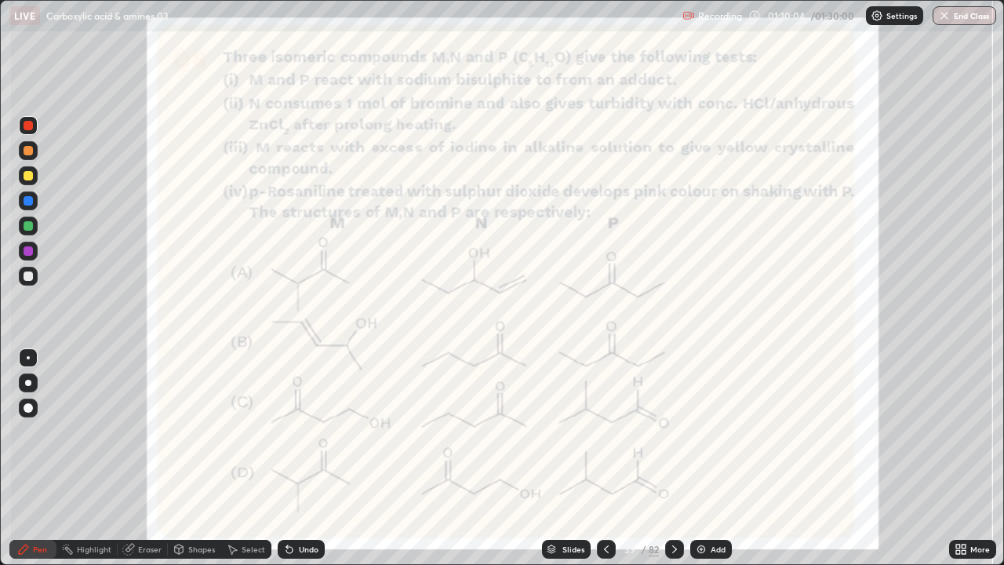
click at [673, 431] on icon at bounding box center [674, 549] width 13 height 13
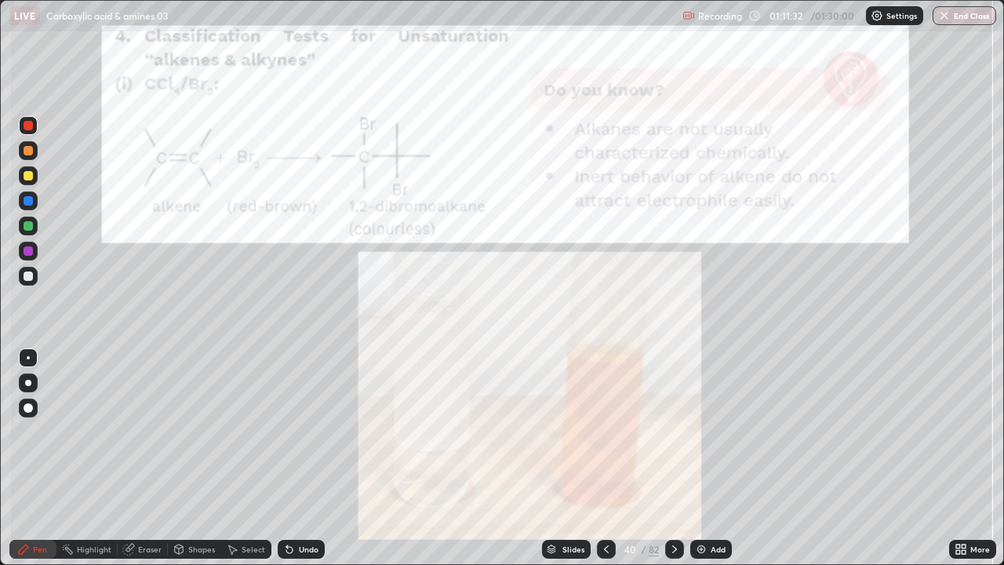
click at [294, 431] on div "Undo" at bounding box center [301, 548] width 47 height 19
click at [299, 431] on div "Undo" at bounding box center [301, 548] width 47 height 19
click at [300, 431] on div "Undo" at bounding box center [309, 549] width 20 height 8
click at [33, 431] on div "Pen" at bounding box center [32, 548] width 47 height 19
click at [32, 280] on div at bounding box center [28, 276] width 19 height 19
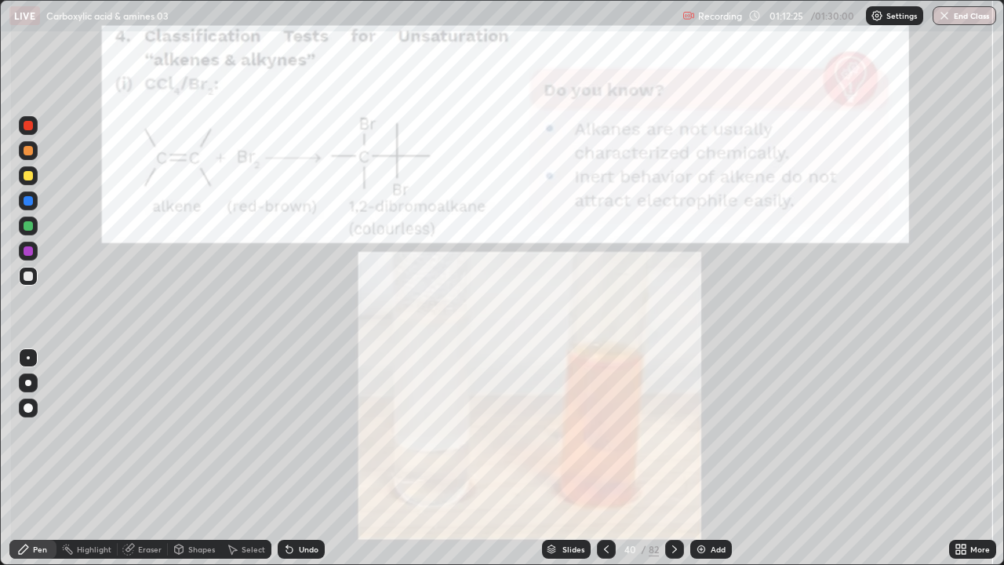
click at [28, 277] on div at bounding box center [28, 275] width 9 height 9
click at [32, 133] on div at bounding box center [28, 125] width 19 height 19
click at [28, 131] on div at bounding box center [28, 125] width 19 height 19
click at [672, 431] on icon at bounding box center [674, 549] width 13 height 13
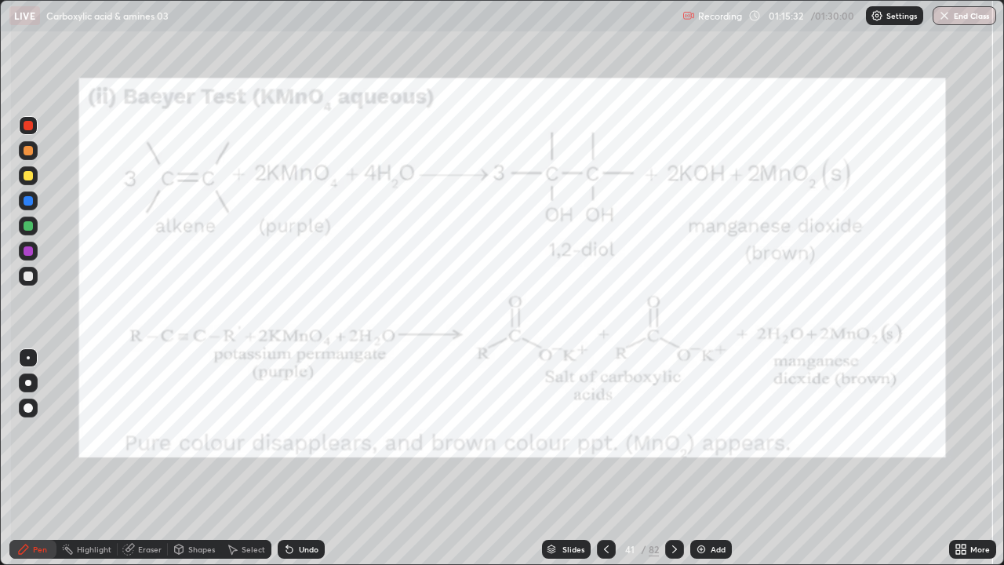
click at [673, 431] on icon at bounding box center [674, 549] width 13 height 13
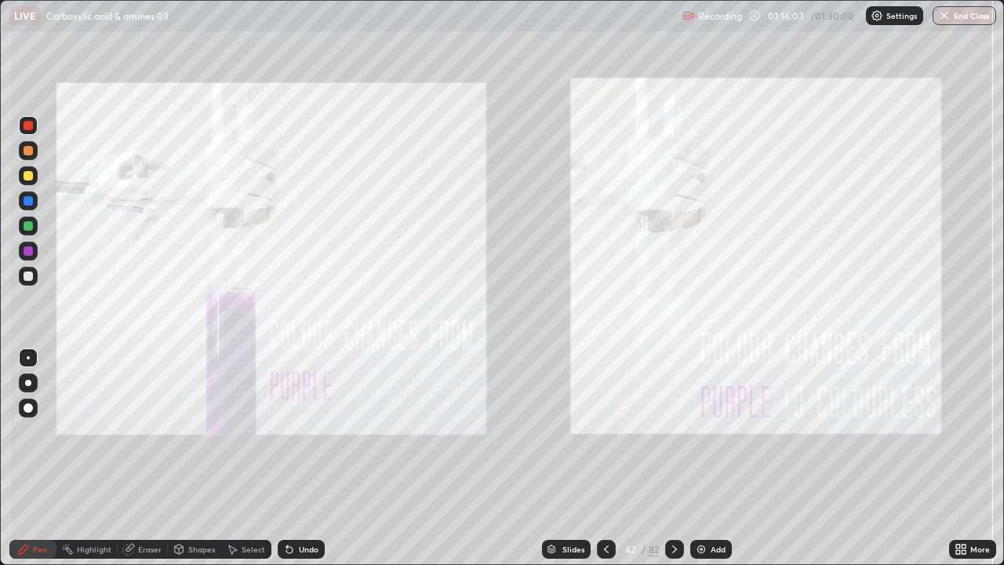
click at [666, 431] on div at bounding box center [674, 548] width 19 height 19
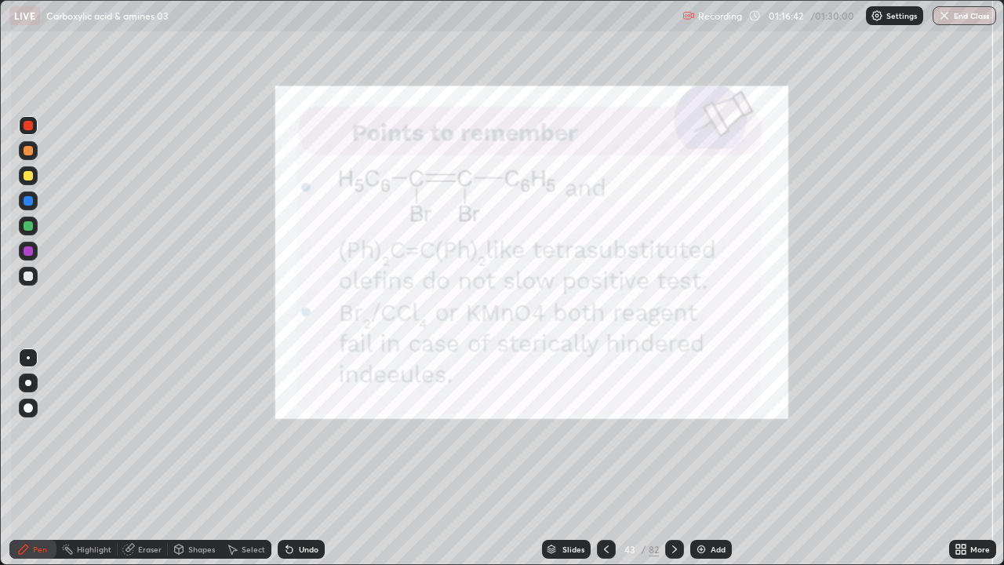
click at [28, 277] on div at bounding box center [28, 275] width 9 height 9
click at [30, 280] on div at bounding box center [28, 275] width 9 height 9
click at [145, 431] on div "Eraser" at bounding box center [150, 549] width 24 height 8
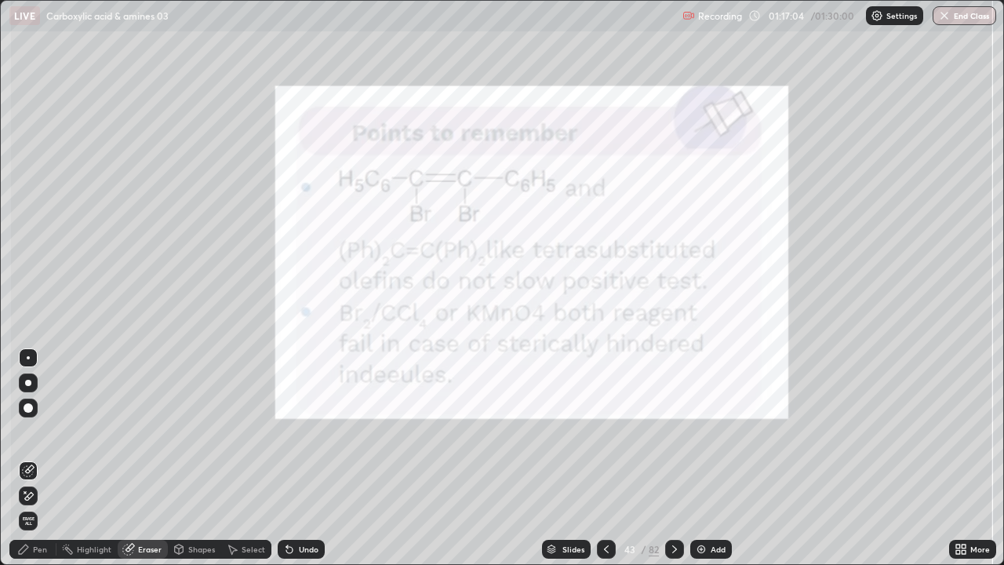
click at [38, 431] on div "Pen" at bounding box center [40, 549] width 14 height 8
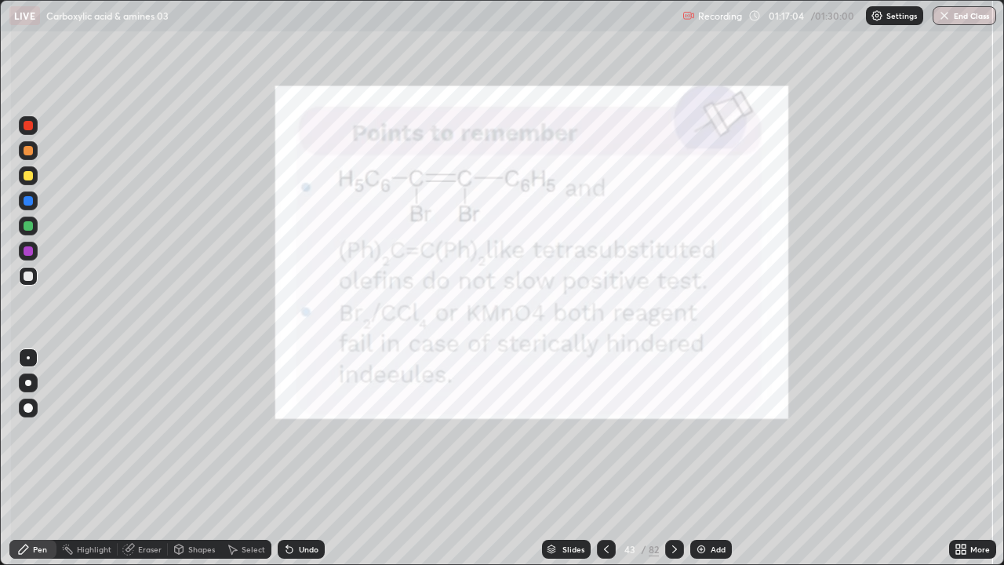
click at [40, 431] on div "Pen" at bounding box center [32, 548] width 47 height 19
click at [674, 431] on icon at bounding box center [674, 549] width 5 height 8
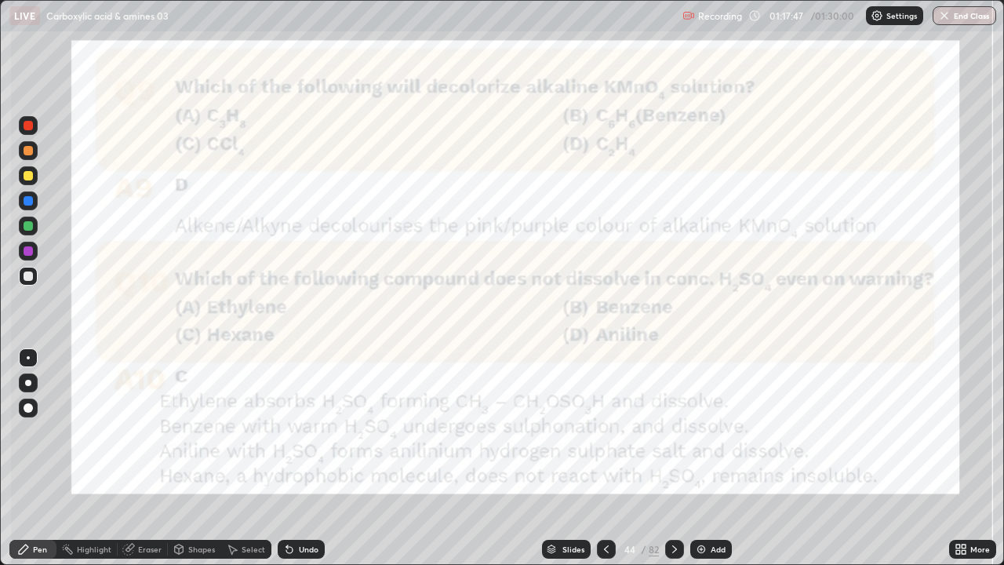
click at [37, 125] on div at bounding box center [28, 125] width 19 height 19
click at [36, 125] on div at bounding box center [28, 125] width 19 height 19
click at [671, 431] on icon at bounding box center [674, 549] width 13 height 13
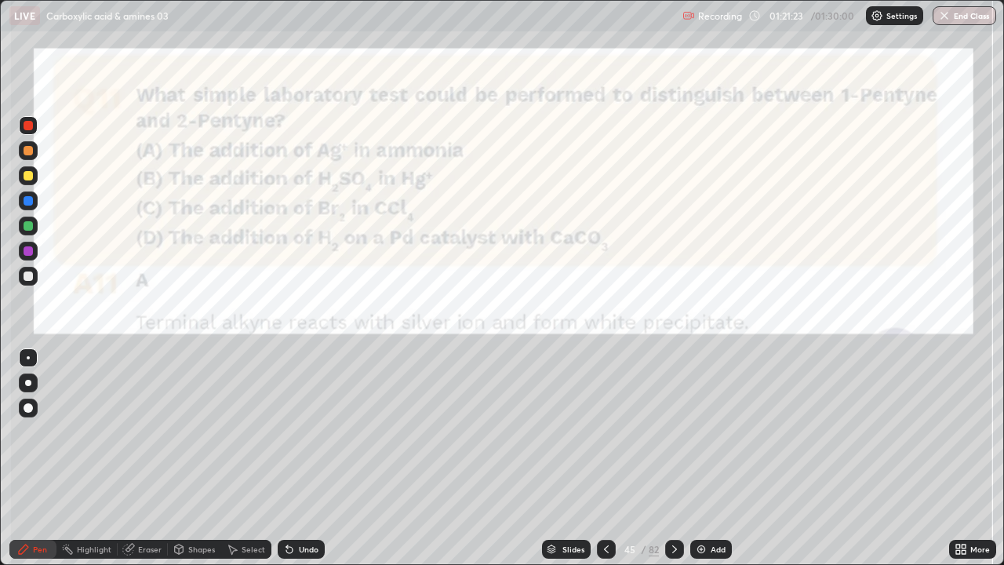
click at [673, 431] on icon at bounding box center [674, 549] width 13 height 13
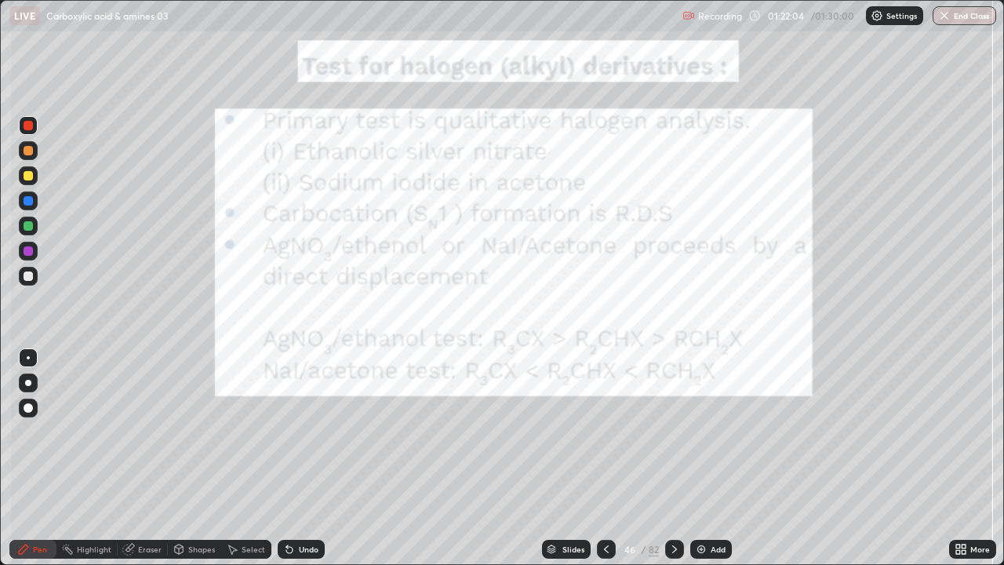
click at [296, 431] on div "Undo" at bounding box center [301, 548] width 47 height 19
click at [26, 285] on div at bounding box center [28, 276] width 19 height 19
click at [28, 277] on div at bounding box center [28, 275] width 9 height 9
click at [31, 151] on div at bounding box center [28, 150] width 9 height 9
click at [28, 144] on div at bounding box center [28, 150] width 19 height 19
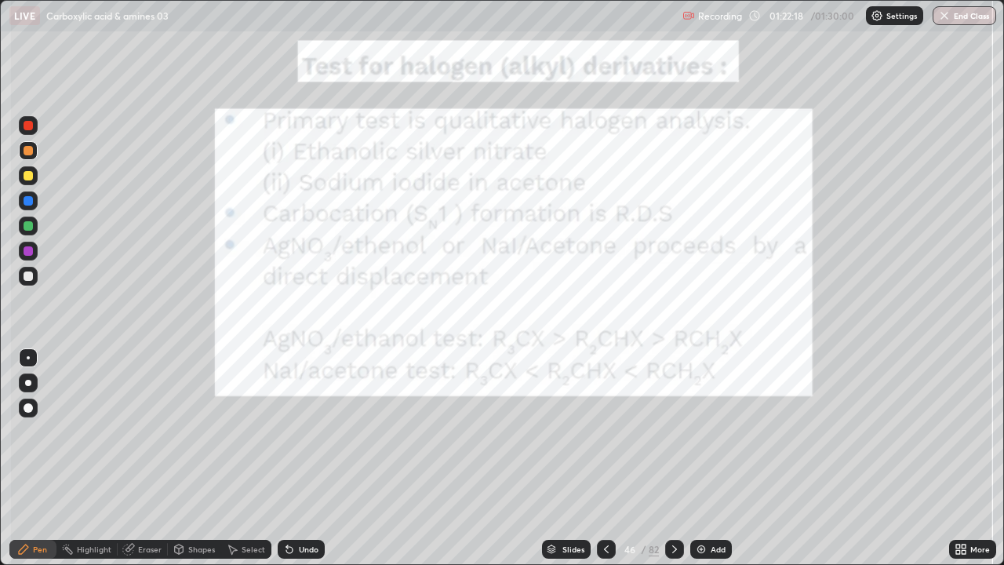
click at [31, 127] on div at bounding box center [28, 125] width 9 height 9
click at [29, 125] on div at bounding box center [28, 125] width 9 height 9
click at [672, 431] on icon at bounding box center [674, 549] width 13 height 13
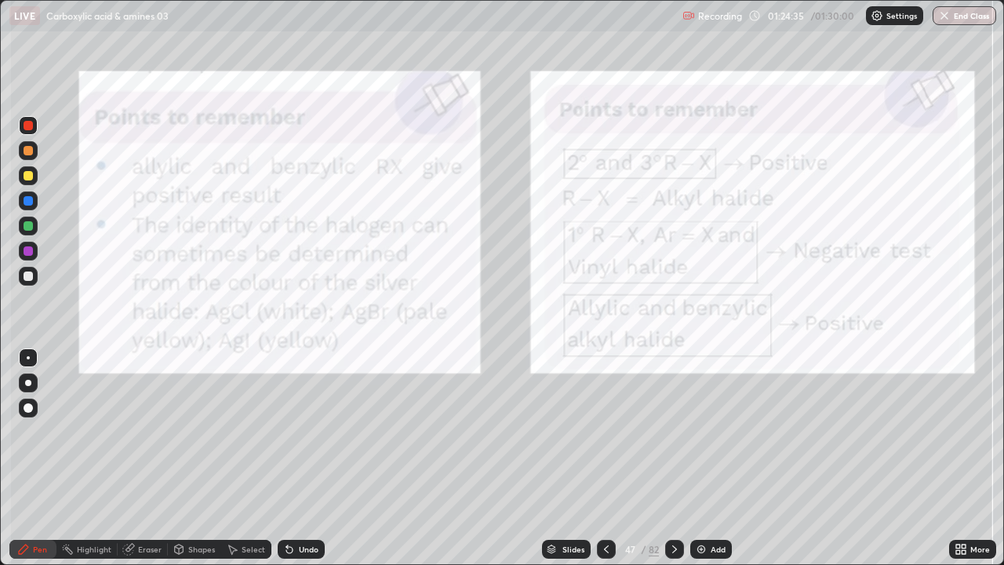
click at [672, 431] on icon at bounding box center [674, 549] width 13 height 13
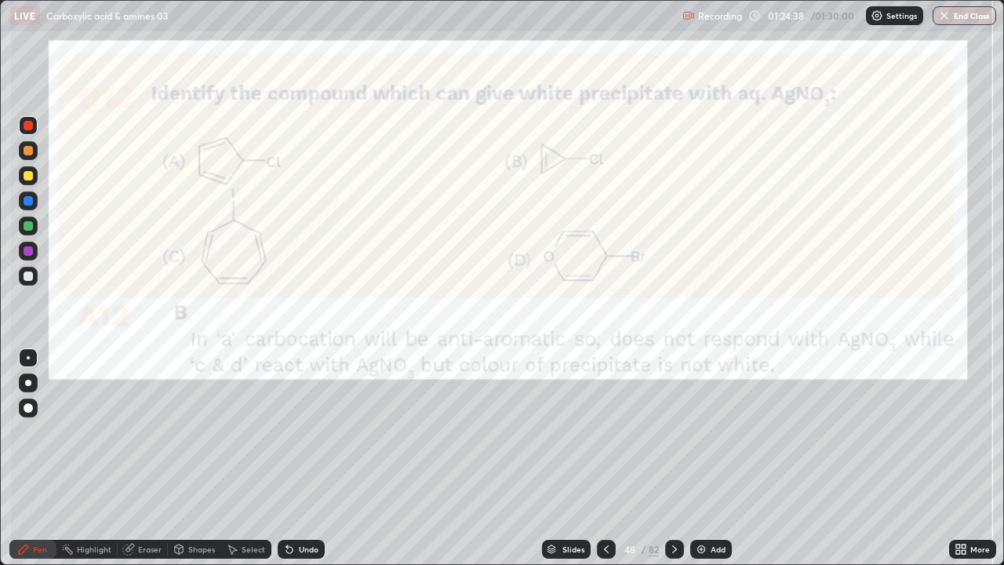
click at [28, 182] on div at bounding box center [28, 175] width 19 height 19
click at [28, 127] on div at bounding box center [28, 125] width 9 height 9
click at [27, 126] on div at bounding box center [28, 125] width 9 height 9
click at [26, 431] on icon at bounding box center [23, 549] width 13 height 13
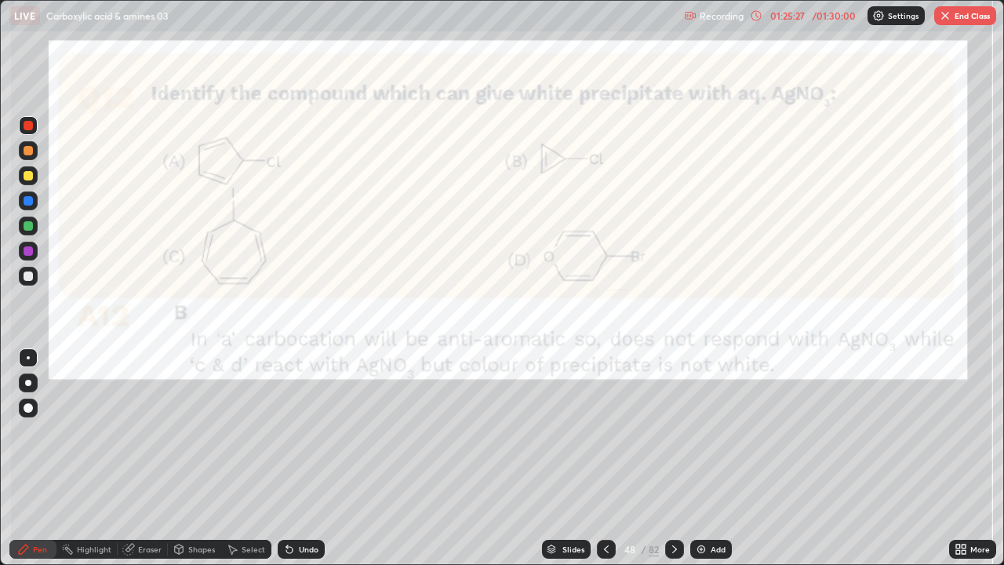
click at [670, 431] on icon at bounding box center [674, 549] width 13 height 13
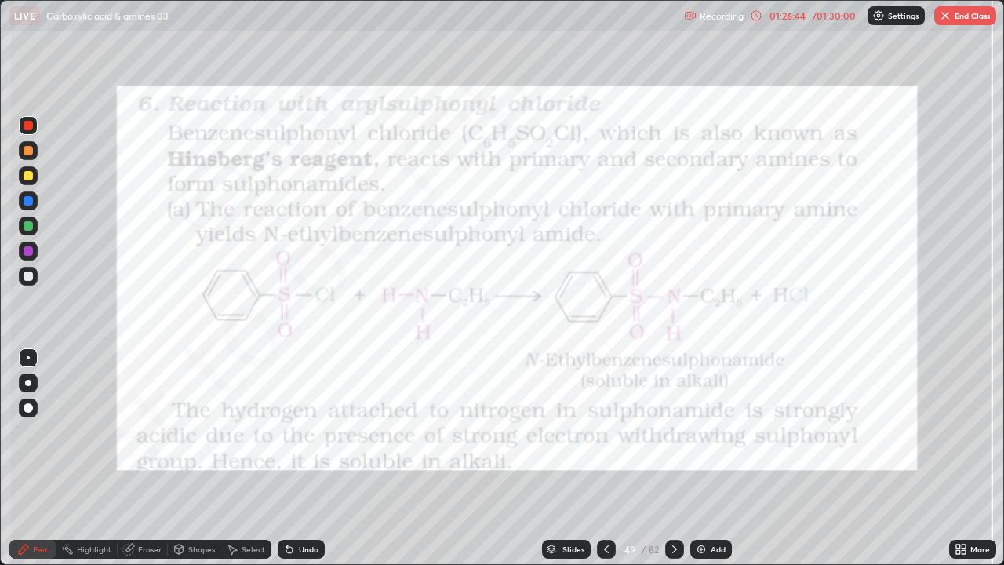
click at [667, 431] on div at bounding box center [674, 548] width 19 height 31
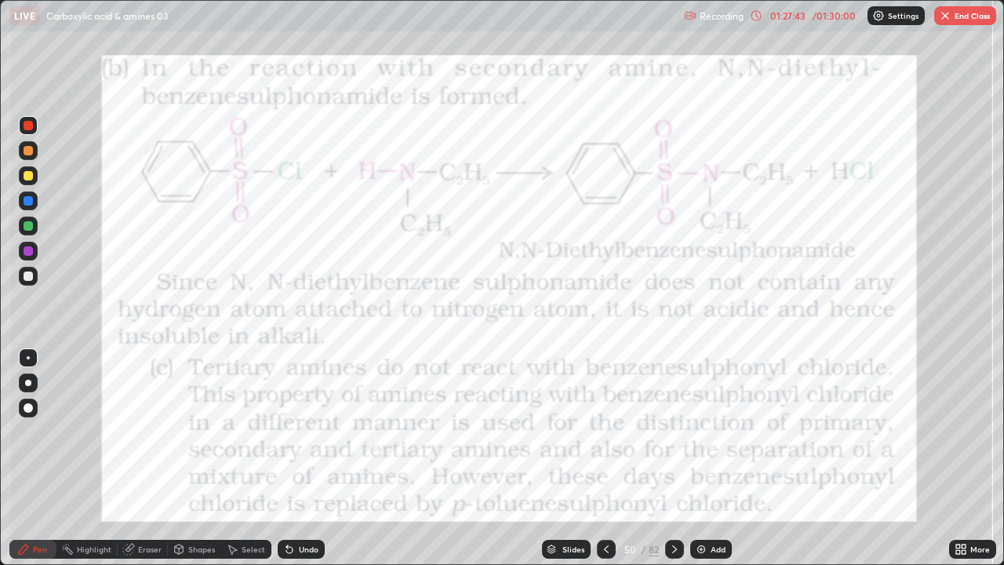
click at [665, 431] on div at bounding box center [674, 548] width 19 height 19
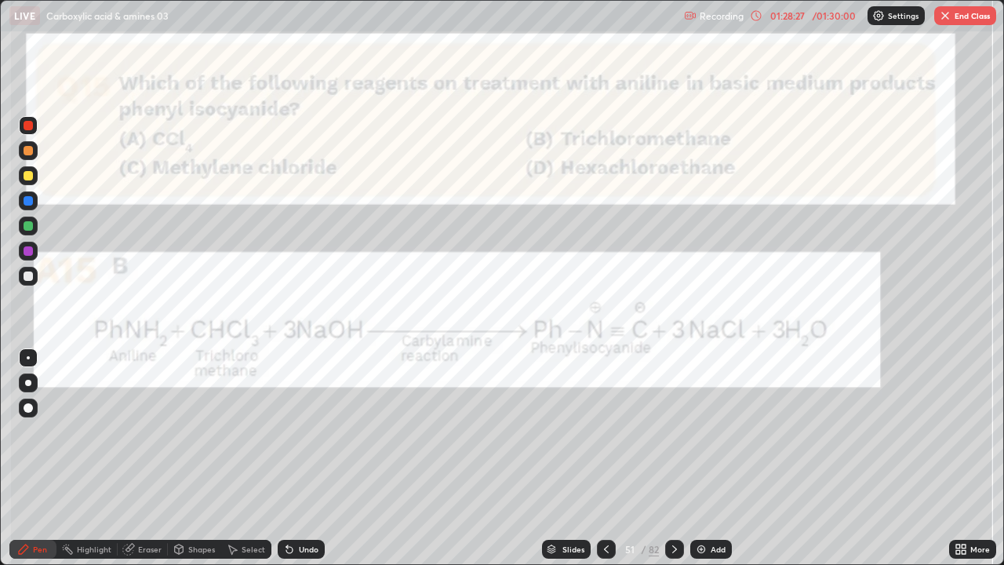
click at [668, 431] on icon at bounding box center [674, 549] width 13 height 13
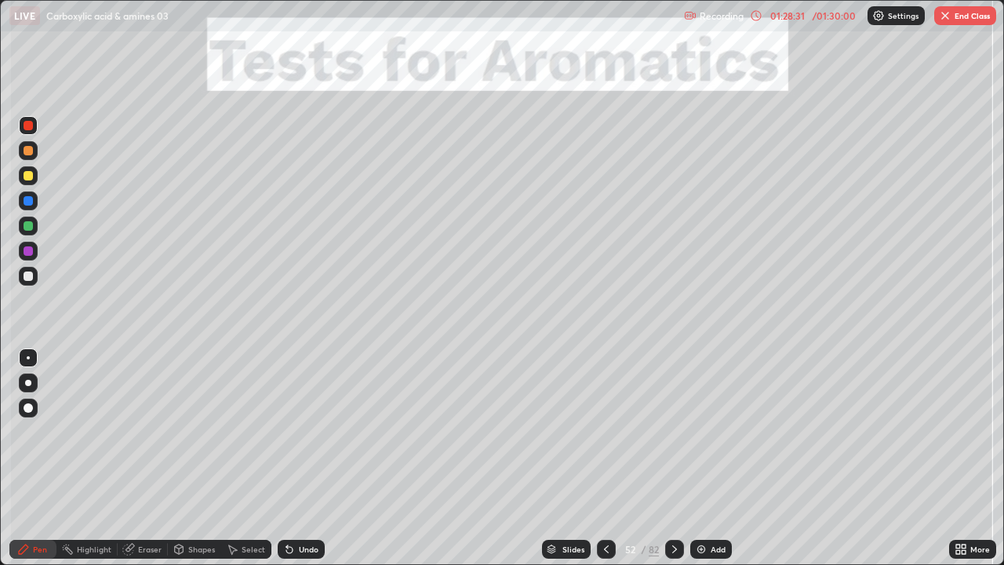
click at [671, 431] on icon at bounding box center [674, 549] width 13 height 13
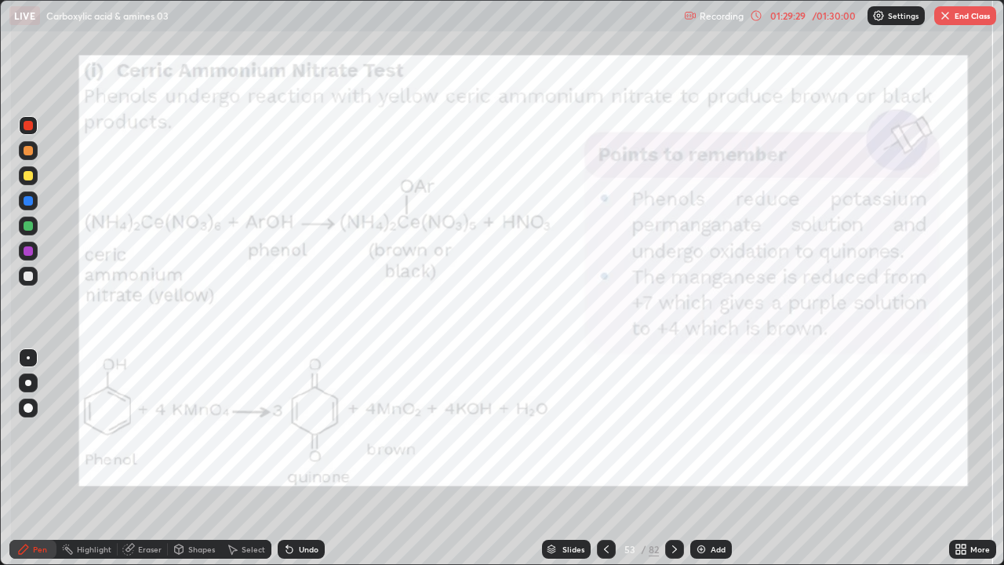
click at [673, 431] on icon at bounding box center [674, 549] width 13 height 13
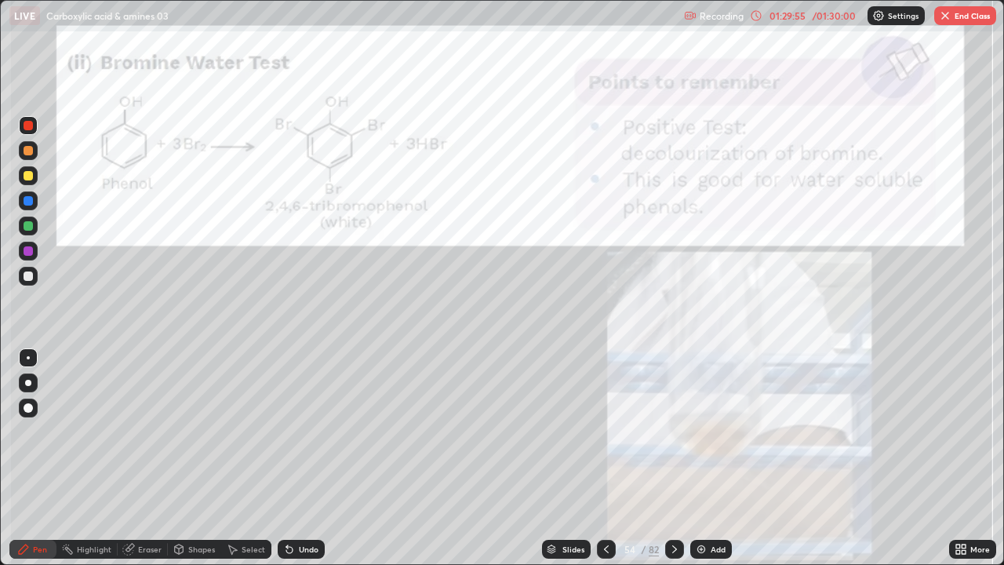
click at [673, 431] on icon at bounding box center [674, 549] width 13 height 13
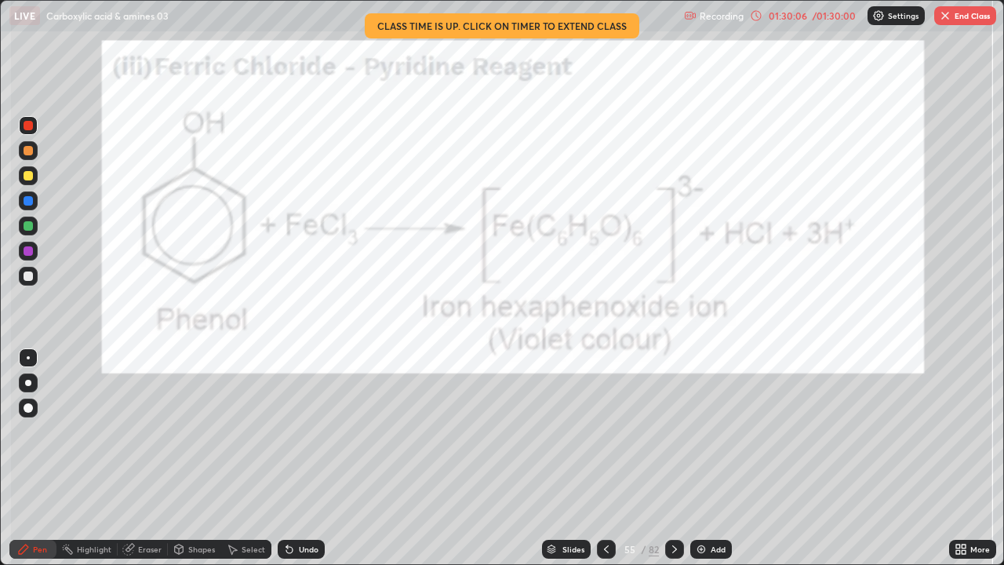
click at [31, 431] on div "Pen" at bounding box center [32, 548] width 47 height 19
click at [28, 282] on div at bounding box center [28, 276] width 19 height 19
click at [29, 282] on div at bounding box center [28, 276] width 19 height 19
click at [28, 132] on div at bounding box center [28, 125] width 19 height 19
click at [32, 122] on div at bounding box center [28, 125] width 9 height 9
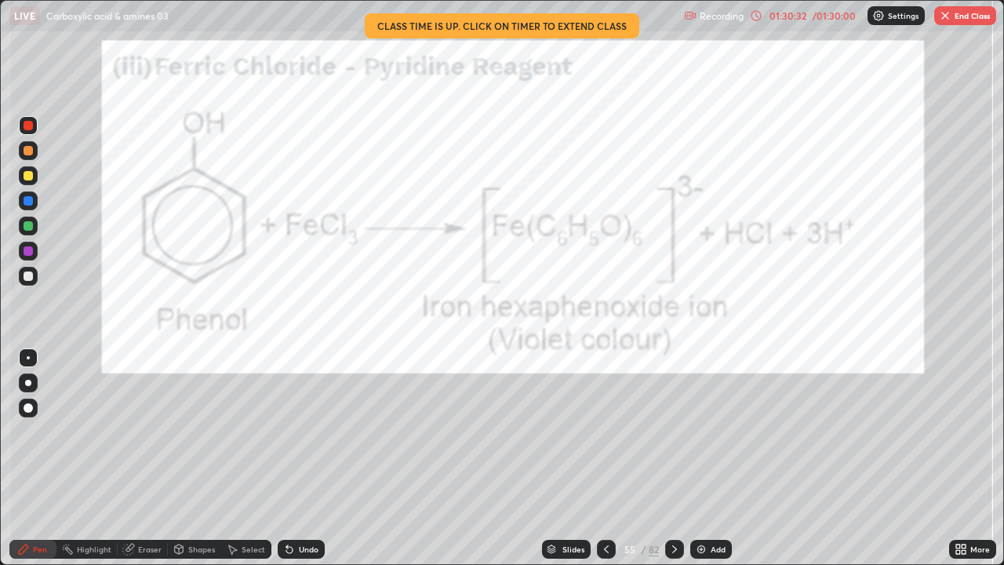
click at [310, 431] on div "Undo" at bounding box center [301, 548] width 47 height 19
click at [307, 431] on div "Undo" at bounding box center [301, 548] width 47 height 19
click at [771, 19] on div "01:30:54" at bounding box center [787, 15] width 44 height 9
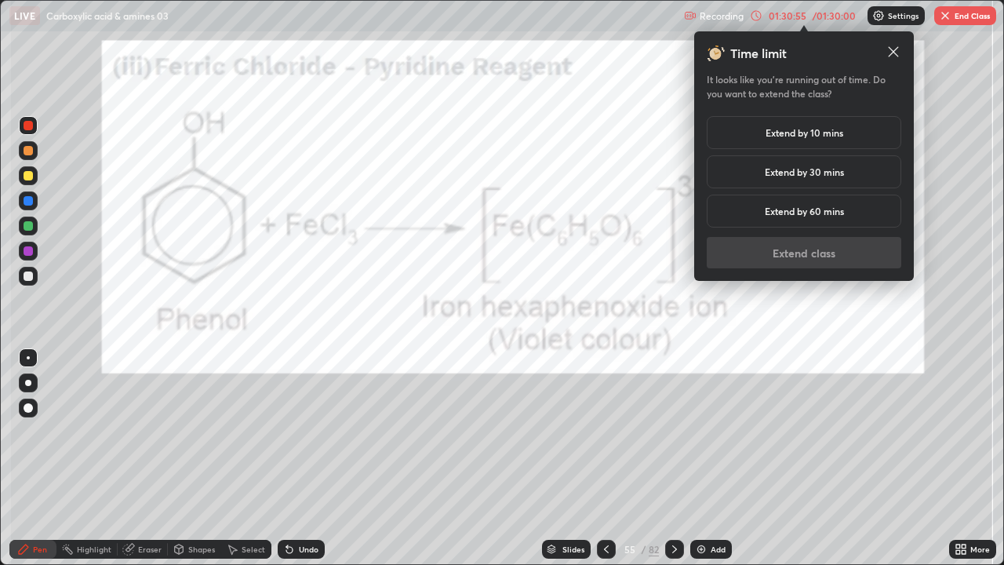
click at [789, 133] on h5 "Extend by 10 mins" at bounding box center [804, 132] width 78 height 14
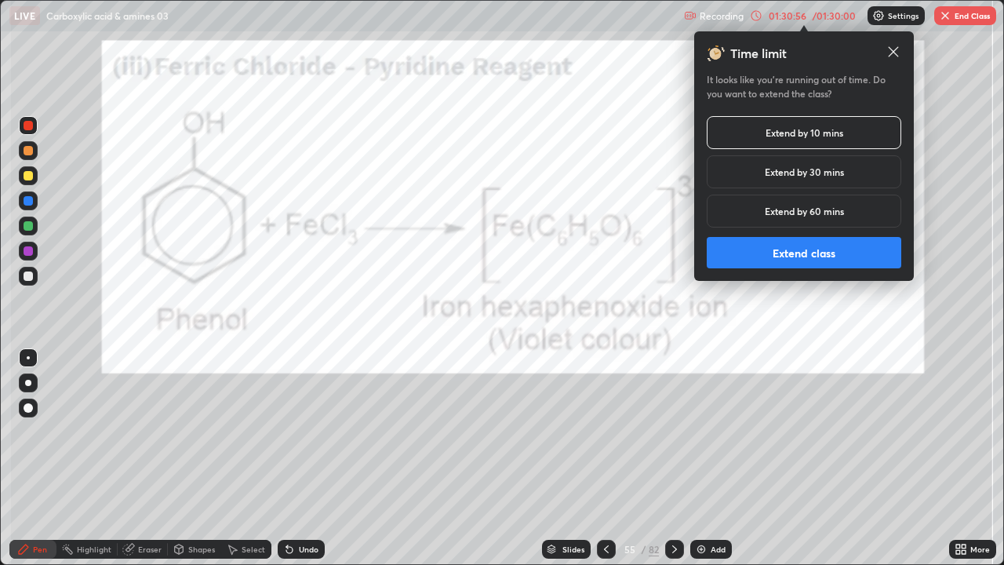
click at [778, 252] on button "Extend class" at bounding box center [804, 252] width 194 height 31
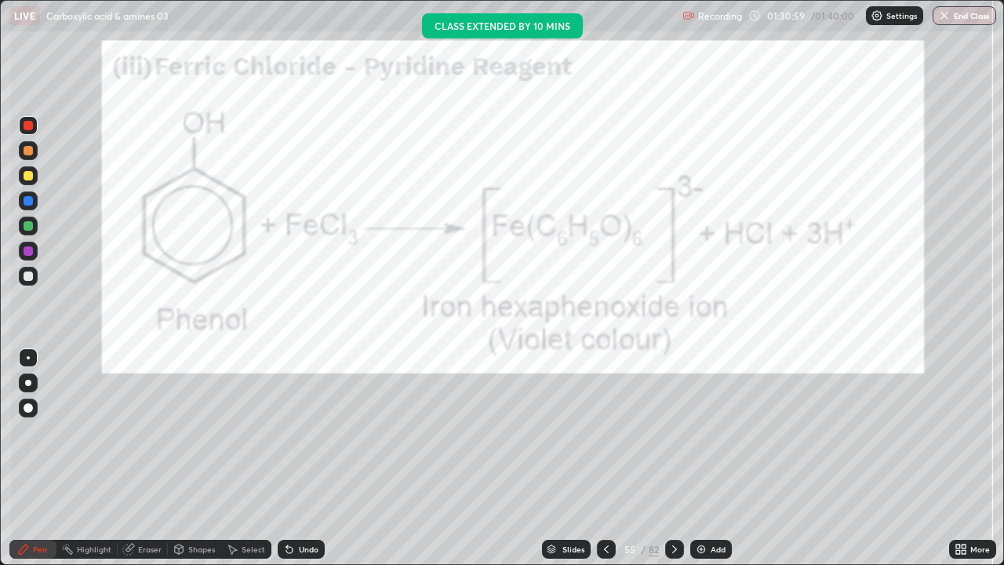
click at [673, 431] on icon at bounding box center [674, 549] width 13 height 13
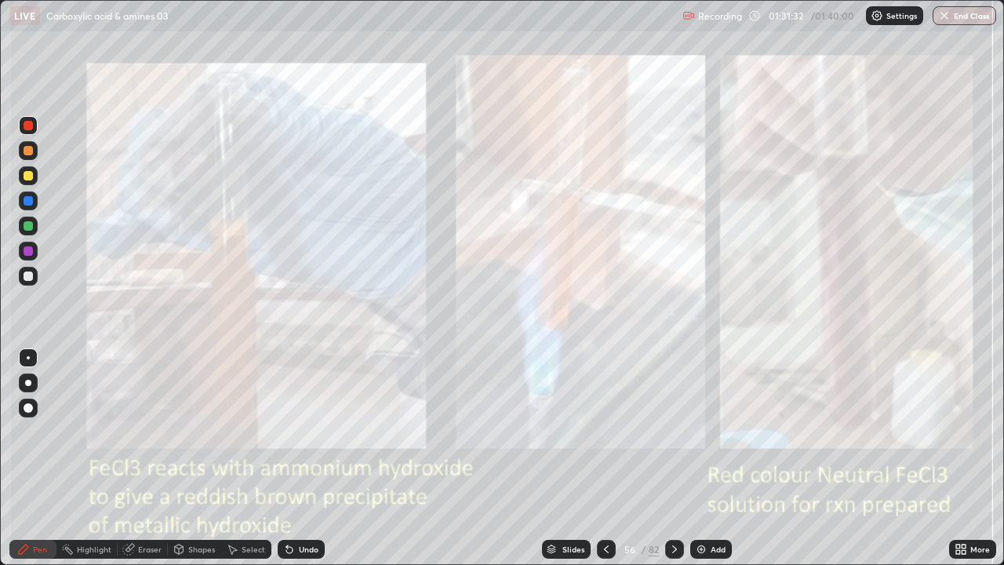
click at [674, 431] on icon at bounding box center [674, 549] width 13 height 13
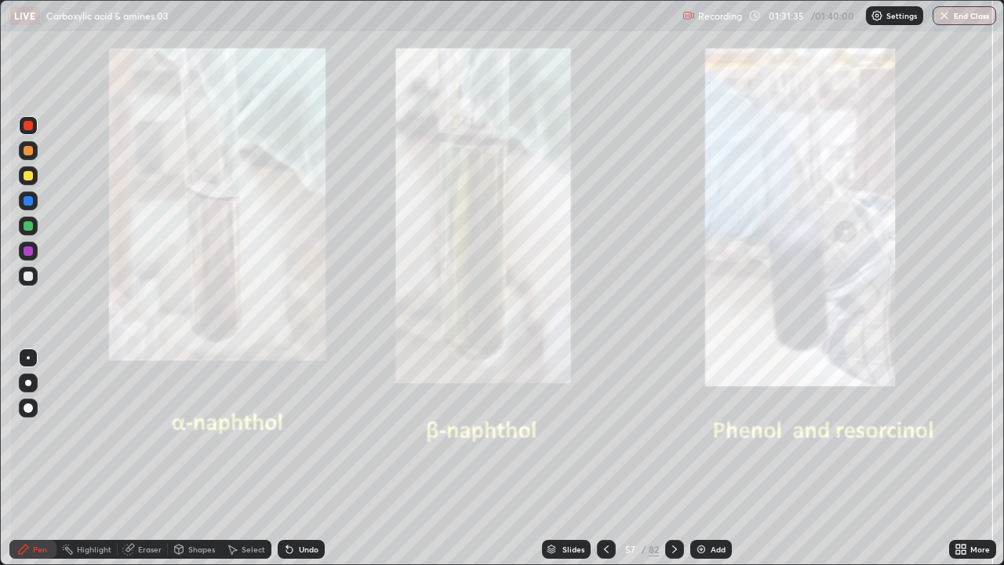
click at [31, 283] on div at bounding box center [28, 276] width 19 height 19
click at [32, 280] on div at bounding box center [28, 276] width 19 height 19
click at [602, 431] on icon at bounding box center [606, 549] width 13 height 13
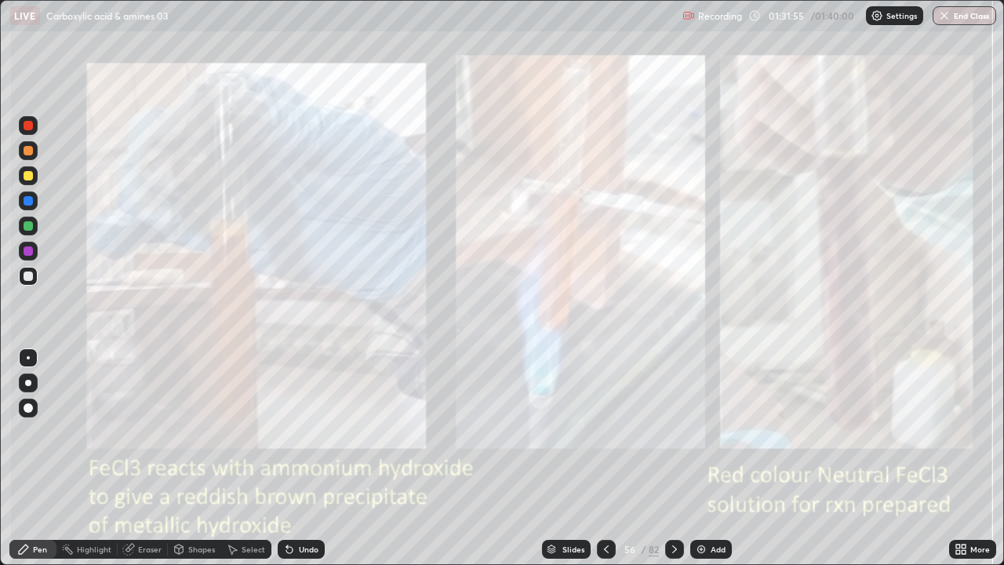
click at [668, 431] on icon at bounding box center [674, 549] width 13 height 13
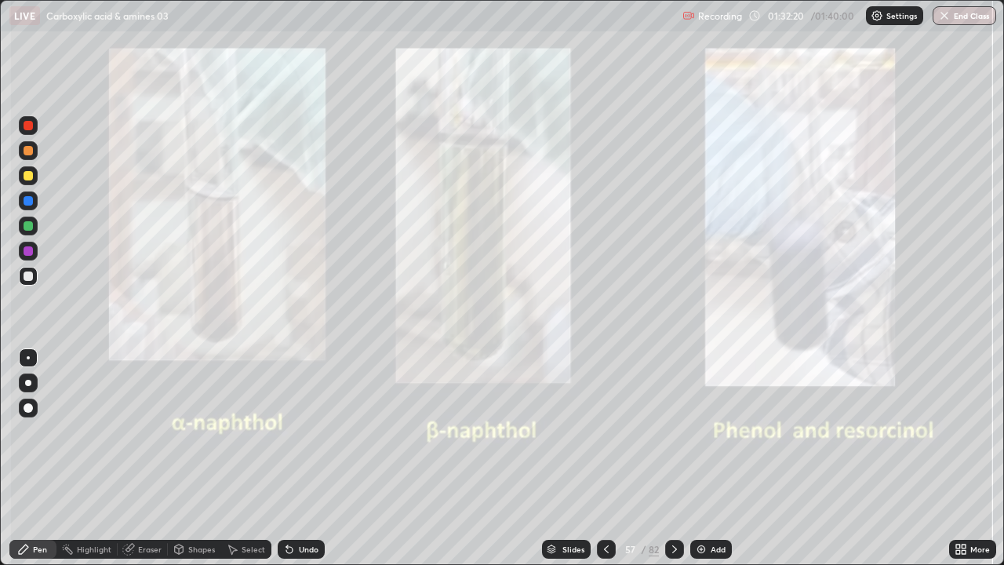
click at [670, 431] on icon at bounding box center [674, 549] width 13 height 13
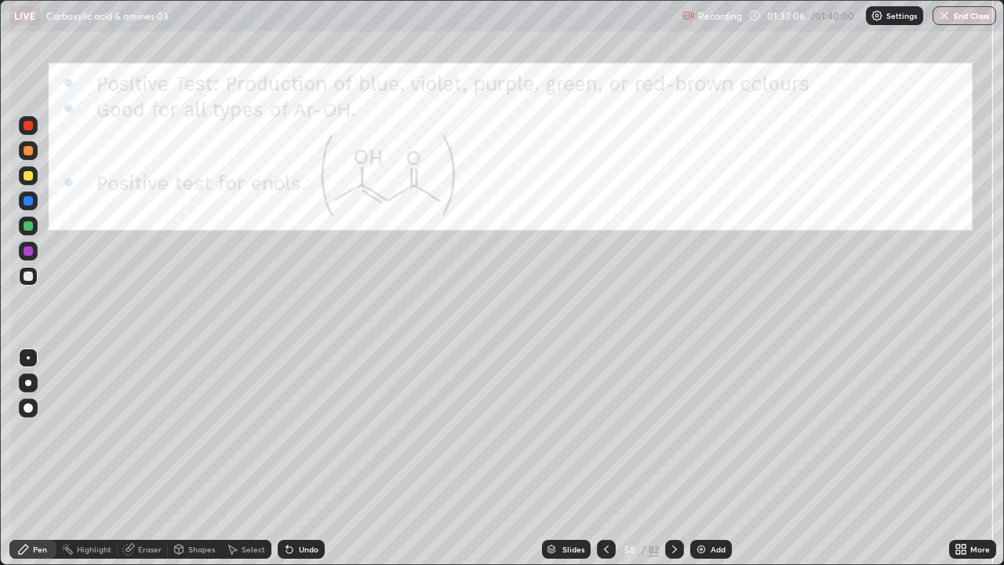
click at [963, 431] on icon at bounding box center [963, 546] width 4 height 4
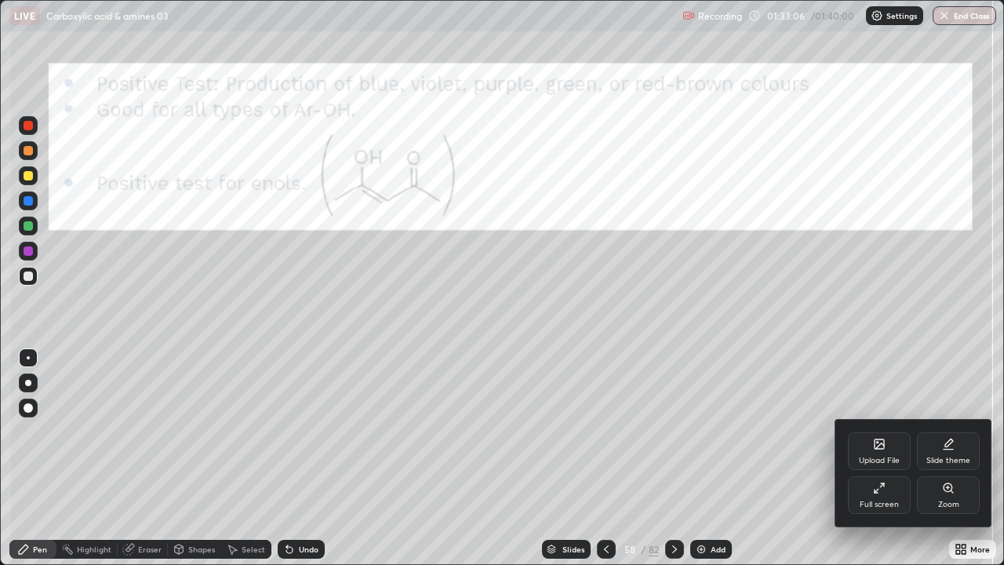
click at [869, 431] on div "Full screen" at bounding box center [878, 504] width 39 height 8
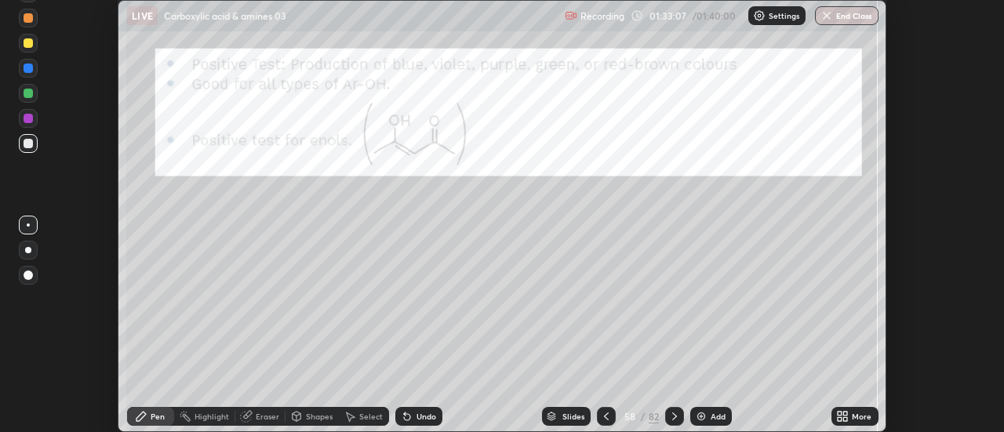
scroll to position [77983, 77412]
click at [826, 21] on img "button" at bounding box center [826, 15] width 13 height 13
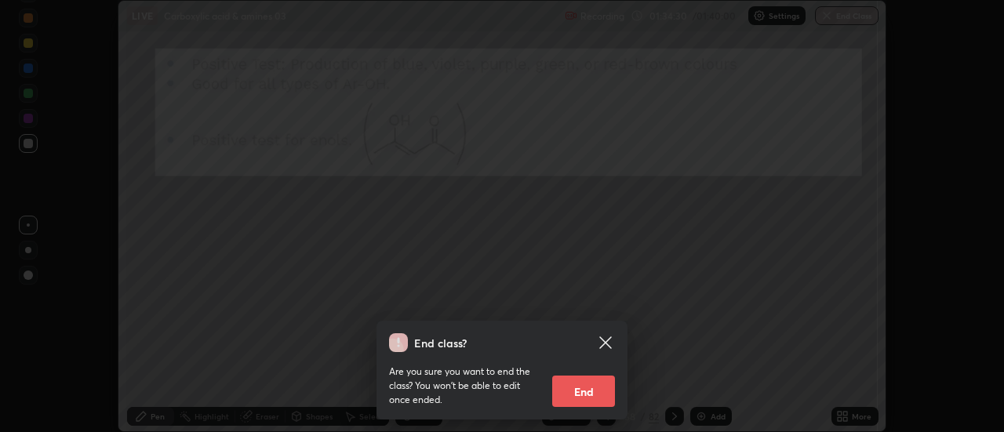
click at [583, 388] on button "End" at bounding box center [583, 391] width 63 height 31
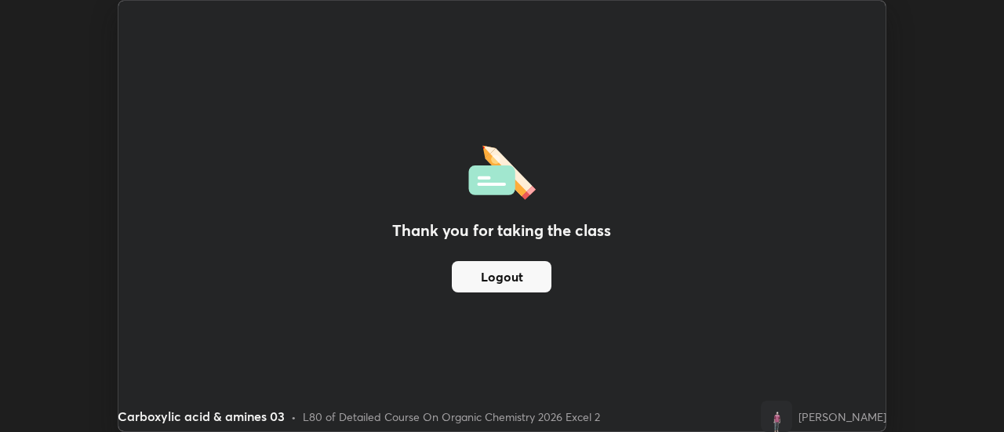
click at [518, 278] on button "Logout" at bounding box center [502, 276] width 100 height 31
click at [524, 278] on button "Logout" at bounding box center [502, 276] width 100 height 31
